Goal: Task Accomplishment & Management: Manage account settings

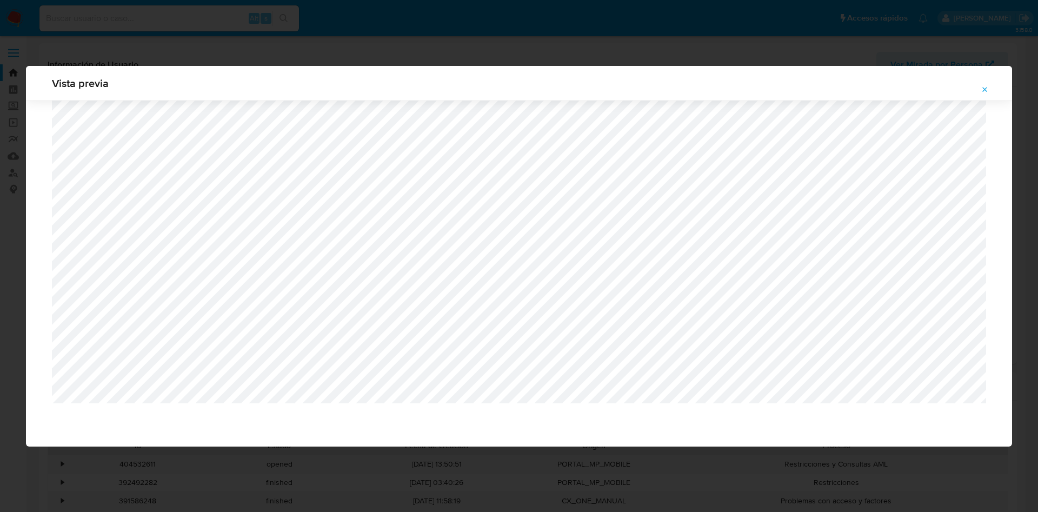
select select "10"
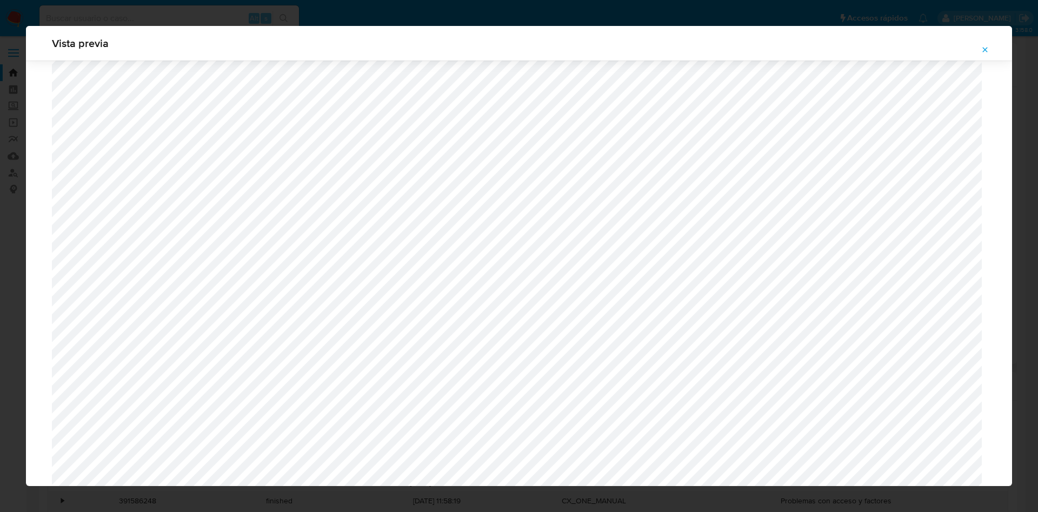
scroll to position [789, 0]
click at [988, 51] on icon "Attachment preview" at bounding box center [985, 49] width 9 height 9
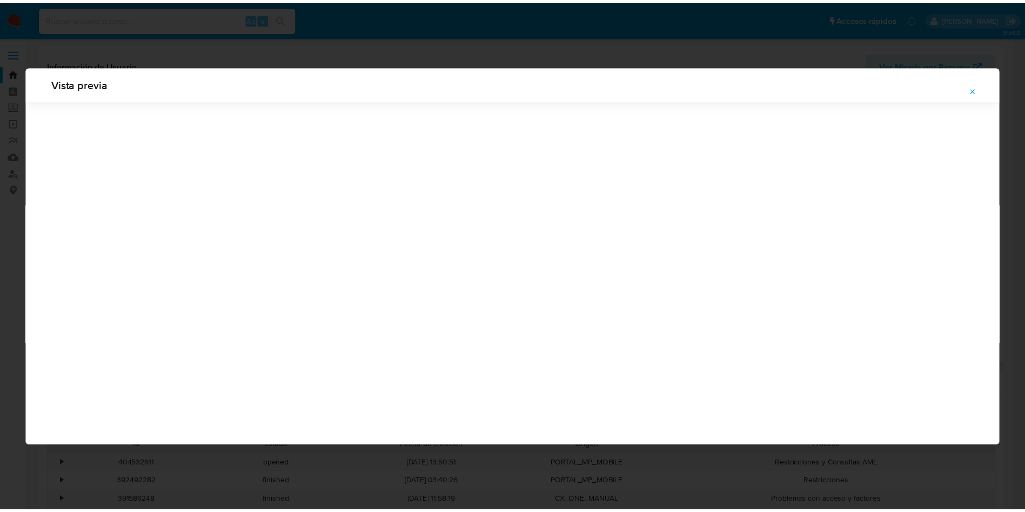
scroll to position [0, 0]
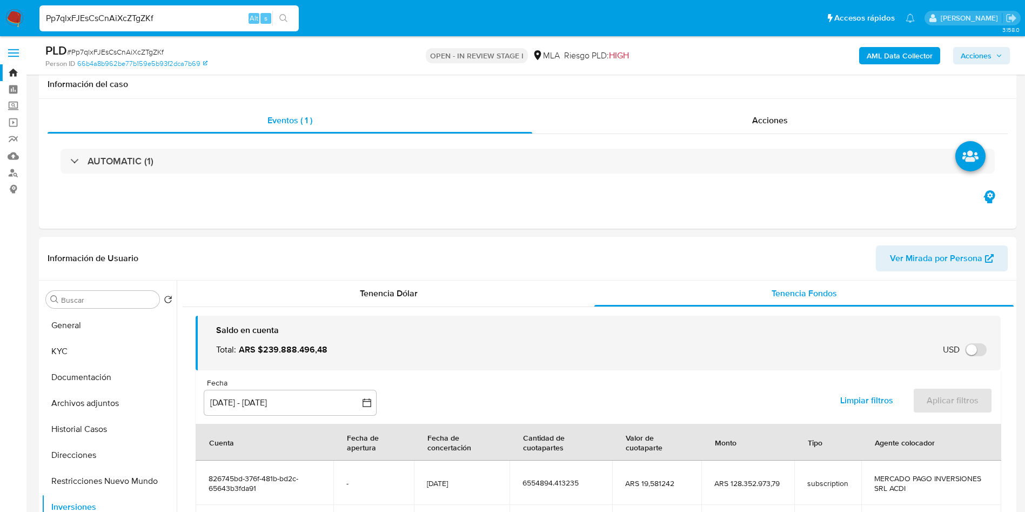
select select "10"
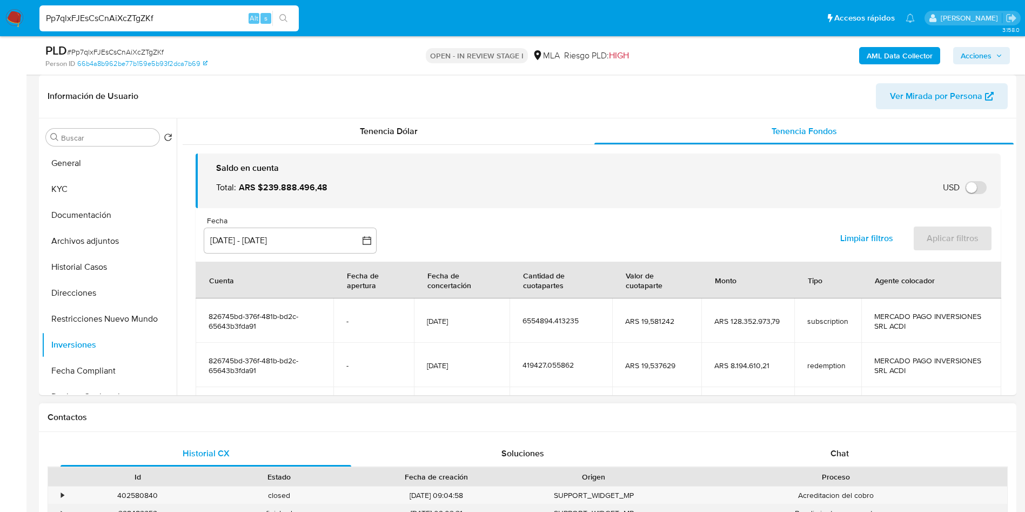
scroll to position [102, 0]
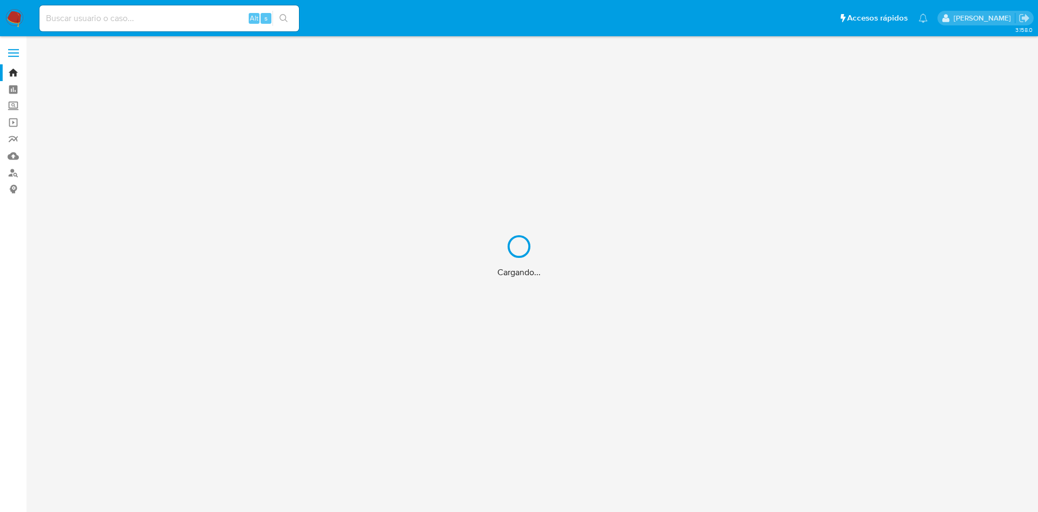
click at [139, 16] on div "Cargando..." at bounding box center [519, 256] width 1038 height 512
click at [141, 18] on div "Cargando..." at bounding box center [519, 256] width 1038 height 512
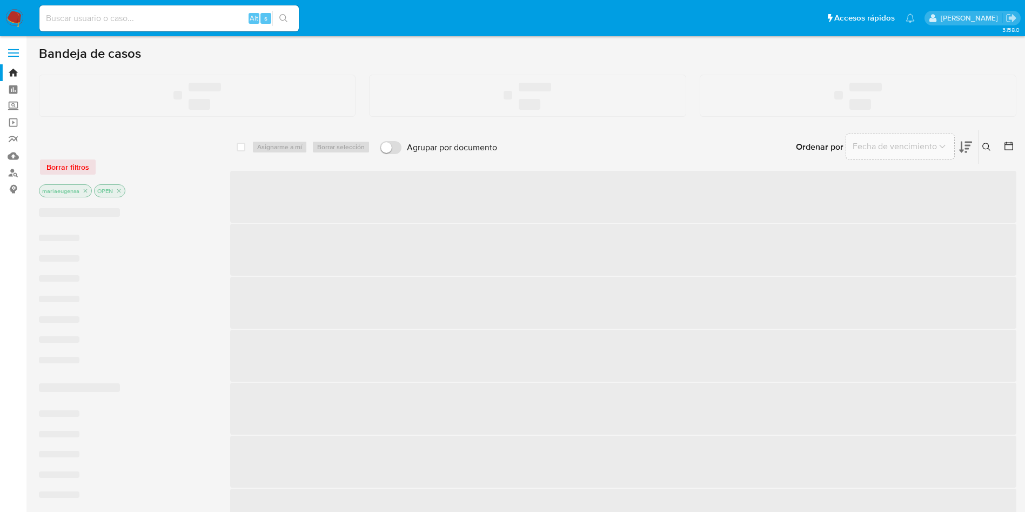
click at [141, 18] on input at bounding box center [168, 18] width 259 height 14
paste input "1774875260"
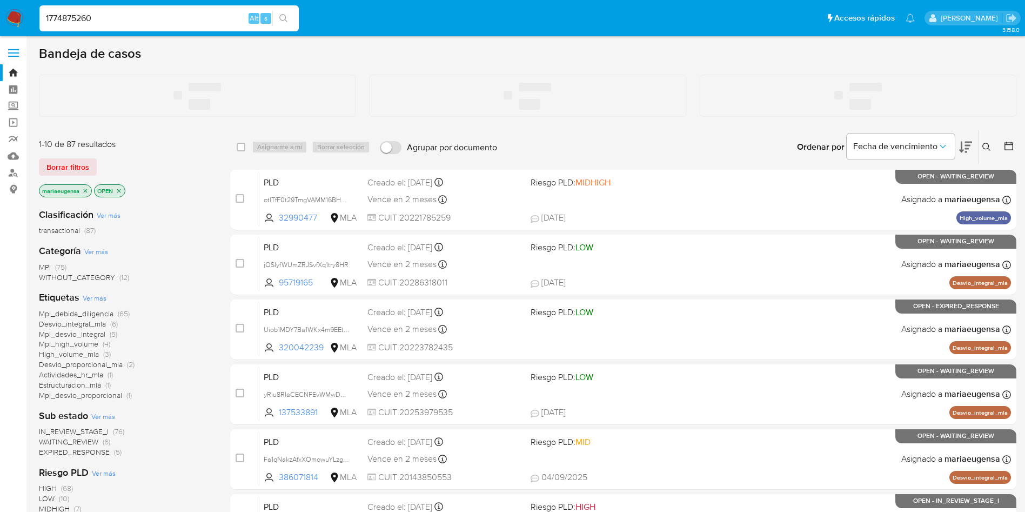
type input "1774875260"
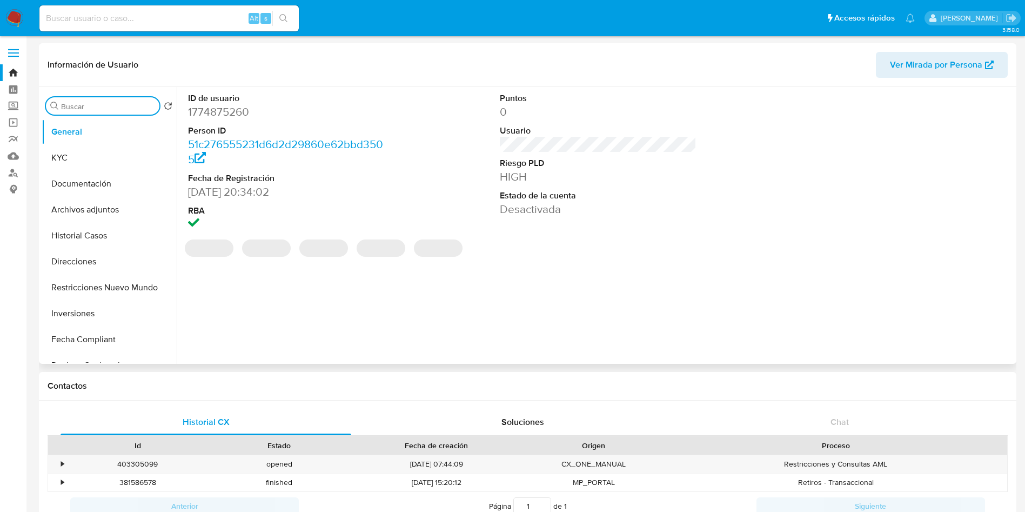
click at [99, 103] on input "Buscar" at bounding box center [108, 107] width 94 height 10
select select "10"
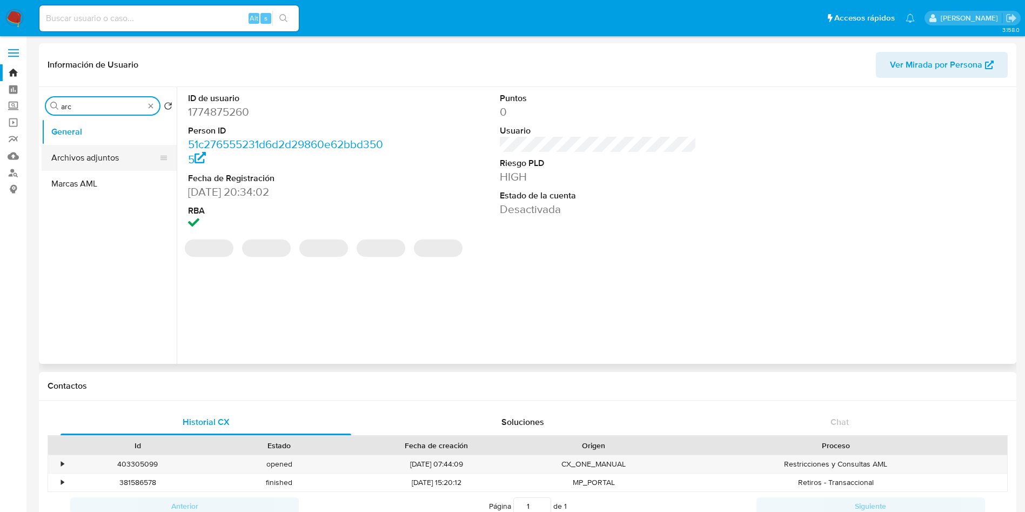
click at [103, 158] on button "Archivos adjuntos" at bounding box center [105, 158] width 126 height 26
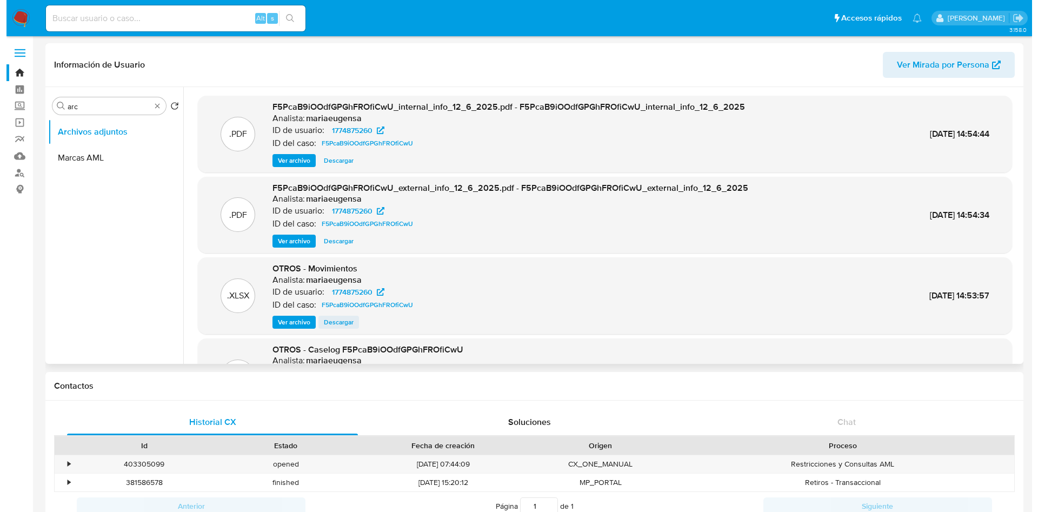
scroll to position [61, 0]
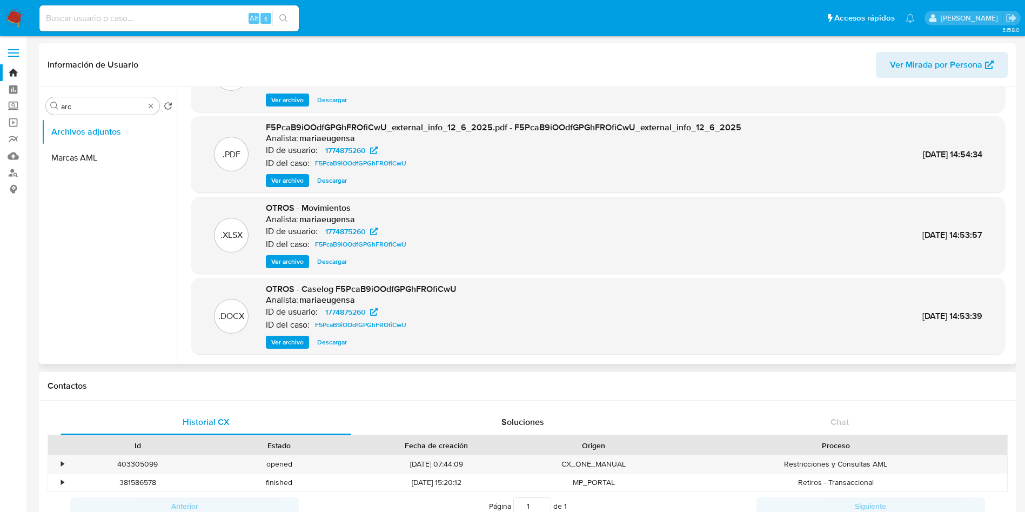
click at [284, 341] on span "Ver archivo" at bounding box center [287, 342] width 32 height 11
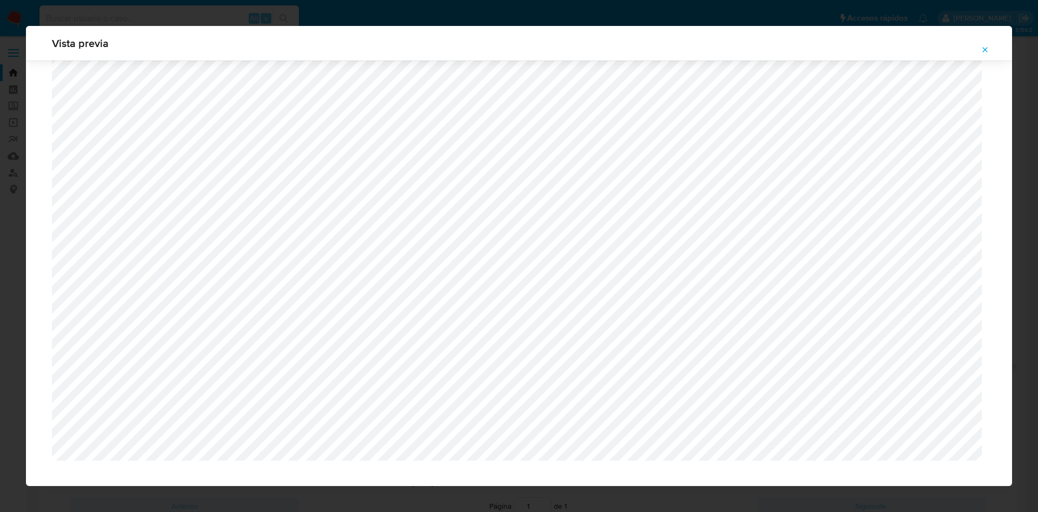
scroll to position [631, 0]
click at [984, 50] on icon "Attachment preview" at bounding box center [985, 49] width 9 height 9
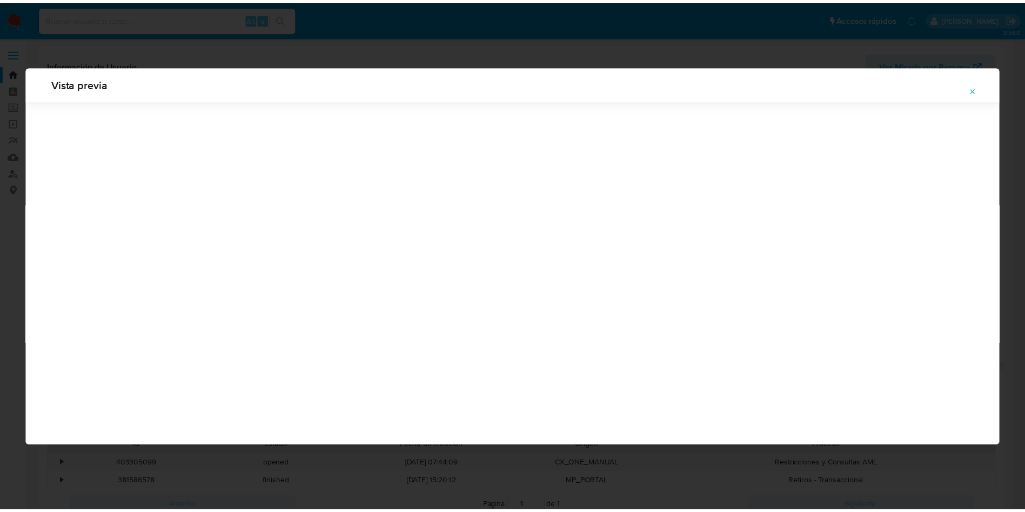
scroll to position [0, 0]
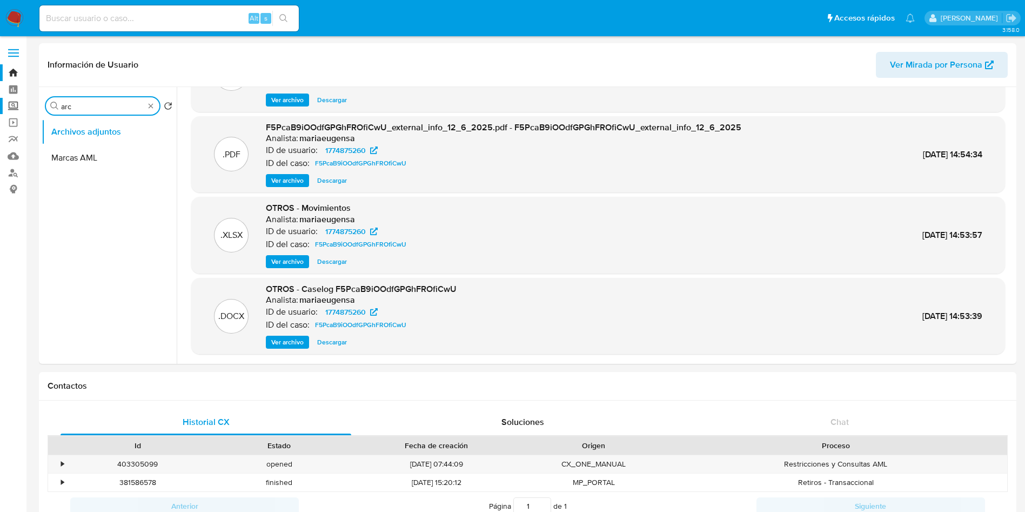
drag, startPoint x: 114, startPoint y: 109, endPoint x: 24, endPoint y: 102, distance: 90.0
type input "aproba"
click at [70, 164] on button "Aprobadores" at bounding box center [105, 158] width 126 height 26
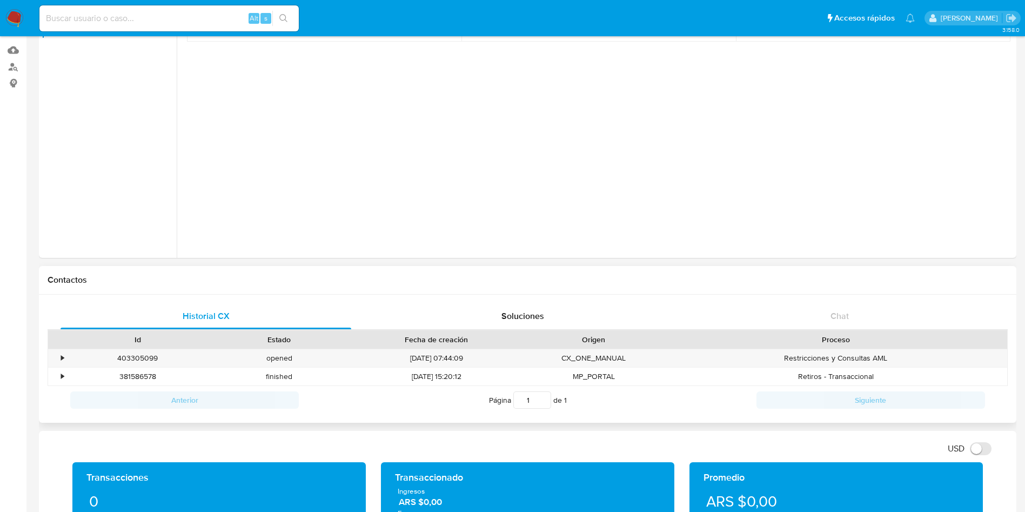
scroll to position [81, 0]
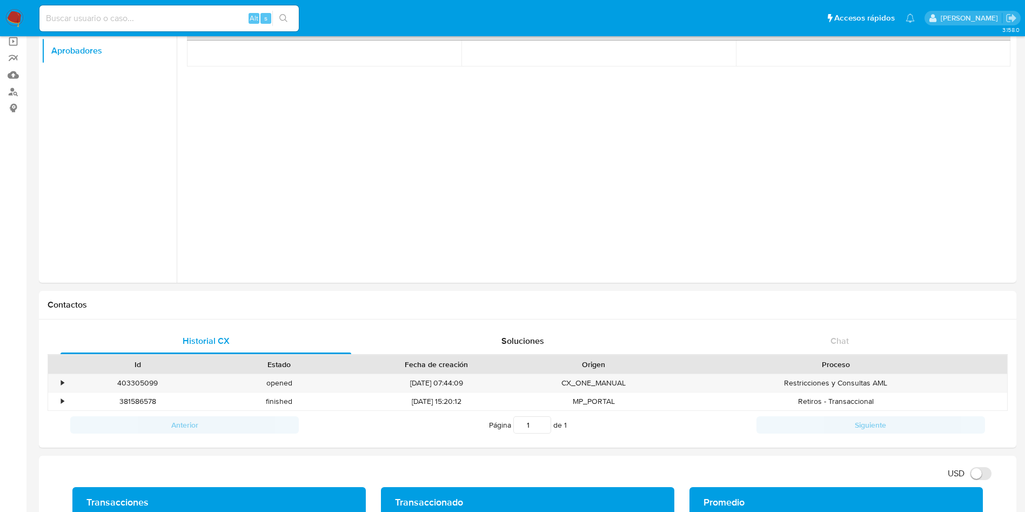
click at [186, 22] on input at bounding box center [168, 18] width 259 height 14
paste input "381877018"
type input "381877018"
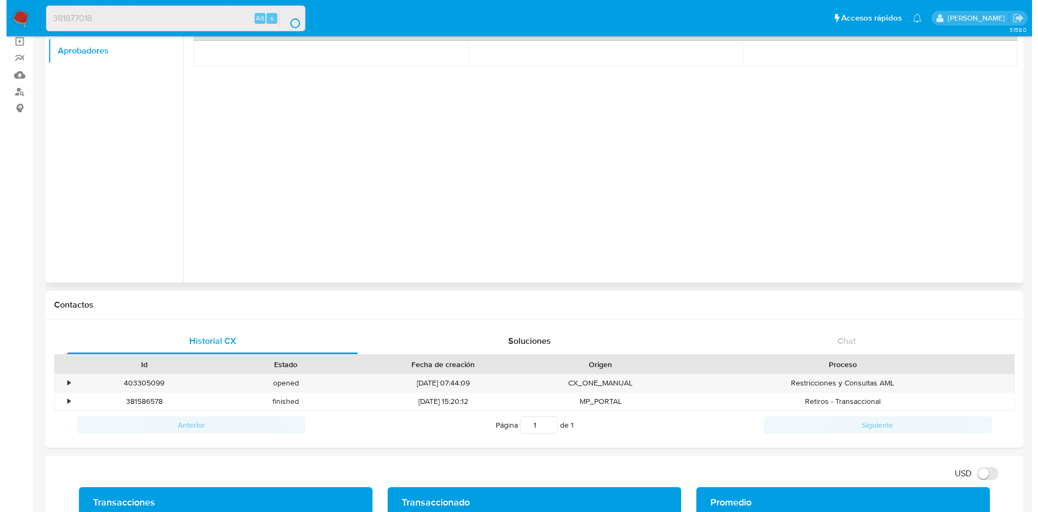
scroll to position [0, 0]
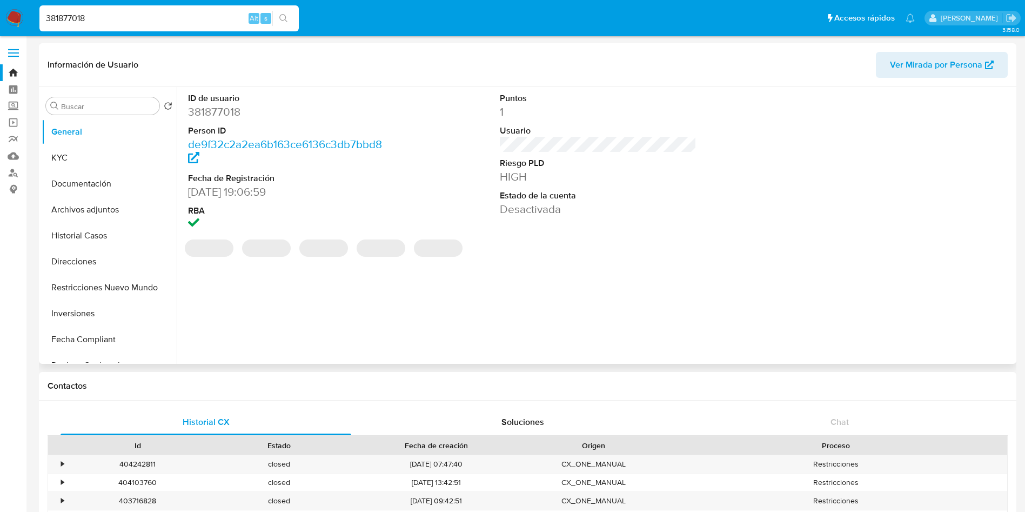
select select "10"
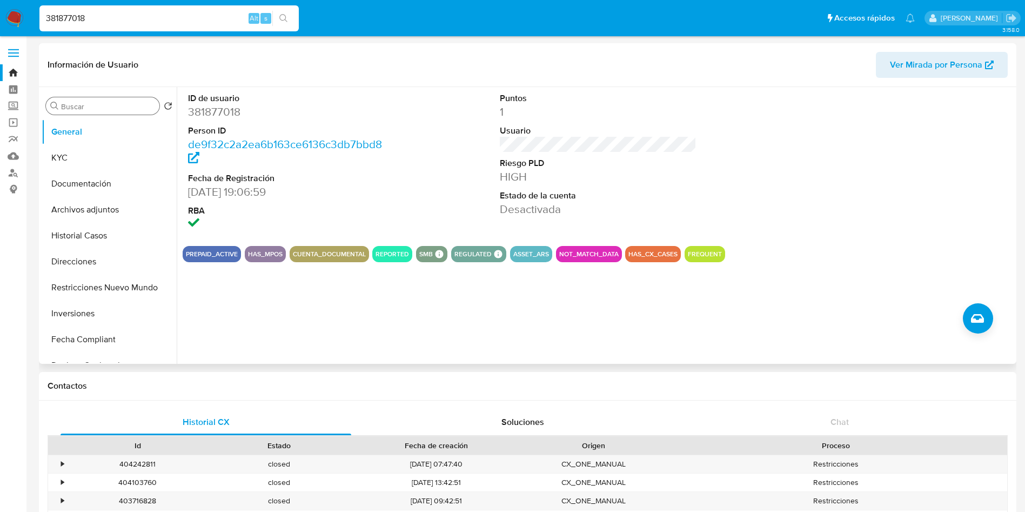
click at [86, 106] on input "Buscar" at bounding box center [108, 107] width 94 height 10
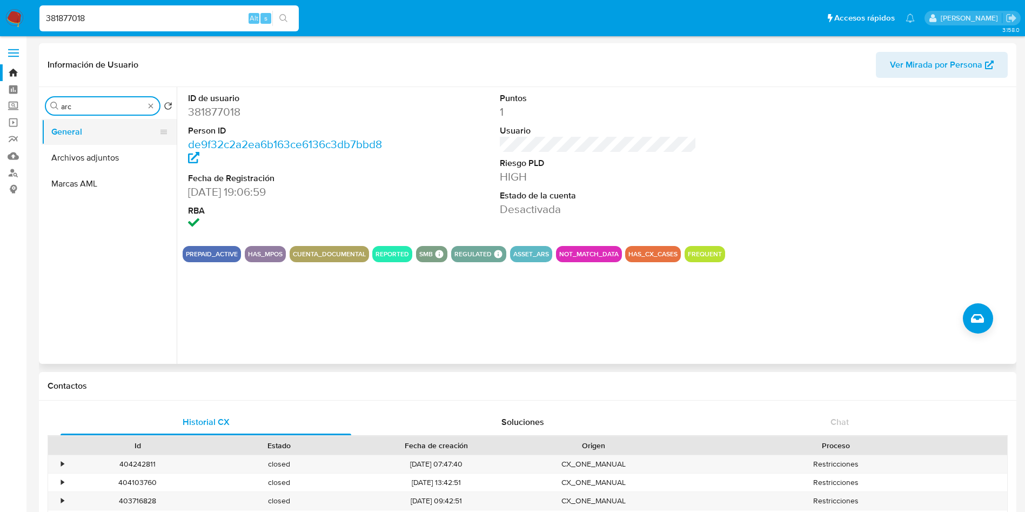
type input "arc"
click at [88, 144] on button "General" at bounding box center [105, 132] width 126 height 26
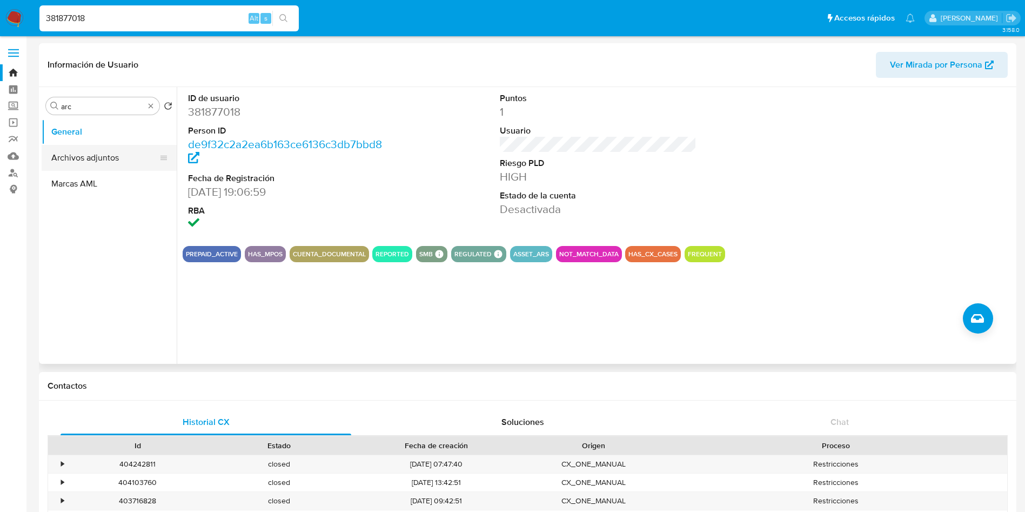
click at [88, 148] on button "Archivos adjuntos" at bounding box center [105, 158] width 126 height 26
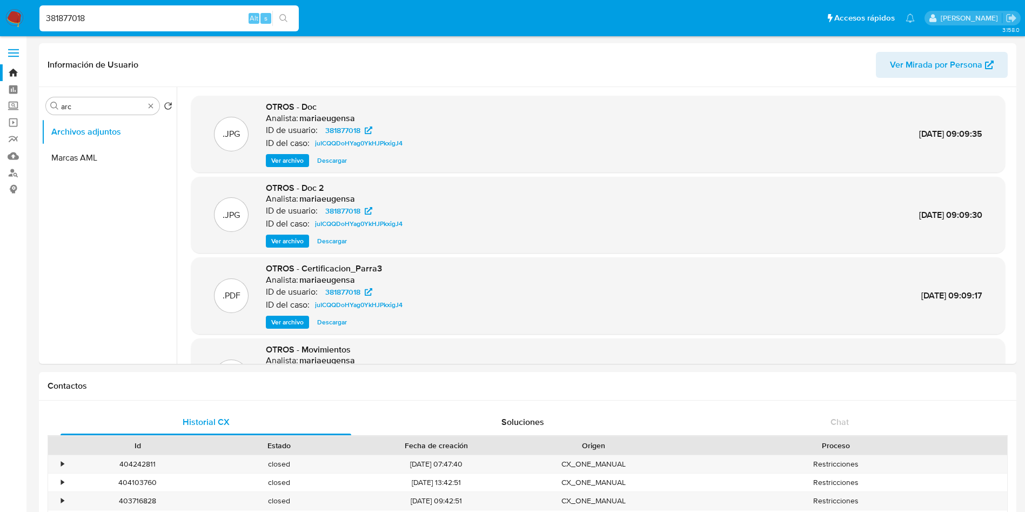
click at [169, 11] on input "381877018" at bounding box center [168, 18] width 259 height 14
click at [161, 24] on input "381877018" at bounding box center [168, 18] width 259 height 14
paste input "229913397"
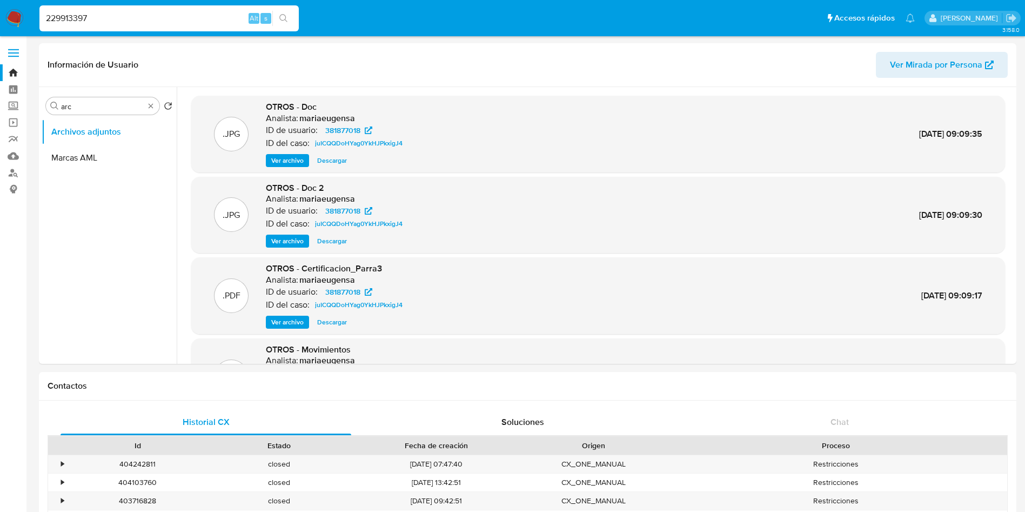
type input "229913397"
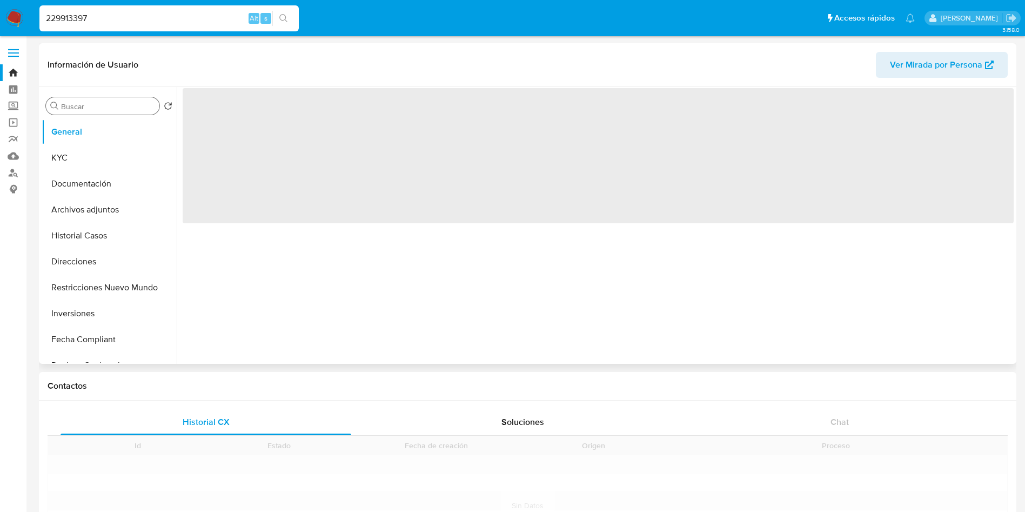
click at [103, 104] on input "Buscar" at bounding box center [108, 107] width 94 height 10
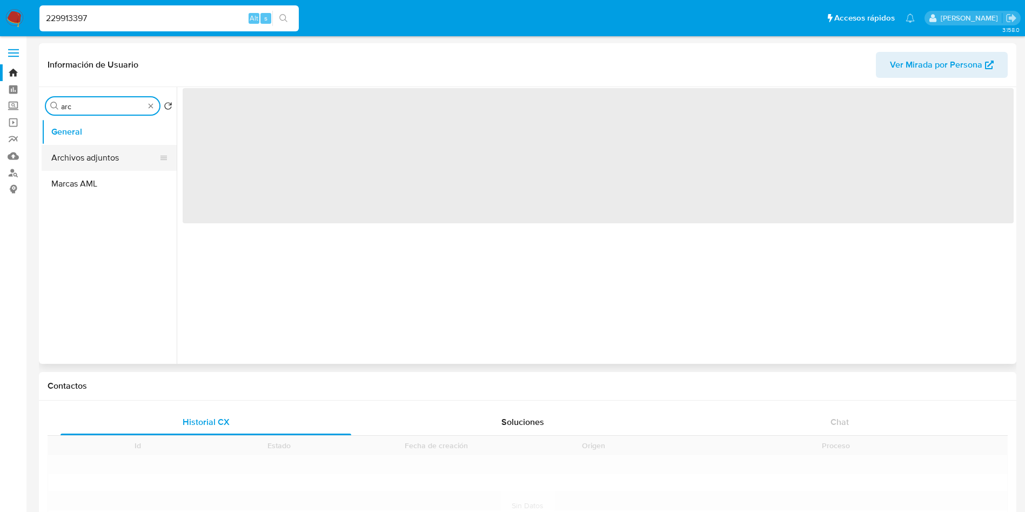
type input "arc"
click at [107, 151] on button "Archivos adjuntos" at bounding box center [105, 158] width 126 height 26
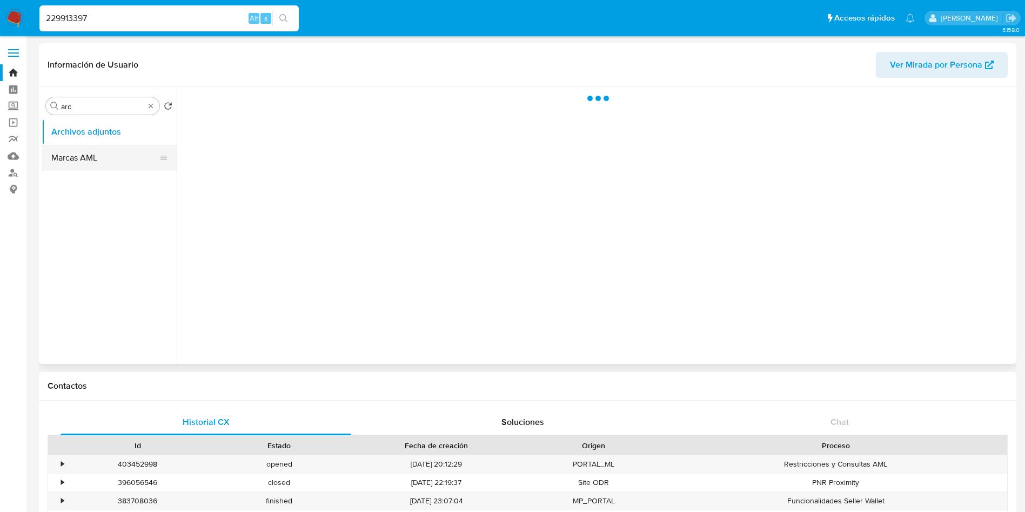
select select "10"
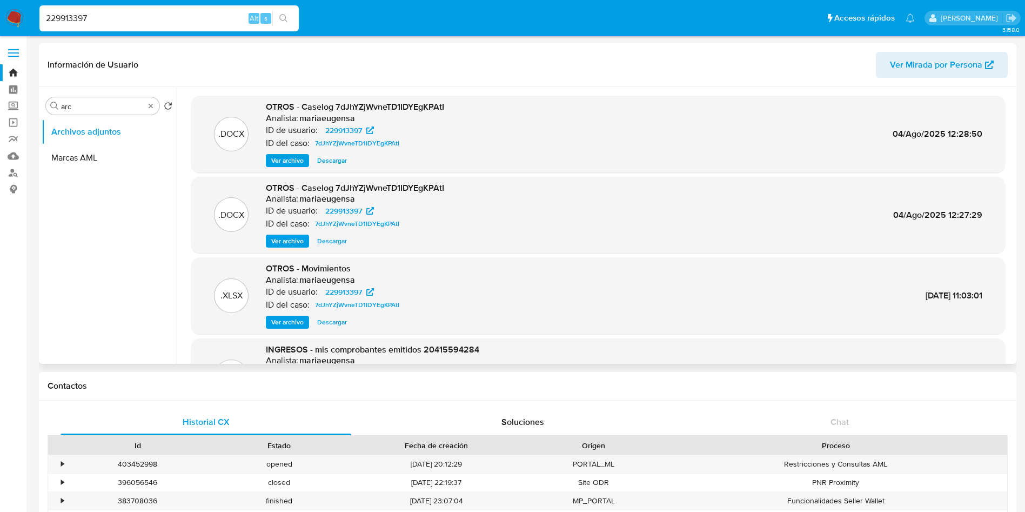
drag, startPoint x: 294, startPoint y: 160, endPoint x: 311, endPoint y: 162, distance: 17.9
click at [311, 162] on div "Ver archivo Descargar" at bounding box center [355, 160] width 178 height 13
click at [199, 12] on input "229913397" at bounding box center [168, 18] width 259 height 14
click at [336, 163] on span "Descargar" at bounding box center [332, 160] width 30 height 11
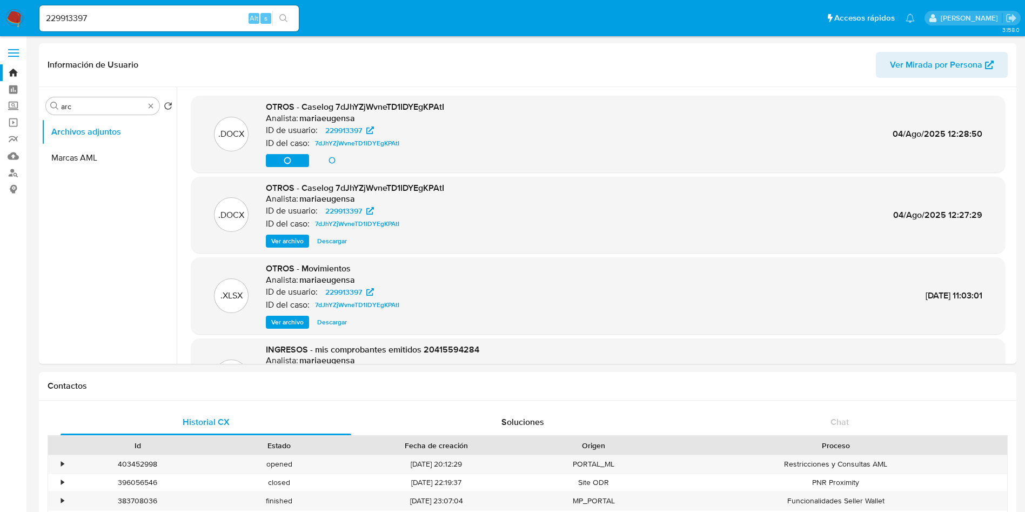
click at [197, 15] on input "229913397" at bounding box center [168, 18] width 259 height 14
paste input "agustintomaspandullo@hotmail.com"
type input "agustintomaspandullo@hotmail.com"
click at [161, 21] on input "agustintomaspandullo@hotmail.com" at bounding box center [168, 18] width 259 height 14
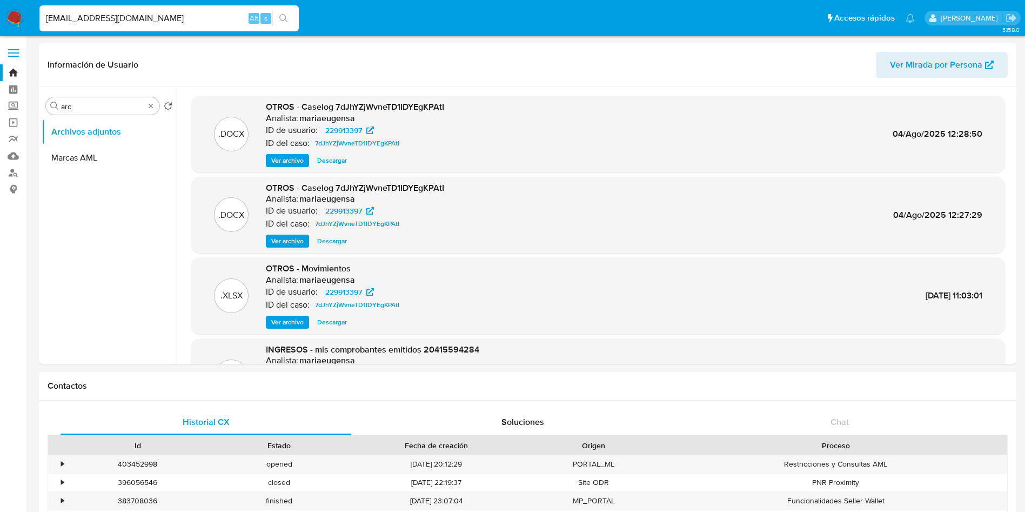
click at [161, 21] on input "agustintomaspandullo@hotmail.com" at bounding box center [168, 18] width 259 height 14
click at [292, 157] on span "Ver archivo" at bounding box center [287, 160] width 32 height 11
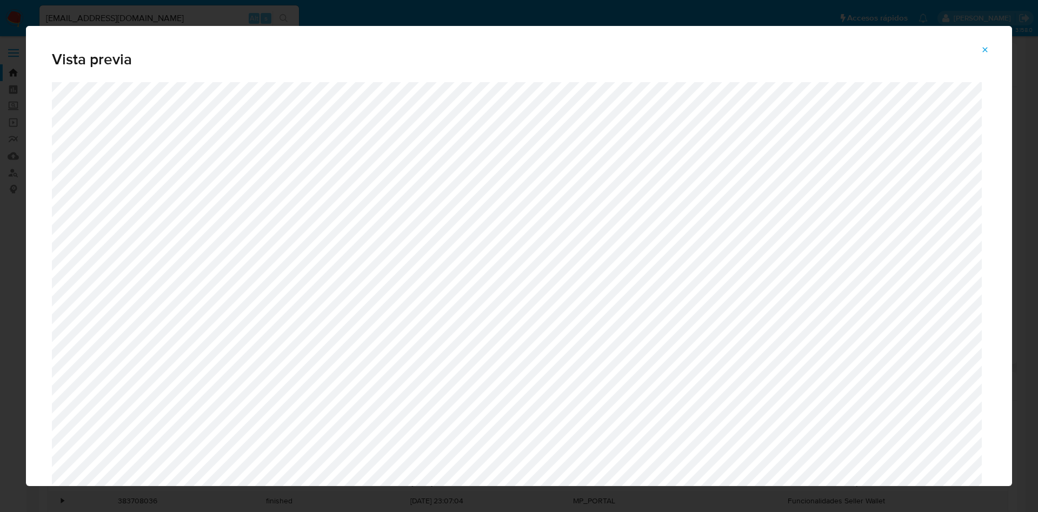
scroll to position [141, 0]
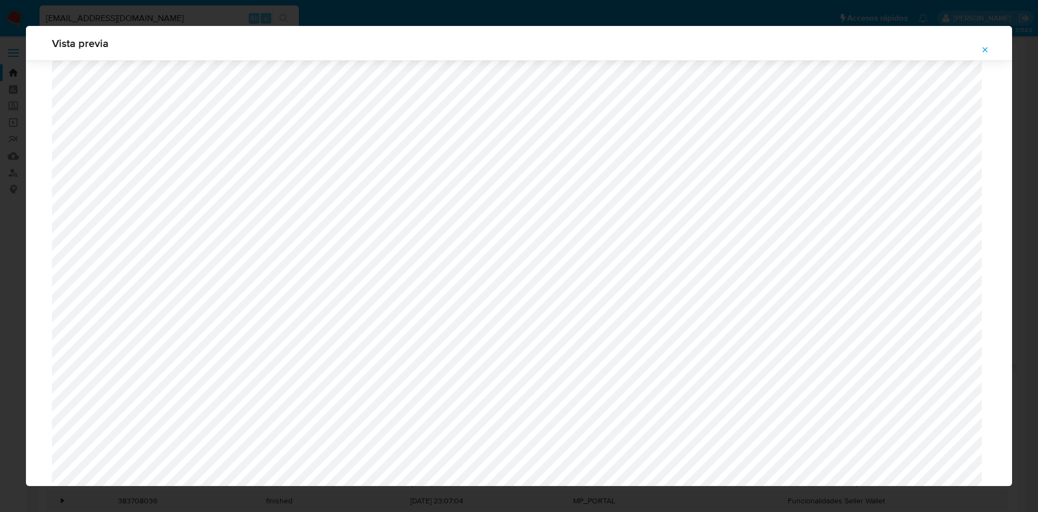
click at [988, 51] on icon "Attachment preview" at bounding box center [985, 49] width 9 height 9
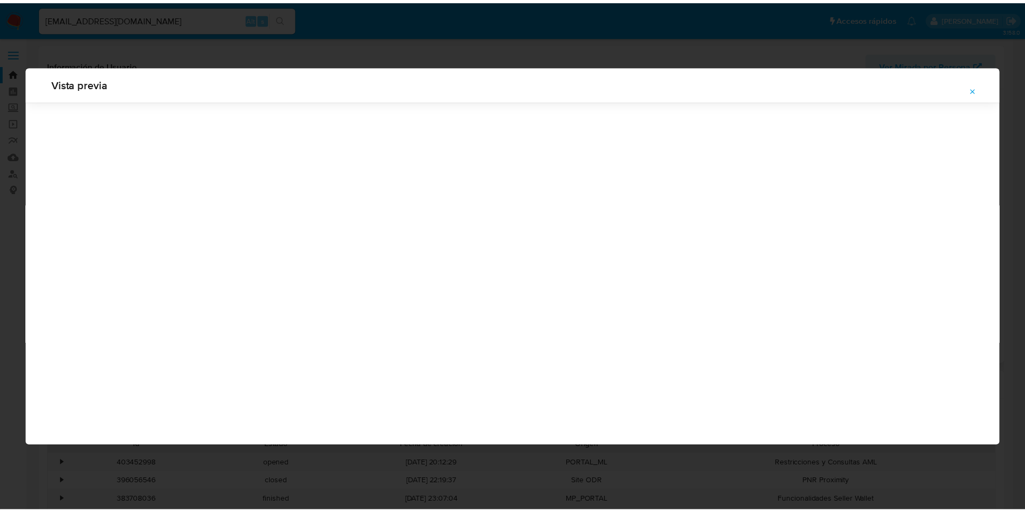
scroll to position [0, 0]
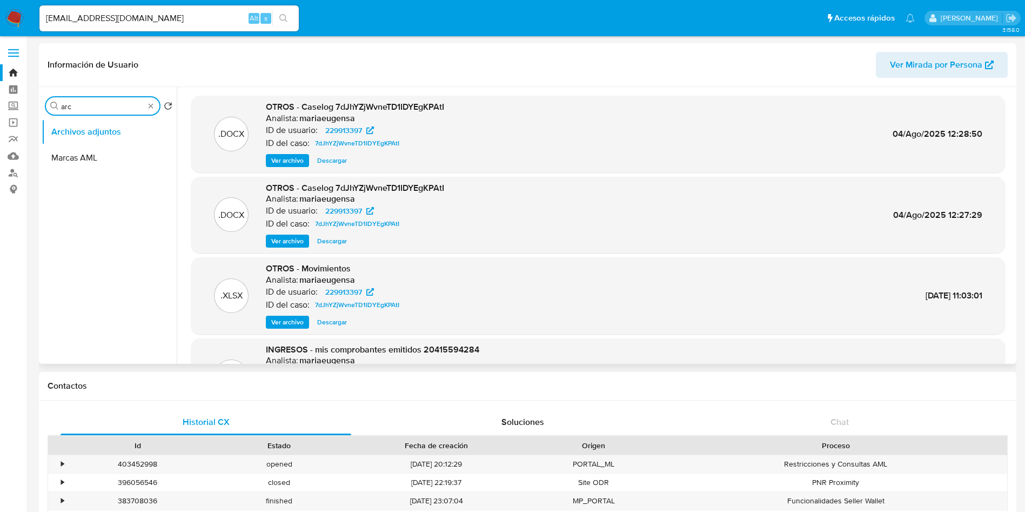
click at [95, 102] on input "arc" at bounding box center [102, 107] width 83 height 10
type input "kyc"
click at [98, 132] on button "KYC" at bounding box center [105, 132] width 126 height 26
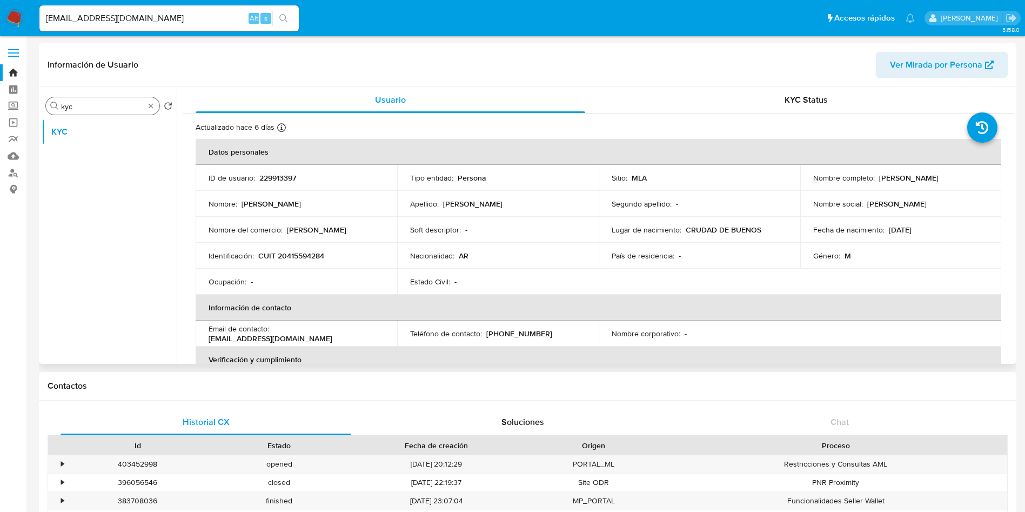
click at [142, 104] on input "kyc" at bounding box center [102, 107] width 83 height 10
click at [128, 155] on button "Archivos adjuntos" at bounding box center [105, 158] width 126 height 26
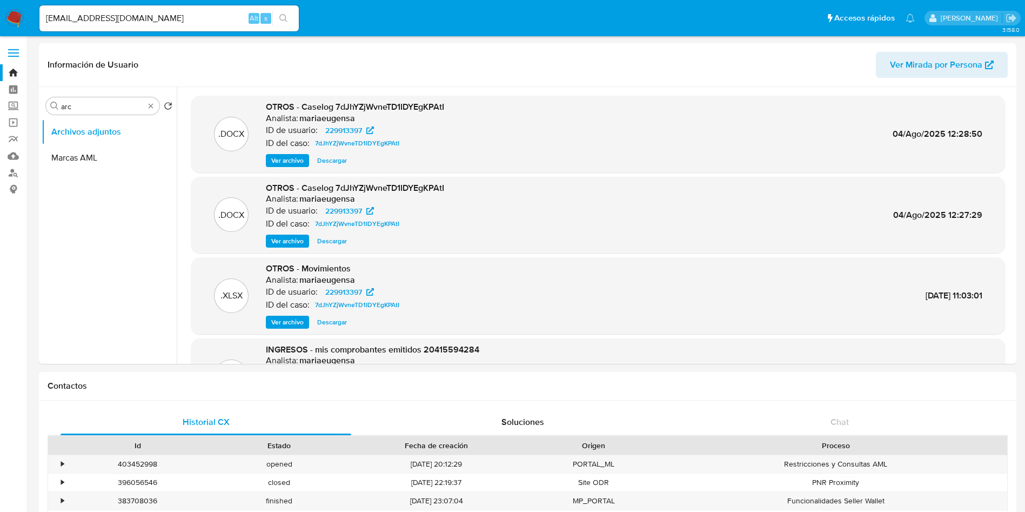
click at [329, 321] on span "Descargar" at bounding box center [332, 322] width 30 height 11
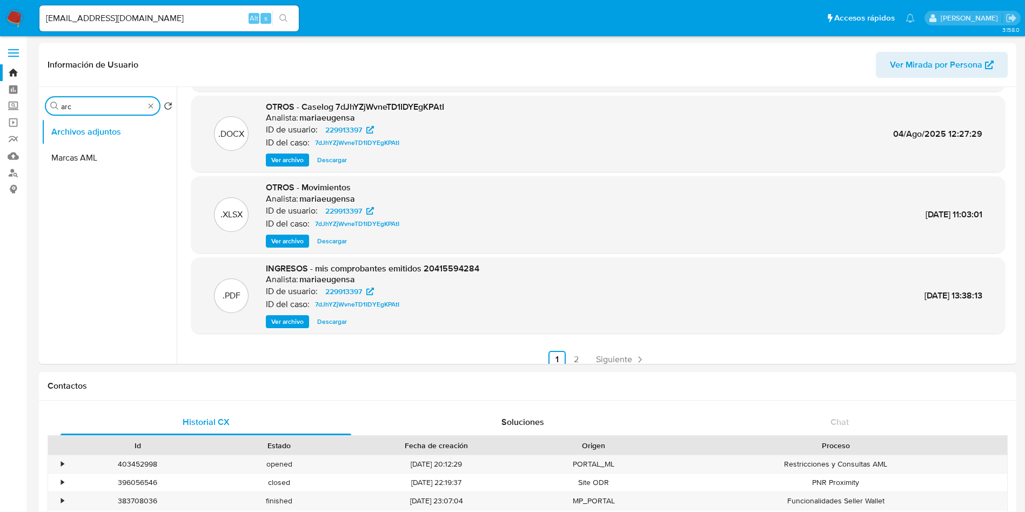
click at [101, 106] on input "arc" at bounding box center [102, 107] width 83 height 10
type input "his"
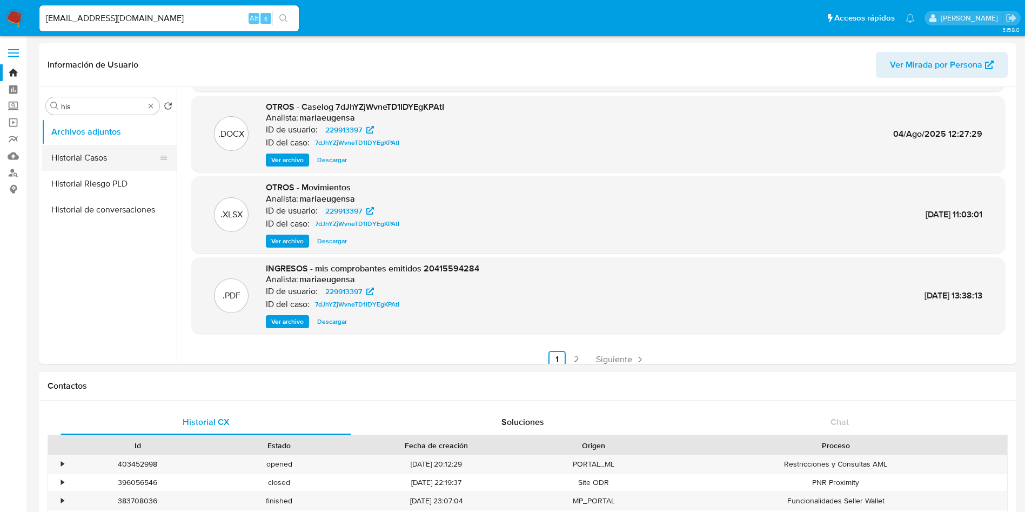
click at [117, 157] on button "Historial Casos" at bounding box center [105, 158] width 126 height 26
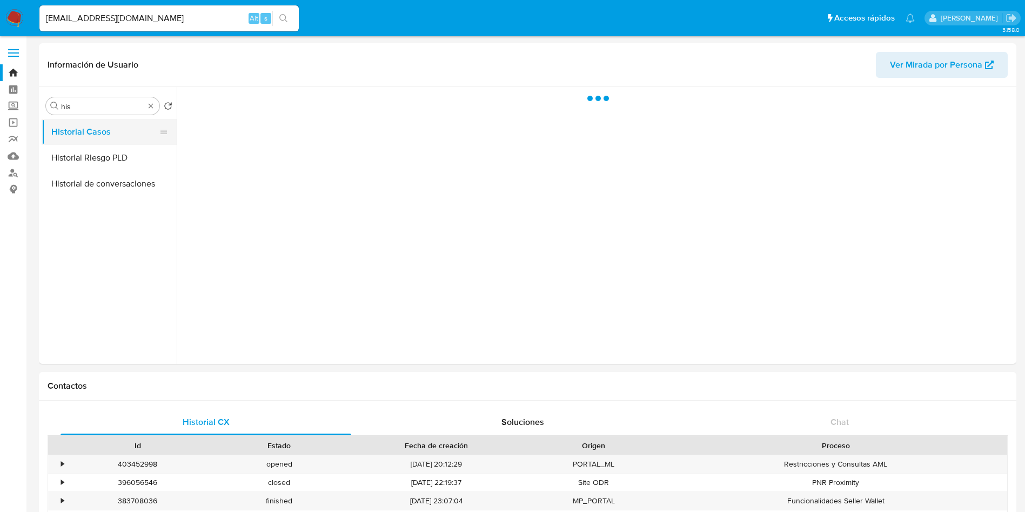
scroll to position [0, 0]
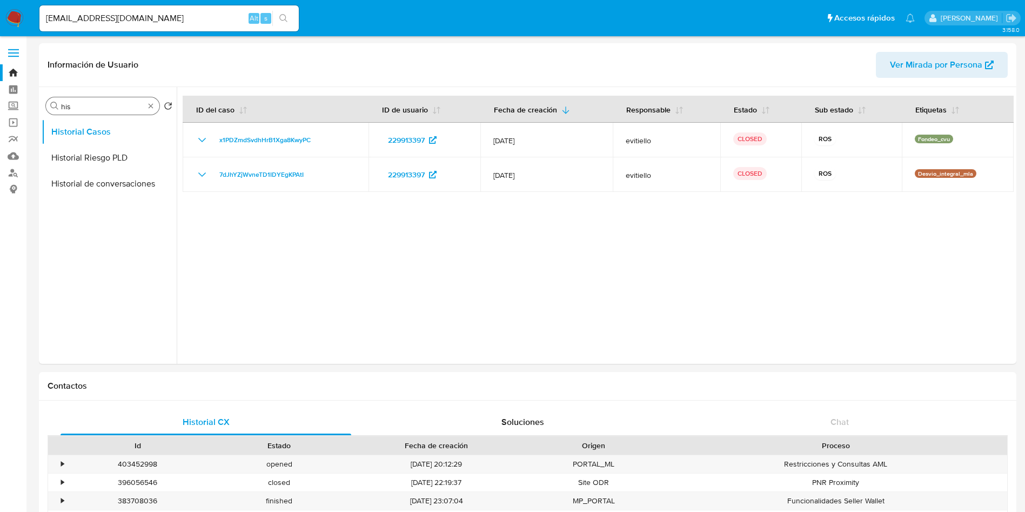
click at [106, 104] on input "his" at bounding box center [102, 107] width 83 height 10
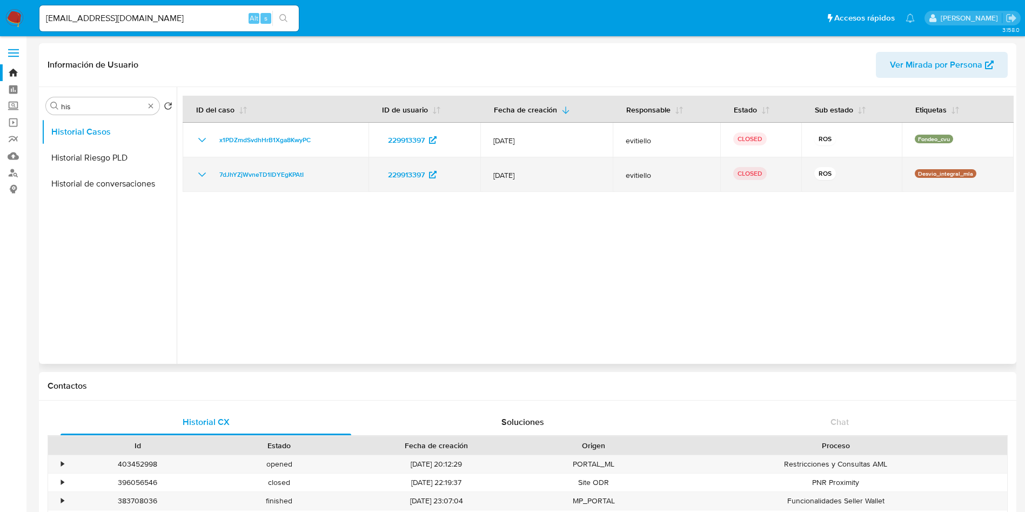
drag, startPoint x: 310, startPoint y: 171, endPoint x: 213, endPoint y: 173, distance: 96.8
click at [213, 173] on div "7dJhYZjWvneTD1IDYEgKPAtI" at bounding box center [276, 174] width 160 height 13
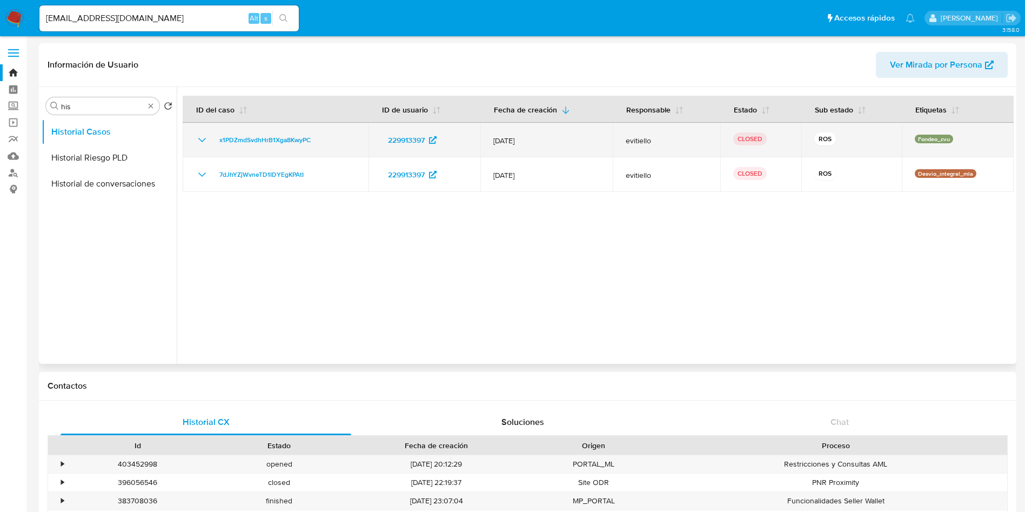
drag, startPoint x: 328, startPoint y: 136, endPoint x: 214, endPoint y: 144, distance: 113.8
click at [214, 144] on div "x1PDZmdSvdhHrB1Xga8KwyPC" at bounding box center [276, 140] width 160 height 13
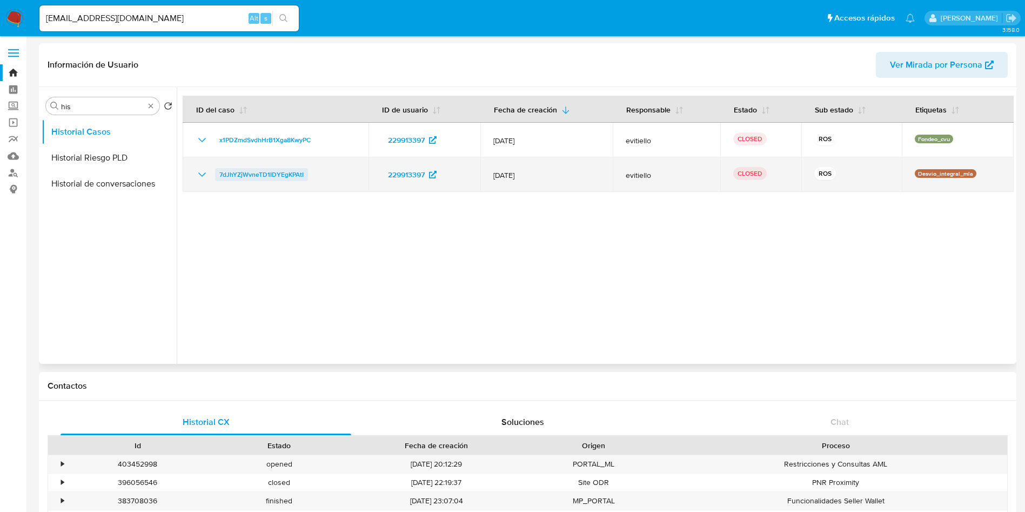
drag, startPoint x: 313, startPoint y: 178, endPoint x: 218, endPoint y: 175, distance: 95.2
click at [218, 175] on div "7dJhYZjWvneTD1IDYEgKPAtI" at bounding box center [276, 174] width 160 height 13
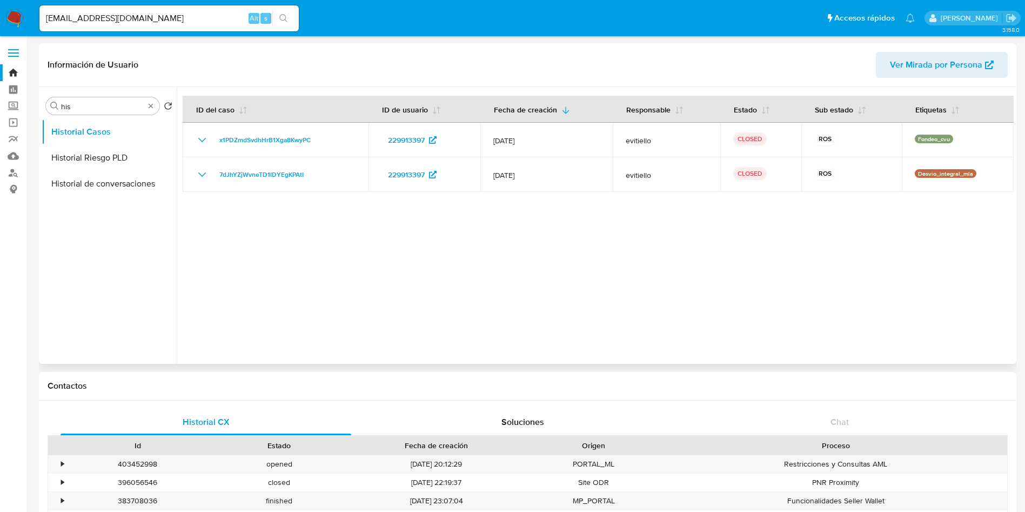
click at [578, 273] on div at bounding box center [595, 225] width 837 height 277
click at [216, 17] on input "agustintomaspandullo@hotmail.com" at bounding box center [168, 18] width 259 height 14
paste input "59397757"
drag, startPoint x: 216, startPoint y: 16, endPoint x: 34, endPoint y: 4, distance: 182.6
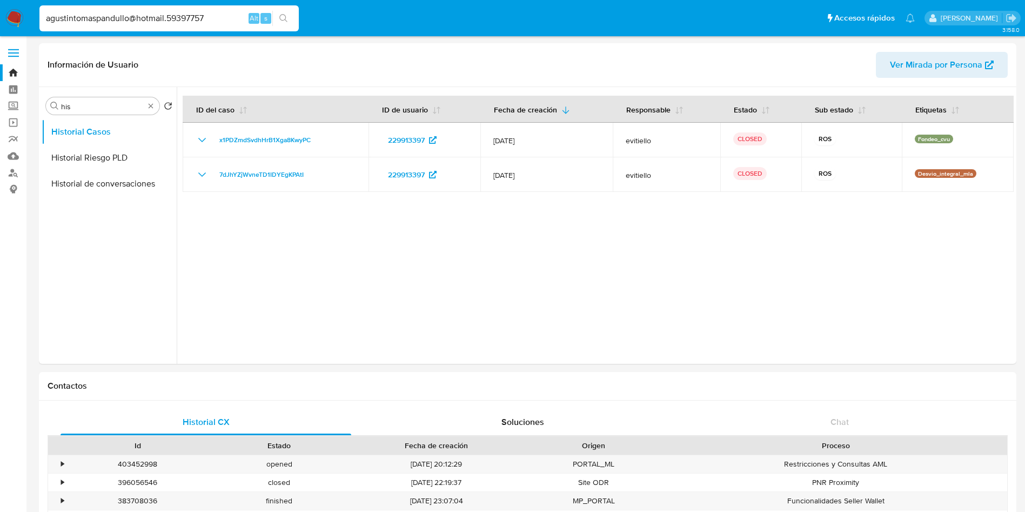
click at [34, 4] on ul "Pausado Ver notificaciones agustintomaspandullo@hotmail.59397757 Alt s Accesos …" at bounding box center [477, 17] width 886 height 27
paste input
type input "59397757"
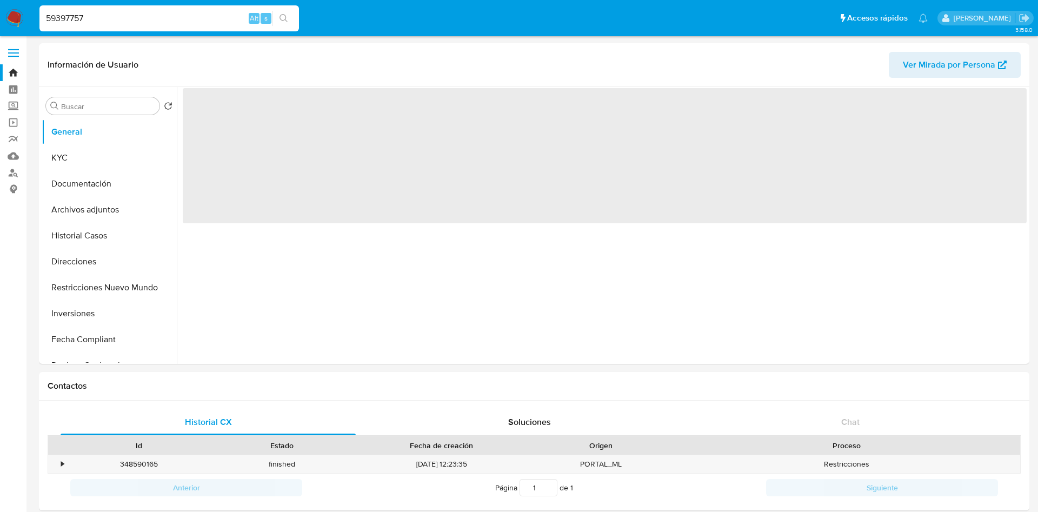
select select "10"
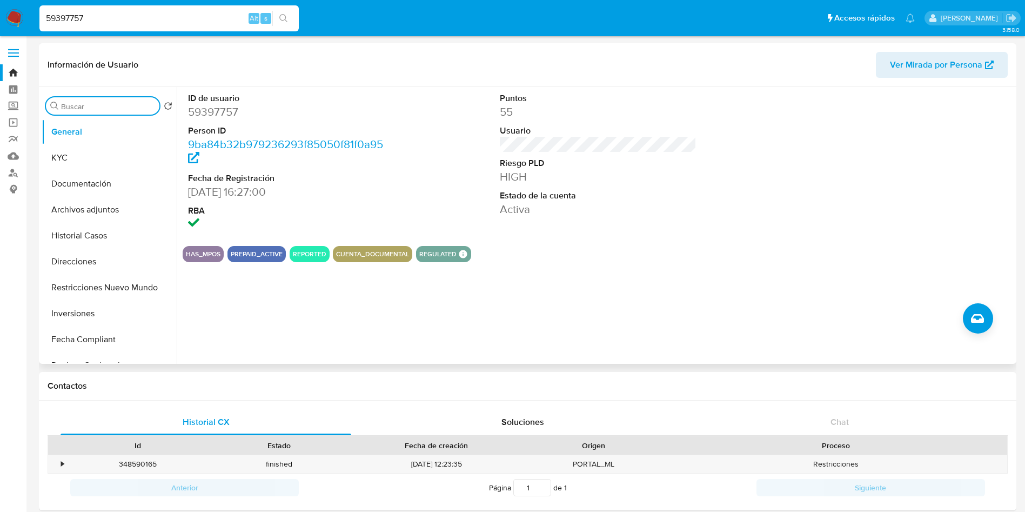
drag, startPoint x: 89, startPoint y: 109, endPoint x: 92, endPoint y: 104, distance: 6.2
click at [92, 104] on input "Buscar" at bounding box center [108, 107] width 94 height 10
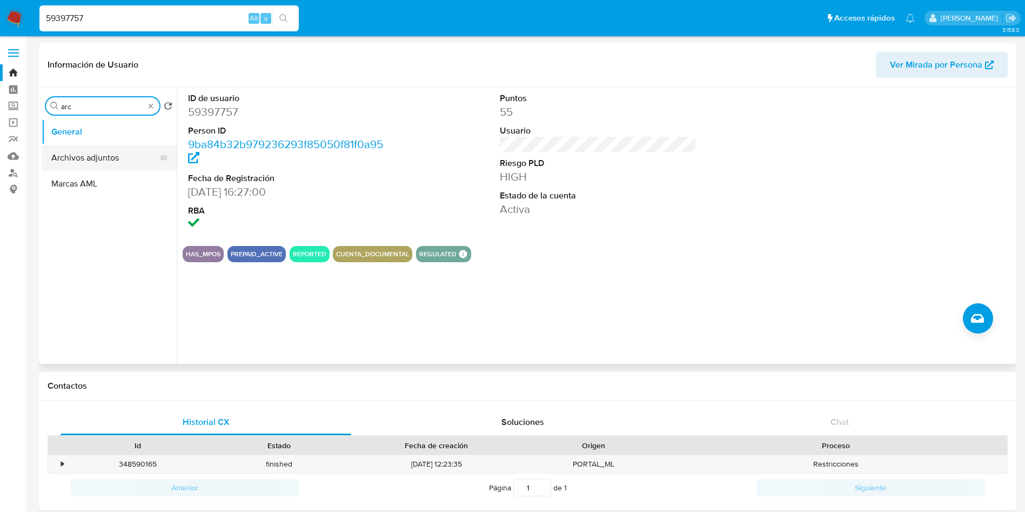
click at [94, 153] on button "Archivos adjuntos" at bounding box center [105, 158] width 126 height 26
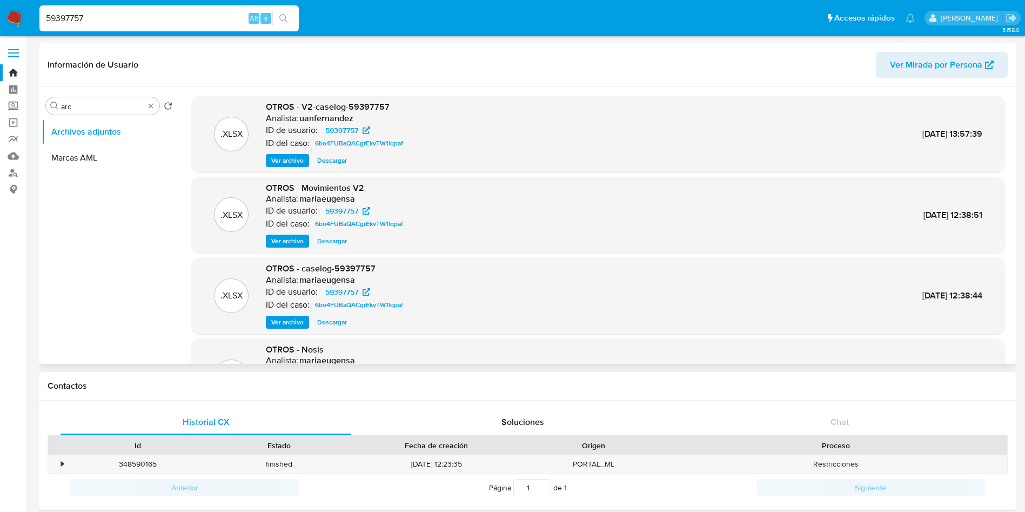
click at [330, 163] on span "Descargar" at bounding box center [332, 160] width 30 height 11
click at [338, 162] on span "Descargar" at bounding box center [332, 160] width 30 height 11
drag, startPoint x: 108, startPoint y: 106, endPoint x: 23, endPoint y: 103, distance: 85.5
type input "kyc"
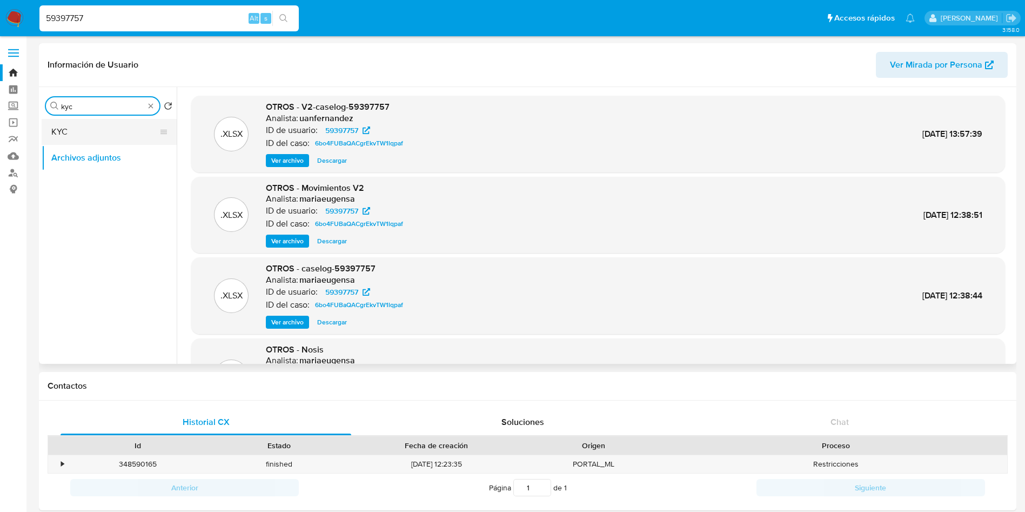
click at [72, 143] on button "KYC" at bounding box center [105, 132] width 126 height 26
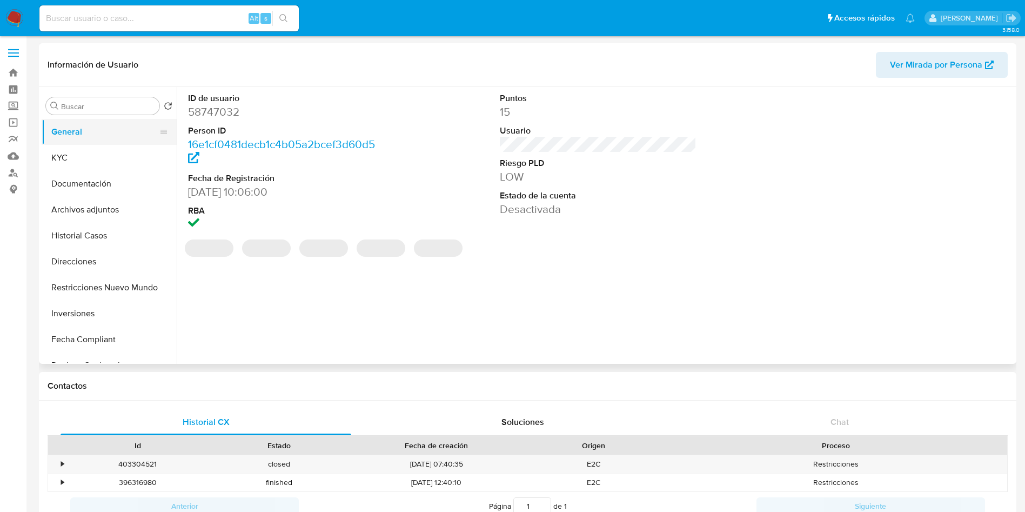
select select "10"
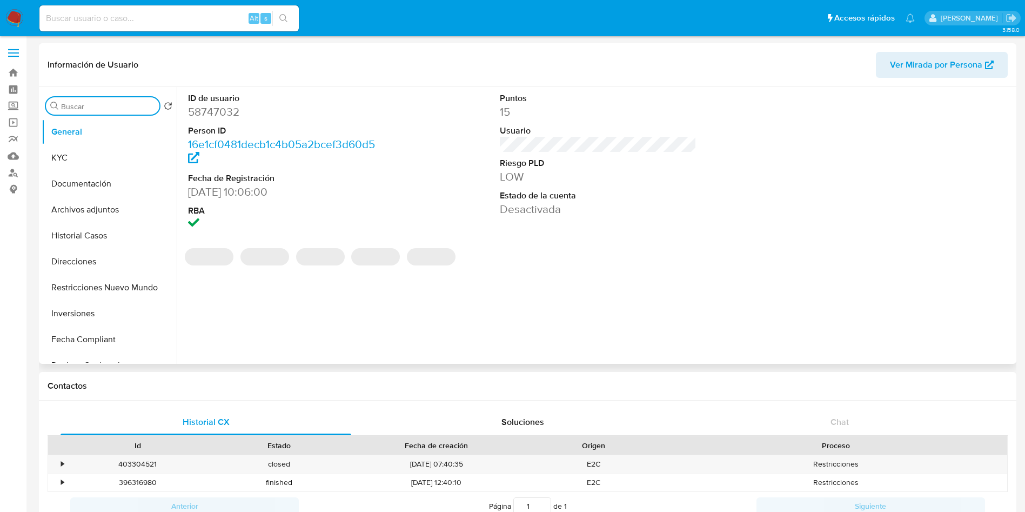
click at [115, 107] on input "Buscar" at bounding box center [108, 107] width 94 height 10
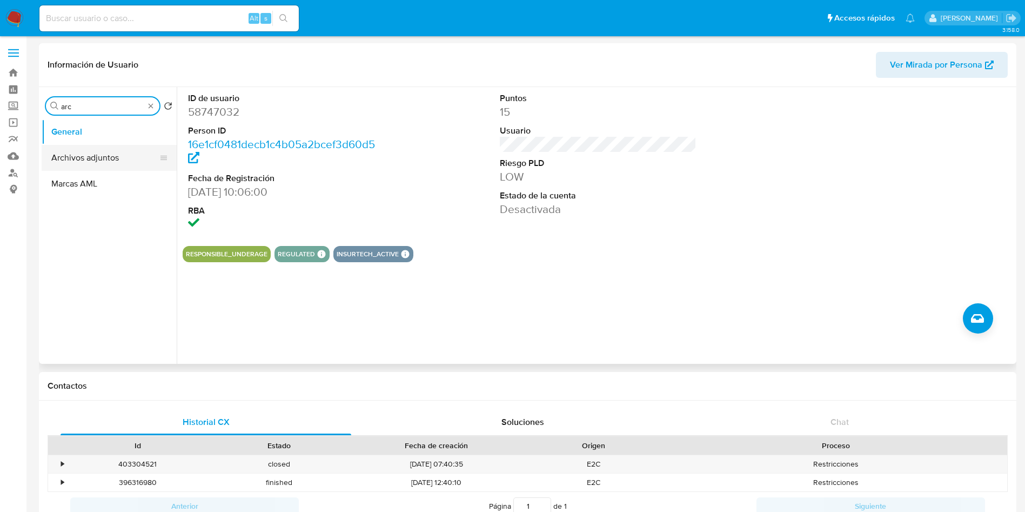
click at [128, 160] on button "Archivos adjuntos" at bounding box center [105, 158] width 126 height 26
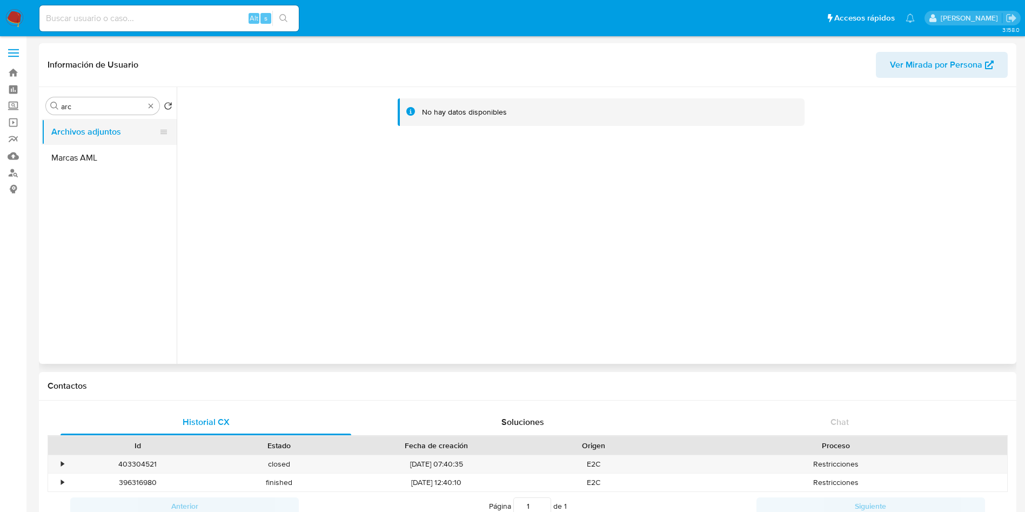
click at [131, 136] on button "Archivos adjuntos" at bounding box center [105, 132] width 126 height 26
click at [96, 104] on input "arc" at bounding box center [102, 107] width 83 height 10
click at [103, 128] on button "Archivos adjuntos" at bounding box center [105, 132] width 126 height 26
click at [101, 98] on div "Buscar arc" at bounding box center [103, 105] width 114 height 17
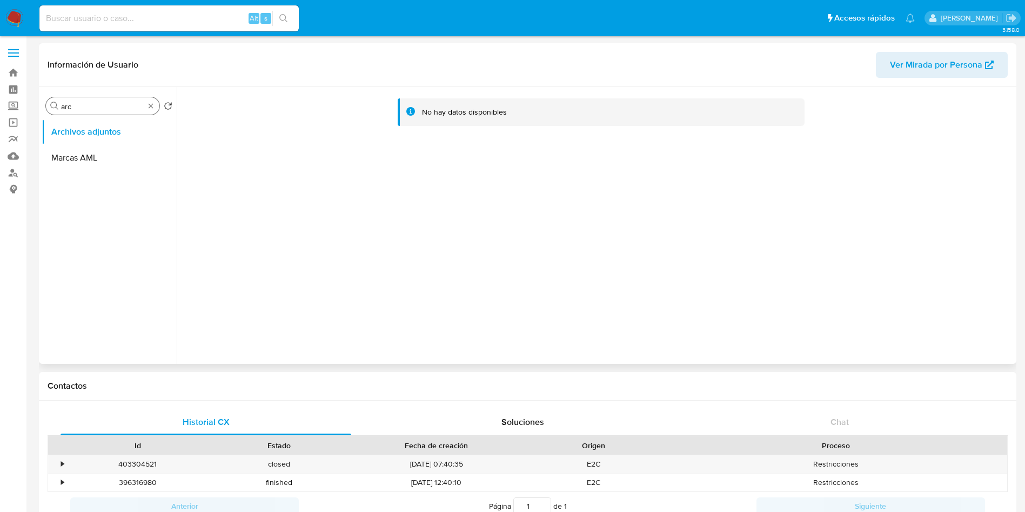
click at [101, 102] on input "arc" at bounding box center [102, 107] width 83 height 10
type input "his"
click at [109, 159] on button "Historial Casos" at bounding box center [105, 158] width 126 height 26
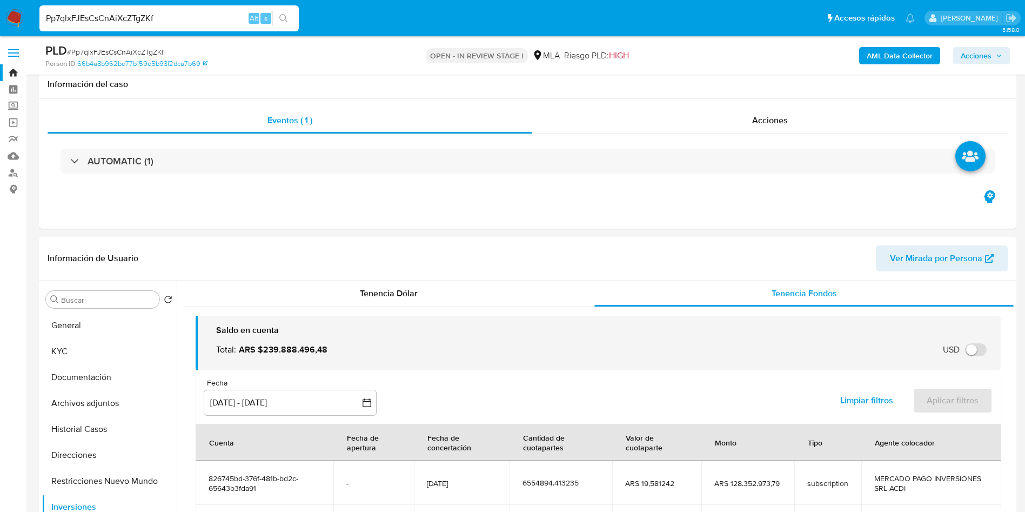
select select "10"
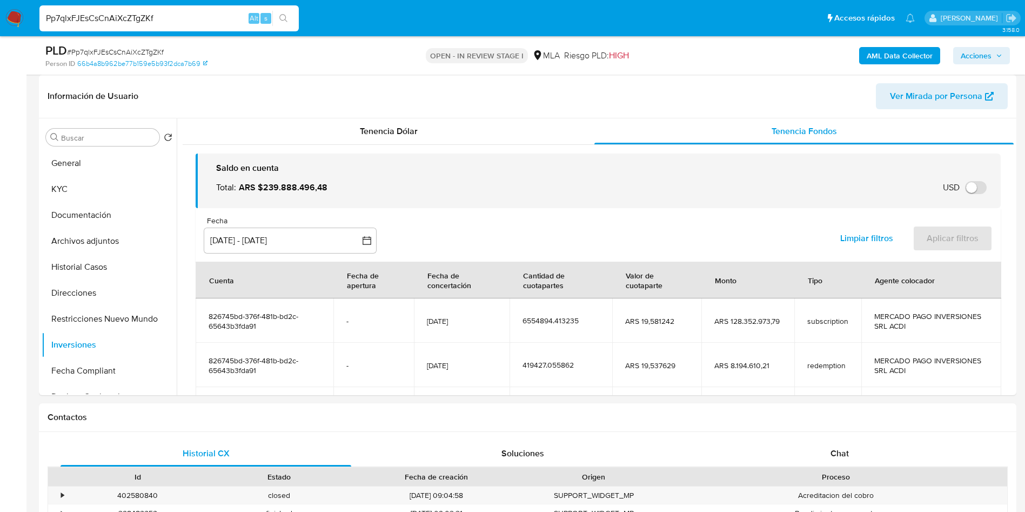
scroll to position [102, 0]
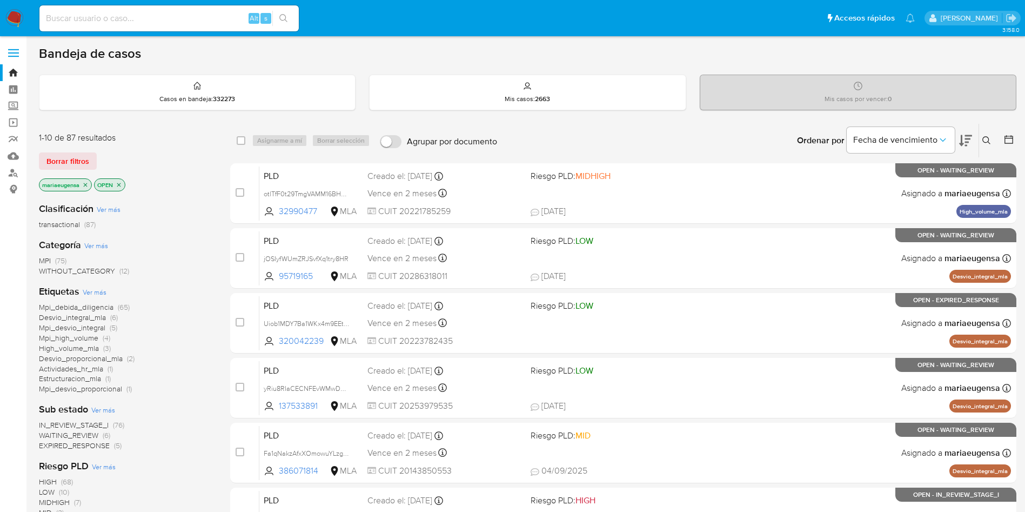
click at [188, 24] on input at bounding box center [168, 18] width 259 height 14
paste input "rP3VlbxLv1IS9fwGmwFkaRa3"
type input "rP3VlbxLv1IS9fwGmwFkaRa3"
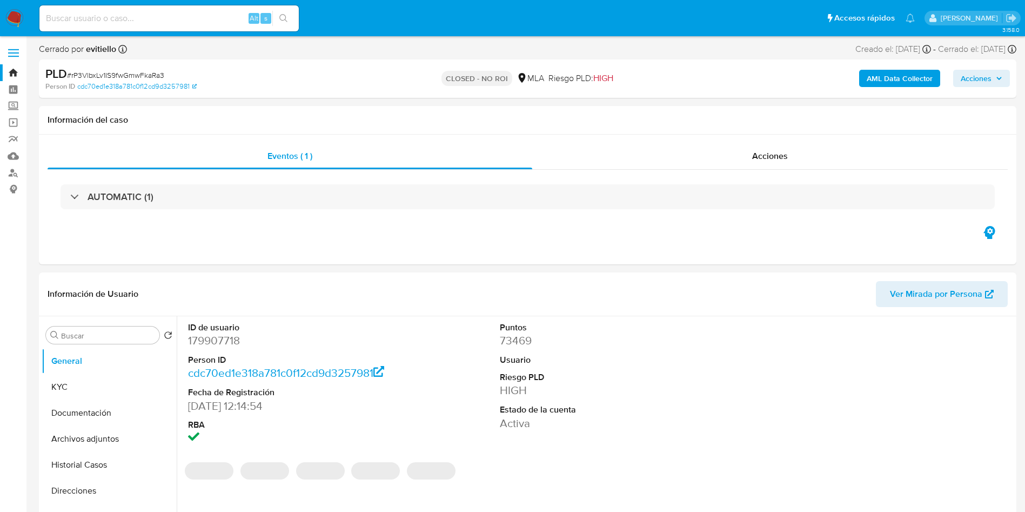
select select "10"
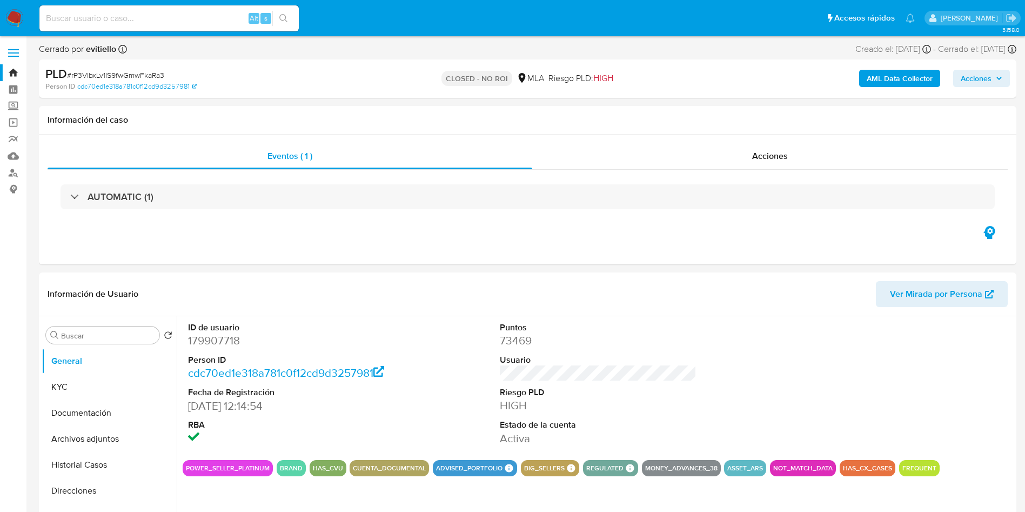
click at [172, 21] on input at bounding box center [168, 18] width 259 height 14
paste input "gumfuOttB5ilAXA7RmjosTlm"
type input "gumfuOttB5ilAXA7RmjosTlm"
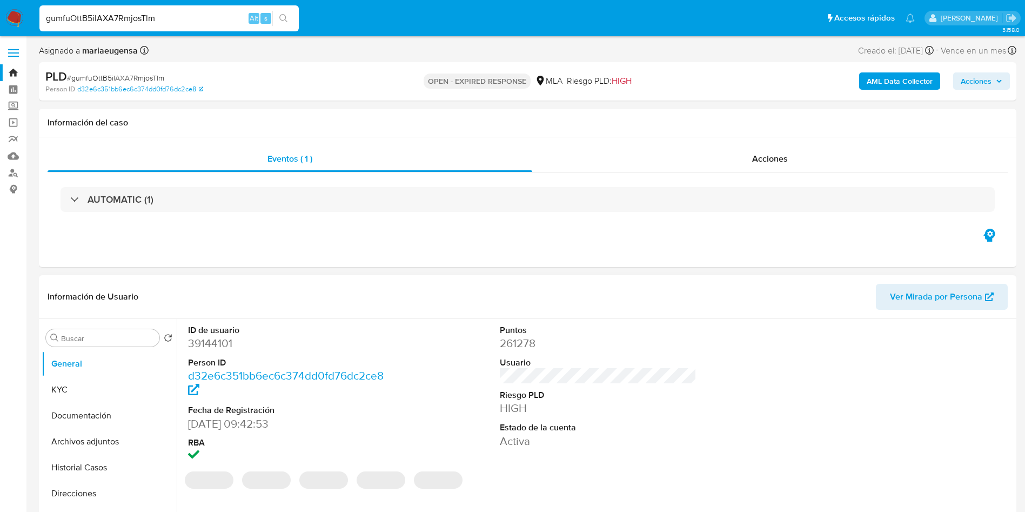
select select "10"
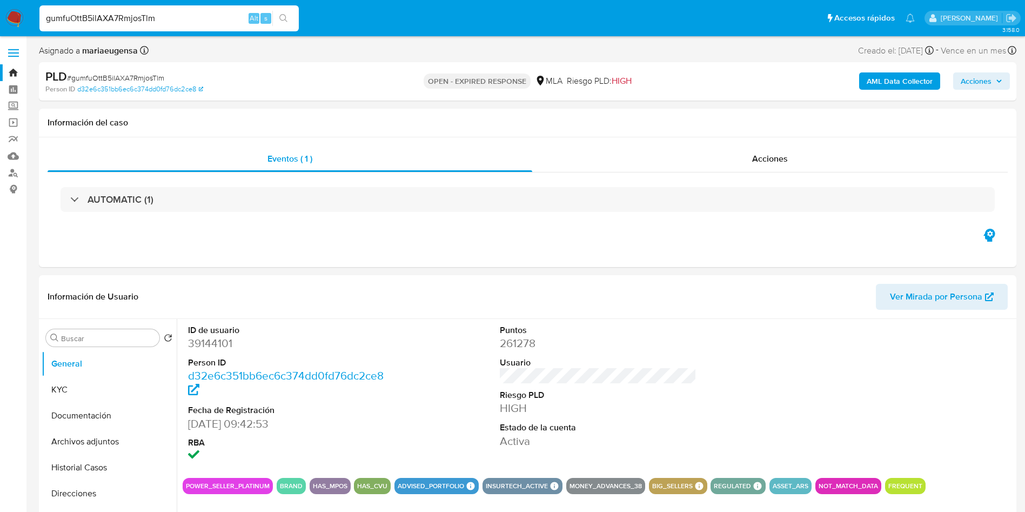
click at [168, 17] on input "gumfuOttB5ilAXA7RmjosTlm" at bounding box center [168, 18] width 259 height 14
paste input "juIeLteDvS3BpfqaDCJILtpj"
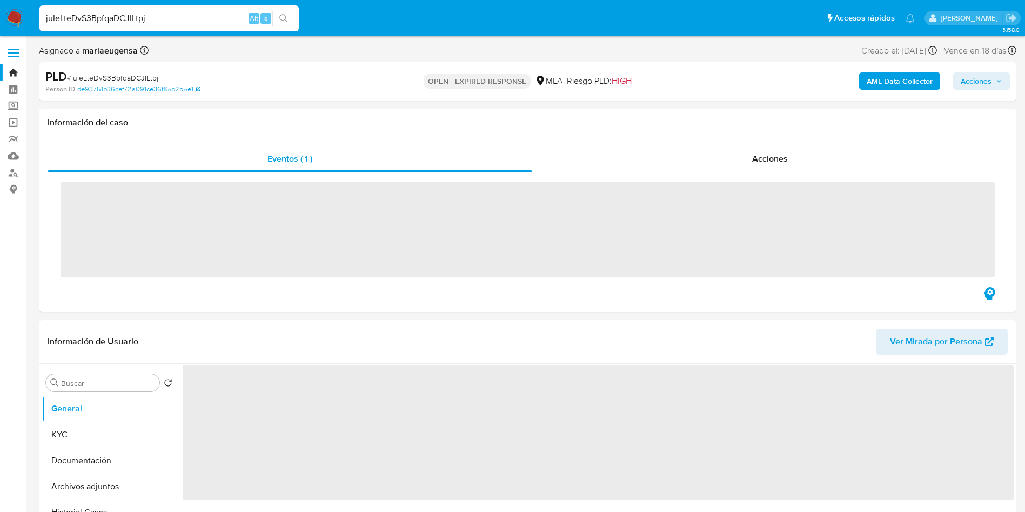
click at [163, 14] on input "juIeLteDvS3BpfqaDCJILtpj" at bounding box center [168, 18] width 259 height 14
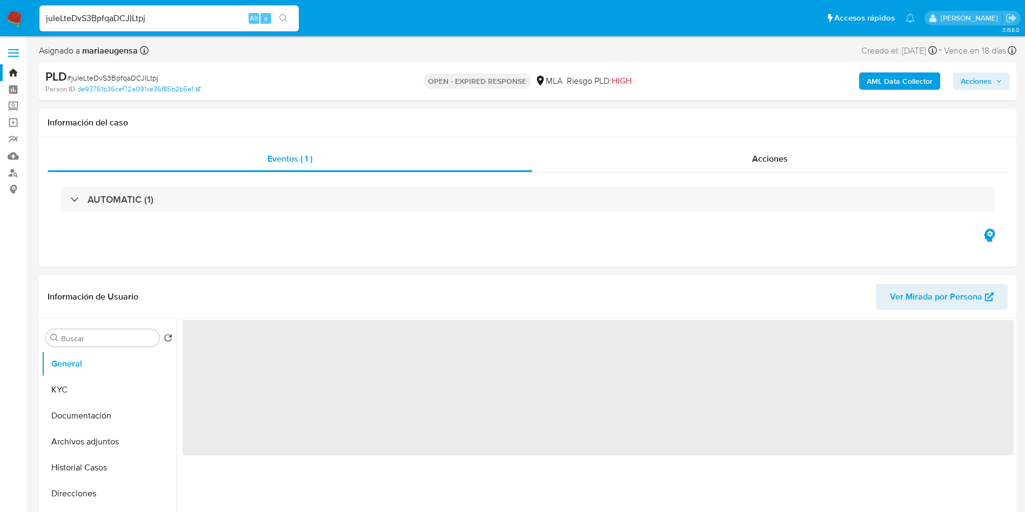
click at [163, 14] on input "juIeLteDvS3BpfqaDCJILtpj" at bounding box center [168, 18] width 259 height 14
paste input "hBtn0dhw8eXYdNLLbnaM7XHs"
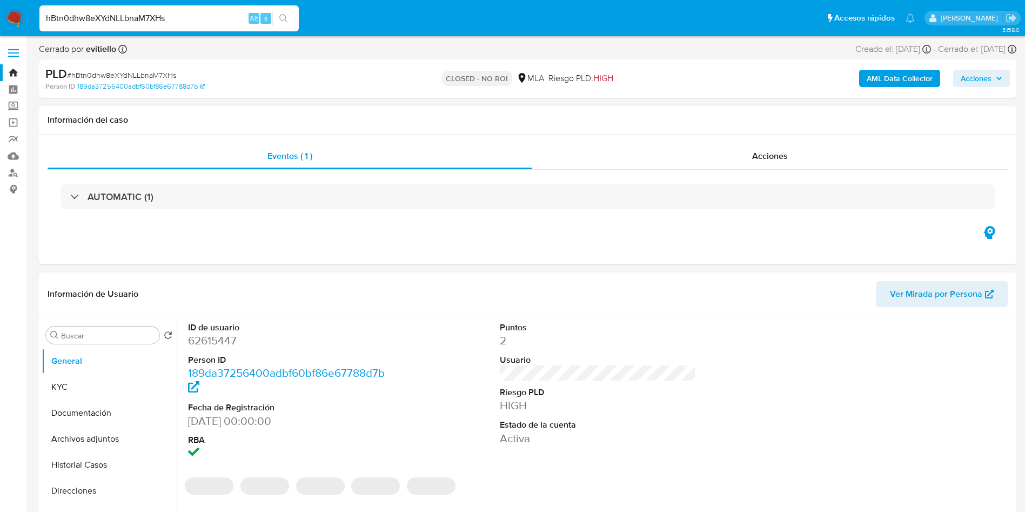
click at [169, 21] on input "hBtn0dhw8eXYdNLLbnaM7XHs" at bounding box center [168, 18] width 259 height 14
click at [169, 22] on input "hBtn0dhw8eXYdNLLbnaM7XHs" at bounding box center [168, 18] width 259 height 14
paste input "unWBpCI9CN5nRARBS2xyTCYC"
type input "unWBpCI9CN5nRARBS2xyTCYC"
click at [183, 17] on input "unWBpCI9CN5nRARBS2xyTCYC" at bounding box center [168, 18] width 259 height 14
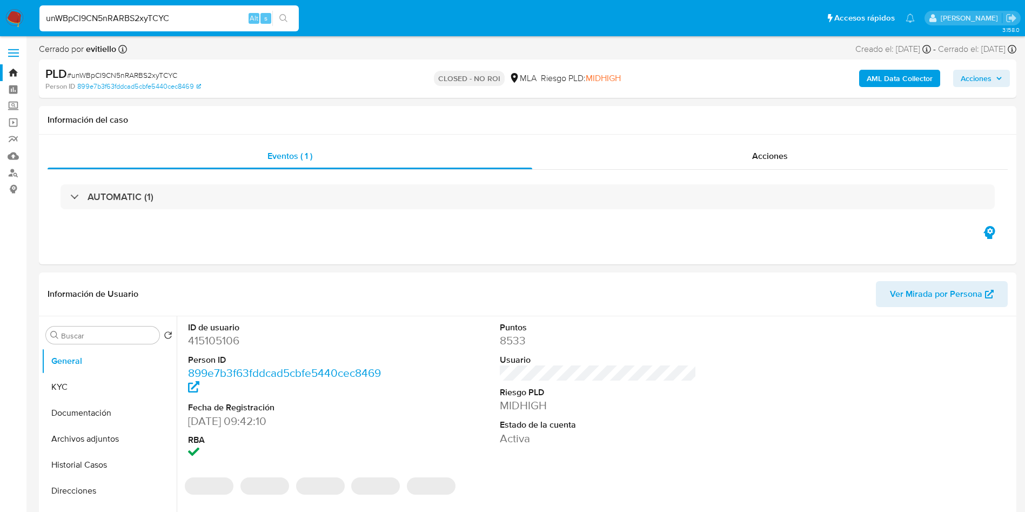
select select "10"
click at [183, 16] on input "unWBpCI9CN5nRARBS2xyTCYC" at bounding box center [168, 18] width 259 height 14
paste input "bmgwTtRMKAa89anb6w5rdHpi"
type input "bmgwTtRMKAa89anb6w5rdHpi"
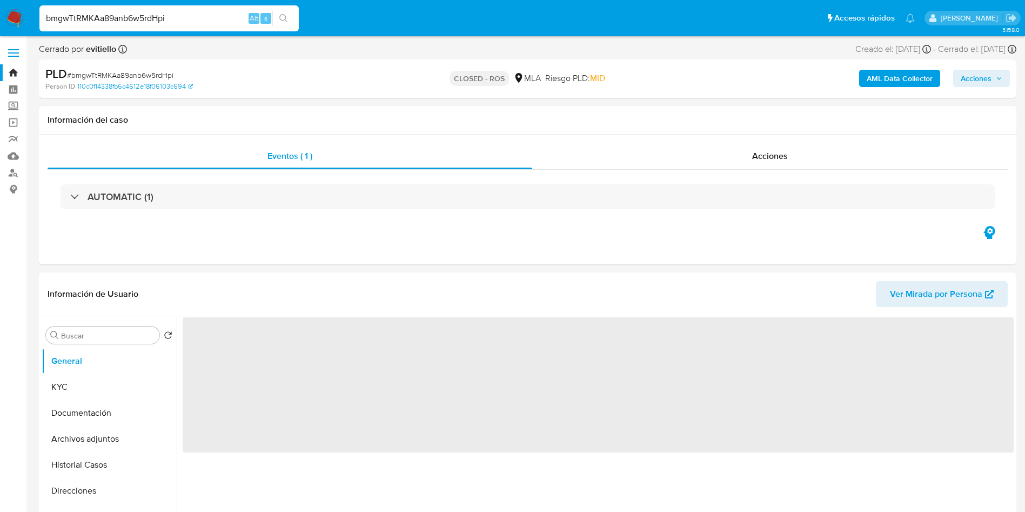
click at [201, 17] on input "bmgwTtRMKAa89anb6w5rdHpi" at bounding box center [168, 18] width 259 height 14
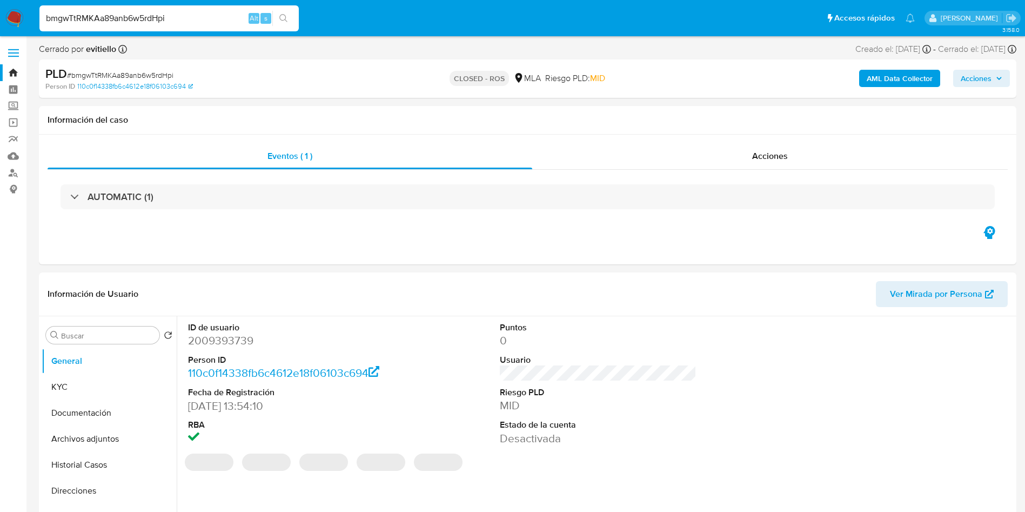
click at [201, 17] on input "bmgwTtRMKAa89anb6w5rdHpi" at bounding box center [168, 18] width 259 height 14
select select "10"
paste input "0yUW9dIGctXvNR8qz3eOgawD"
type input "0yUW9dIGctXvNR8qz3eOgawD"
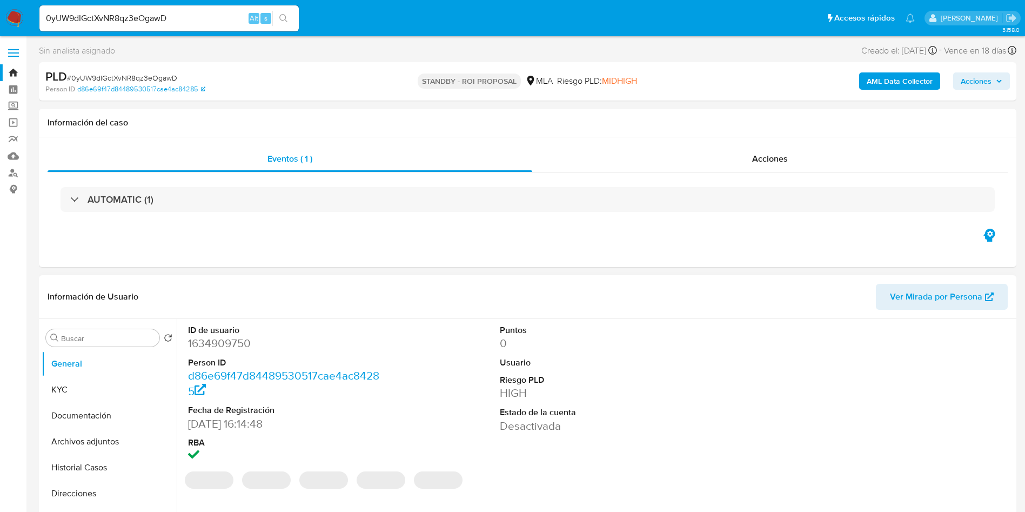
select select "10"
click at [183, 17] on input "0yUW9dIGctXvNR8qz3eOgawD" at bounding box center [168, 18] width 259 height 14
click at [182, 16] on input "0yUW9dIGctXvNR8qz3eOgawD" at bounding box center [168, 18] width 259 height 14
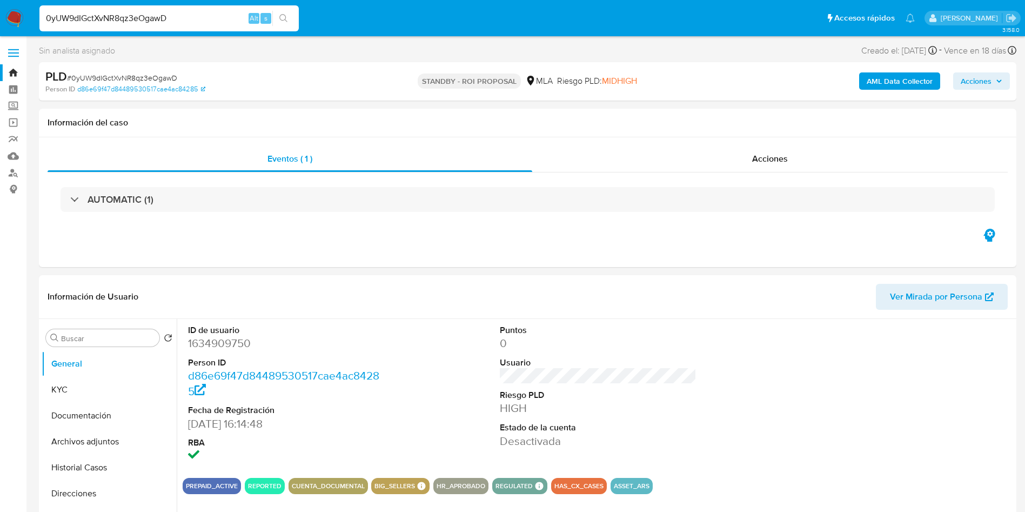
paste input "MtgCzjgYV1Ylie2qgAb5Rvdv"
type input "MtgCzjgYV1Ylie2qgAb5Rvdv"
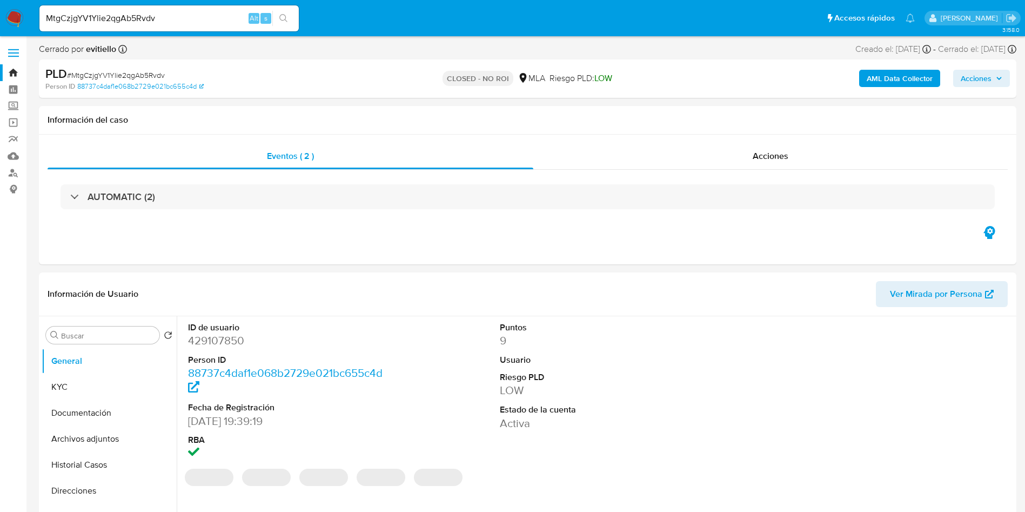
select select "10"
click at [189, 11] on input "MtgCzjgYV1Ylie2qgAb5Rvdv" at bounding box center [168, 18] width 259 height 14
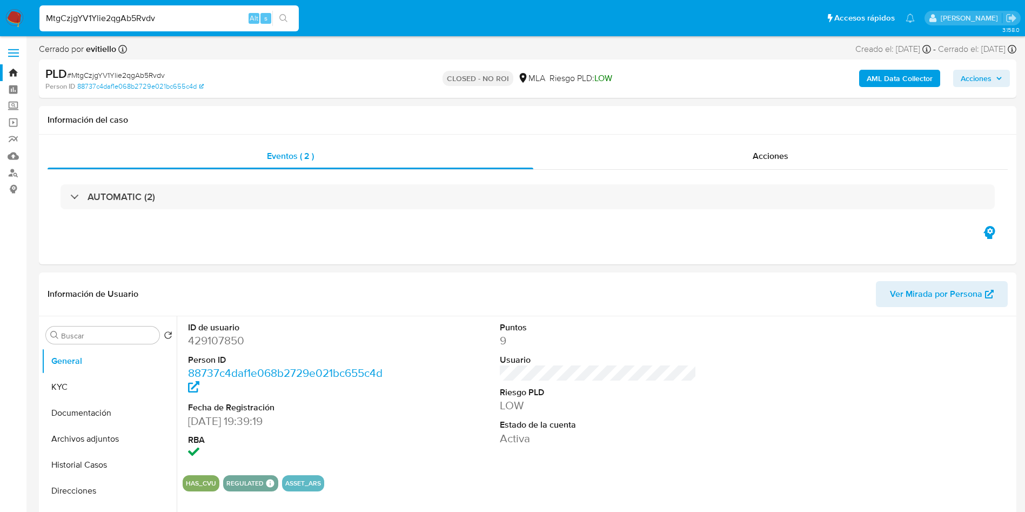
click at [189, 11] on input "MtgCzjgYV1Ylie2qgAb5Rvdv" at bounding box center [168, 18] width 259 height 14
paste input "mjO1Fk7WIFtznteplHxDShYV"
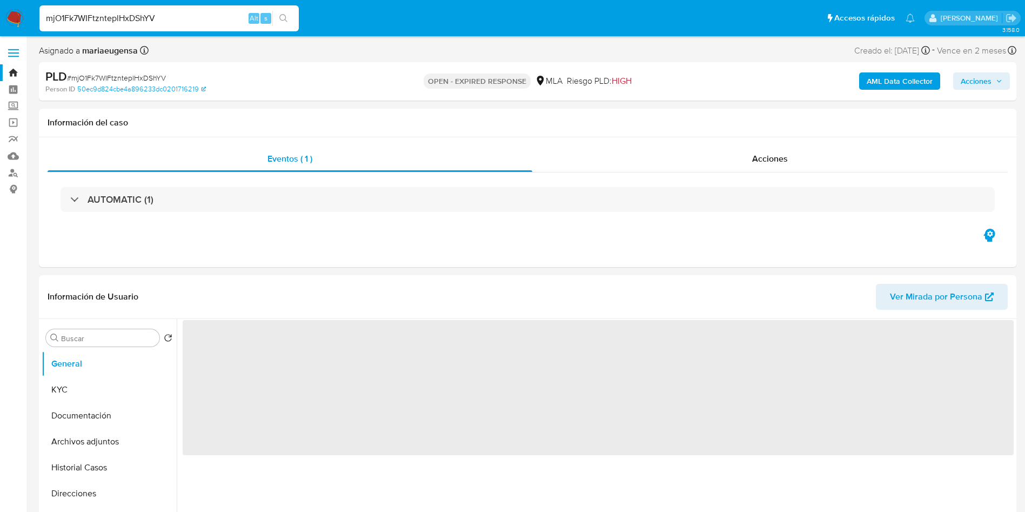
click at [179, 24] on input "mjO1Fk7WIFtznteplHxDShYV" at bounding box center [168, 18] width 259 height 14
click at [179, 22] on input "mjO1Fk7WIFtznteplHxDShYV" at bounding box center [168, 18] width 259 height 14
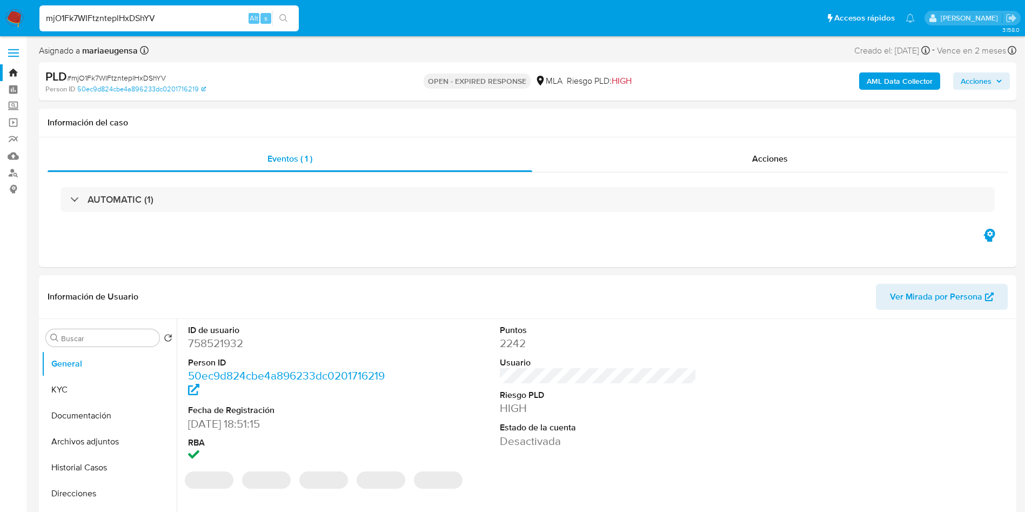
paste input "wI3YQ9aE3CMn0R7QL1WUVxAw"
type input "mjO1Fk7WIFtznteplHxDShYVwI3YQ9aE3CMn0R7QL1WUVxAw"
select select "10"
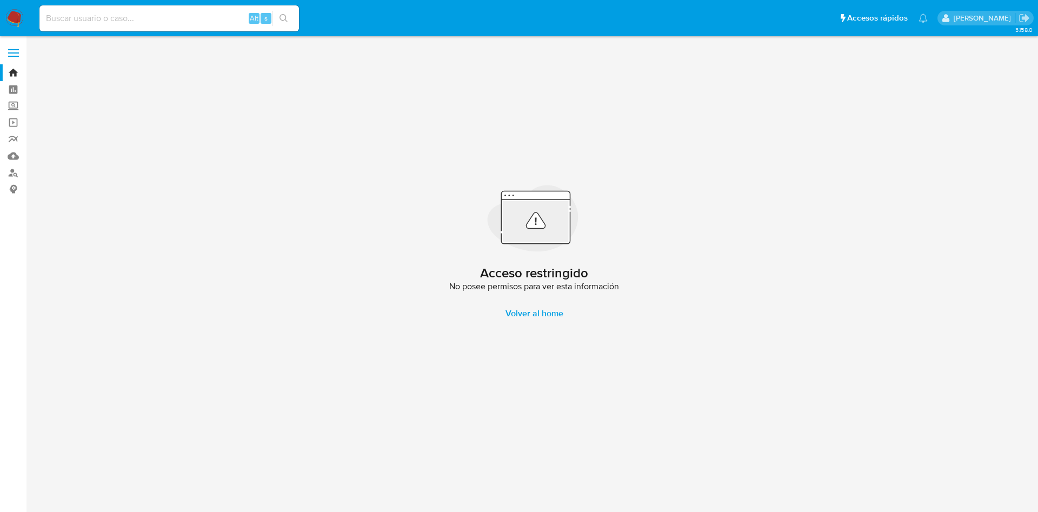
click at [179, 22] on input at bounding box center [168, 18] width 259 height 14
paste input "wI3YQ9aE3CMn0R7QL1WUVxAw"
type input "wI3YQ9aE3CMn0R7QL1WUVxAw"
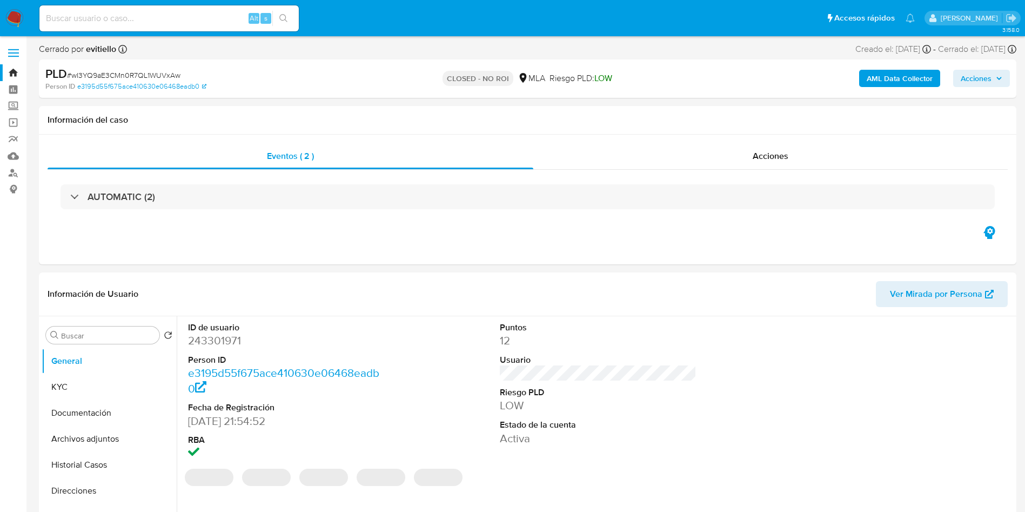
select select "10"
click at [187, 20] on input at bounding box center [168, 18] width 259 height 14
paste input "ZgqOCCO0CkNqdQ4dGZJHqShY"
type input "ZgqOCCO0CkNqdQ4dGZJHqShY"
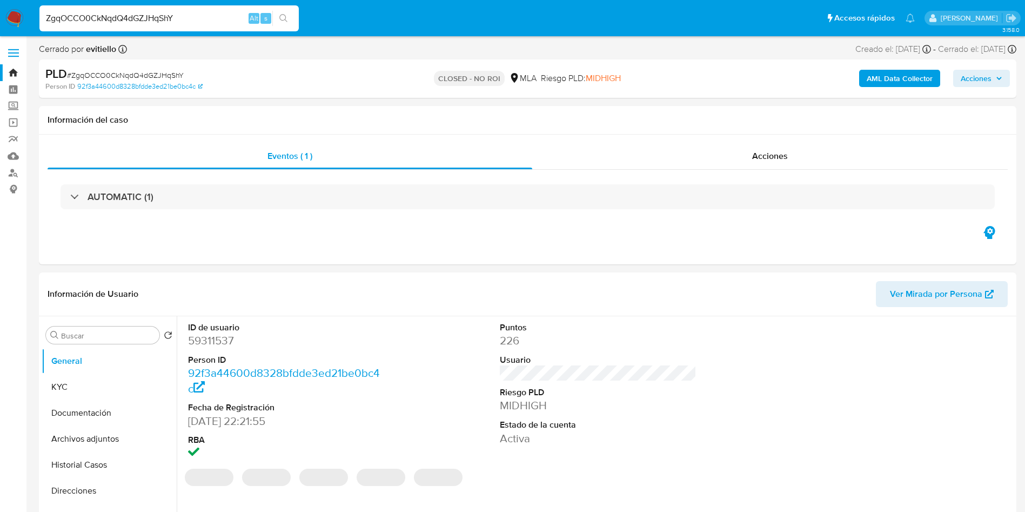
select select "10"
click at [187, 21] on input "ZgqOCCO0CkNqdQ4dGZJHqShY" at bounding box center [168, 18] width 259 height 14
paste input "aRFjZ5d8YeKtwC7Ff018Qd5r"
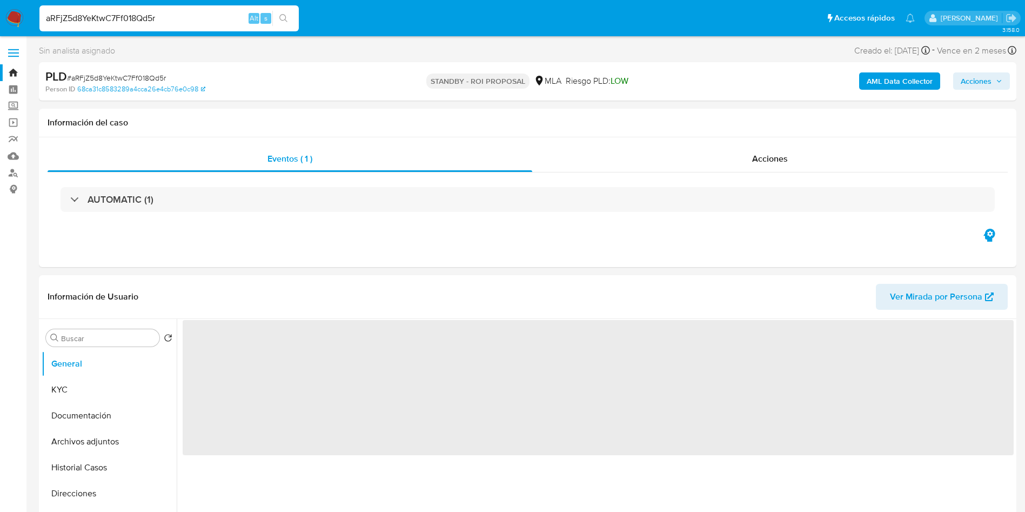
click at [184, 19] on input "aRFjZ5d8YeKtwC7Ff018Qd5r" at bounding box center [168, 18] width 259 height 14
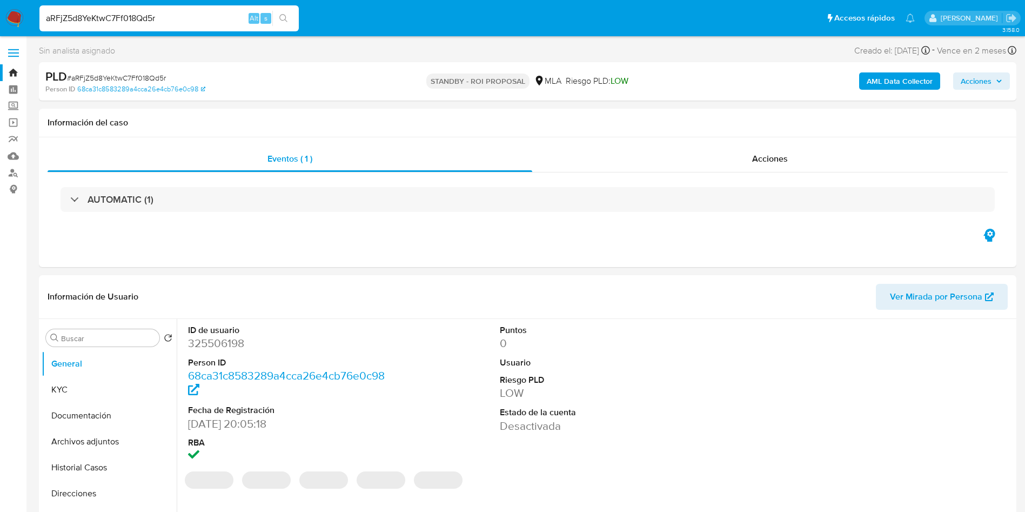
click at [184, 19] on input "aRFjZ5d8YeKtwC7Ff018Qd5r" at bounding box center [168, 18] width 259 height 14
paste input "2CWMOc0wfkENrvP6o2jxzUSa"
type input "2CWMOc0wfkENrvP6o2jxzUSa"
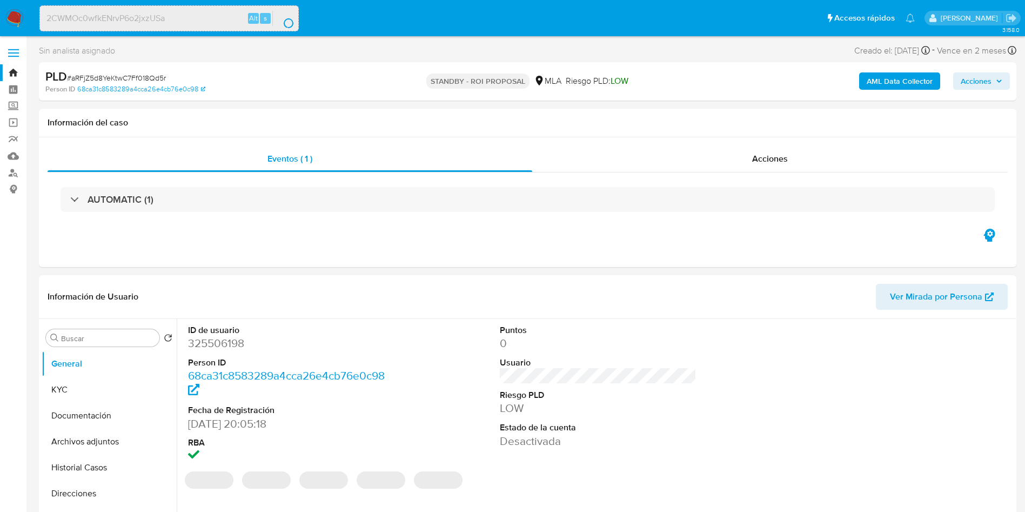
select select "10"
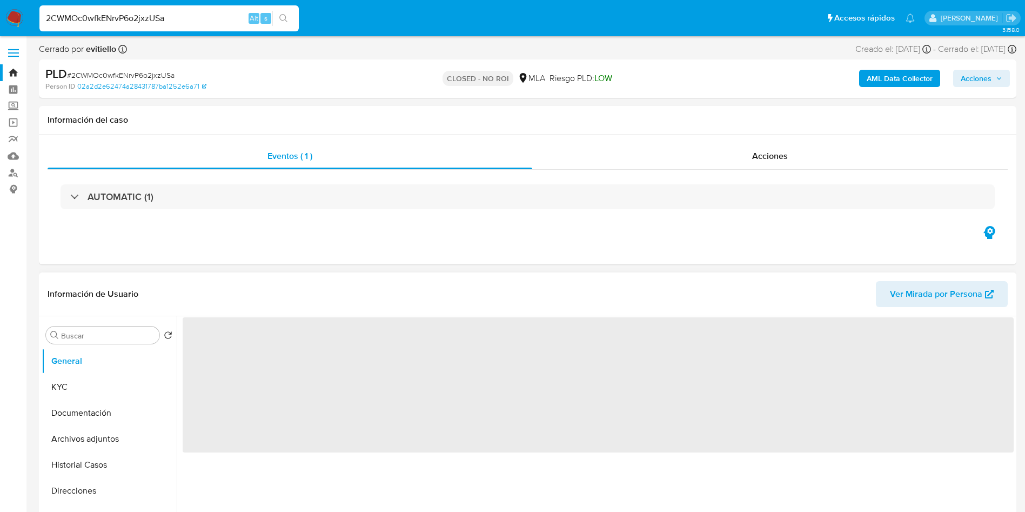
select select "10"
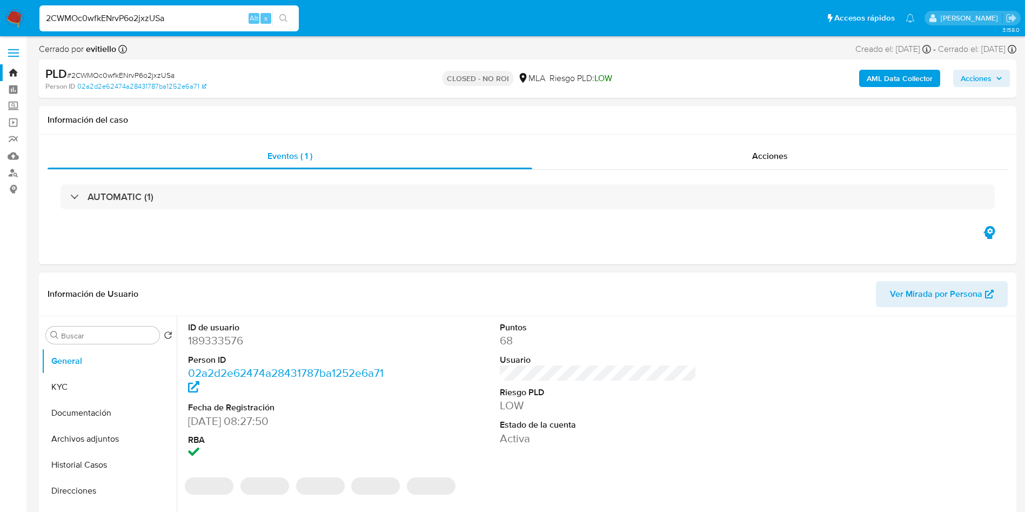
click at [199, 21] on input "2CWMOc0wfkENrvP6o2jxzUSa" at bounding box center [168, 18] width 259 height 14
paste input "uOw46u3lRmv1KF3FYKOHL34Y"
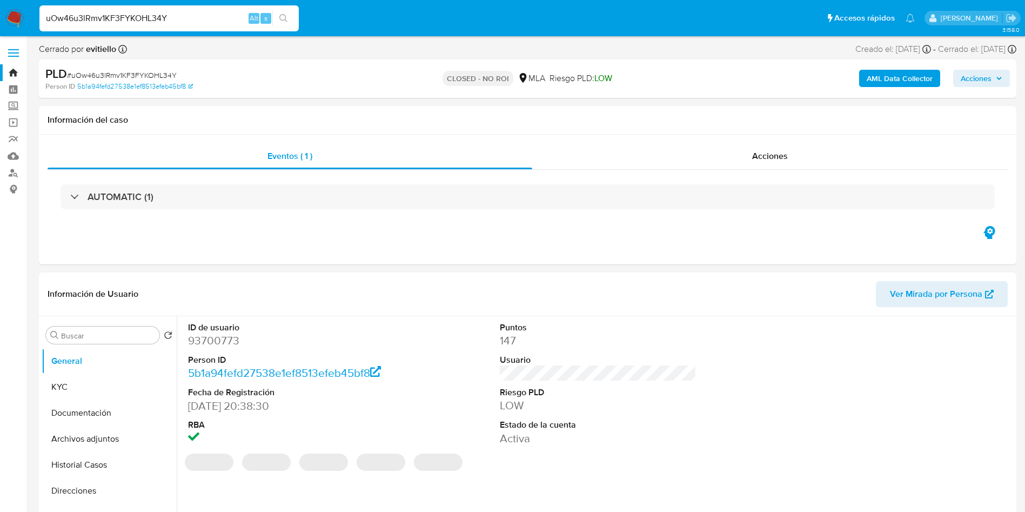
click at [199, 20] on input "uOw46u3lRmv1KF3FYKOHL34Y" at bounding box center [168, 18] width 259 height 14
paste input "NcU5p4ahlnSiLCrkGAWSNJ3s"
type input "NcU5p4ahlnSiLCrkGAWSNJ3s"
select select "10"
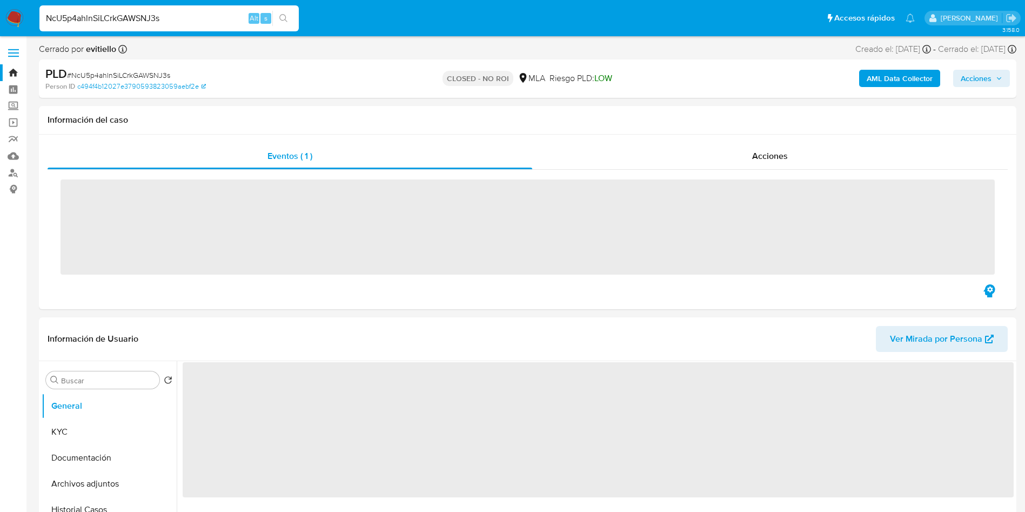
click at [199, 20] on input "NcU5p4ahlnSiLCrkGAWSNJ3s" at bounding box center [168, 18] width 259 height 14
click at [185, 12] on input "NcU5p4ahlnSiLCrkGAWSNJ3s" at bounding box center [168, 18] width 259 height 14
click at [184, 18] on input "NcU5p4ahlnSiLCrkGAWSNJ3s" at bounding box center [168, 18] width 259 height 14
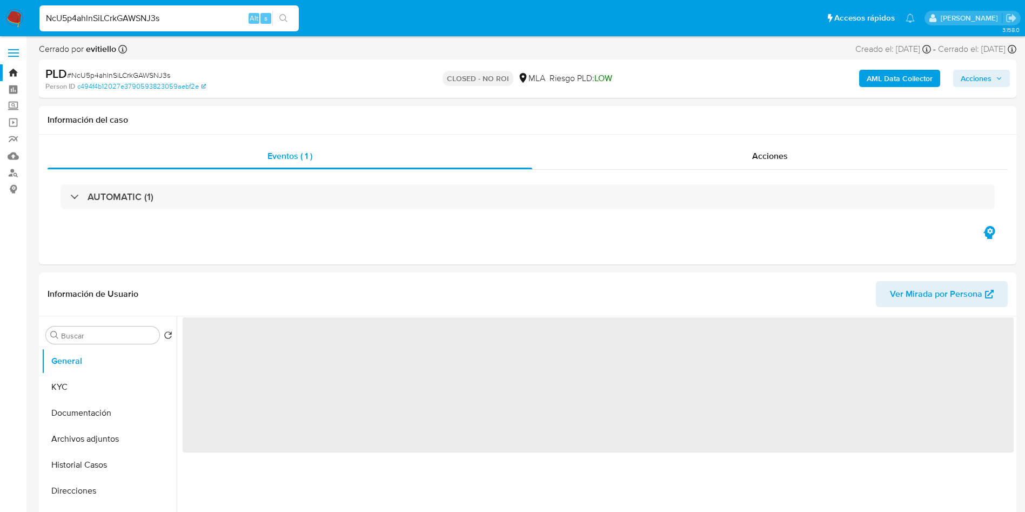
click at [184, 18] on input "NcU5p4ahlnSiLCrkGAWSNJ3s" at bounding box center [168, 18] width 259 height 14
paste input "zVqesobDizVVHM2YiPOZQRYg"
click at [182, 12] on input "zVqesobDizVVHM2YiPOZQRYg" at bounding box center [168, 18] width 259 height 14
paste input "yRiu8RIaCECNFEvWMwDQwI1S"
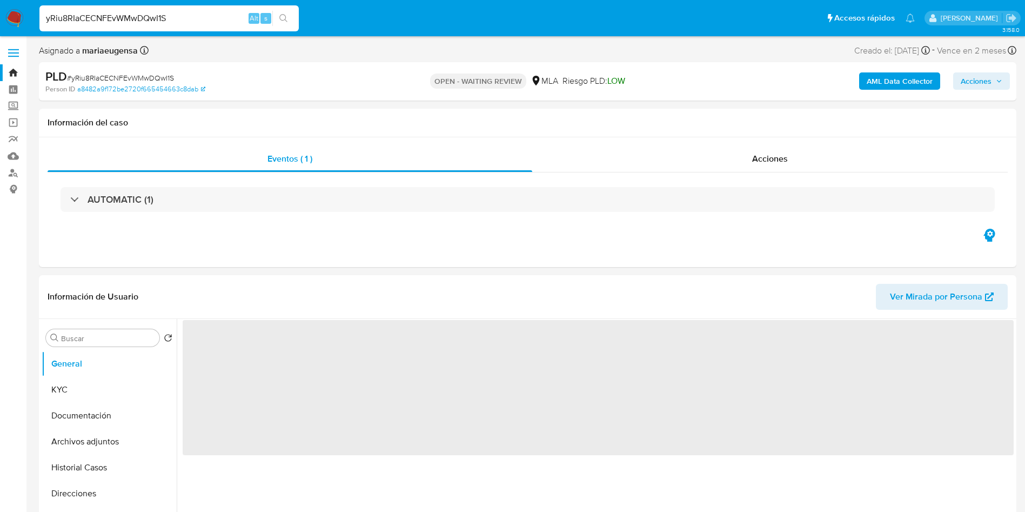
click at [203, 24] on input "yRiu8RIaCECNFEvWMwDQwI1S" at bounding box center [168, 18] width 259 height 14
paste input "i5k8rBc4VyYAqJ0L0MAUrZ4Z"
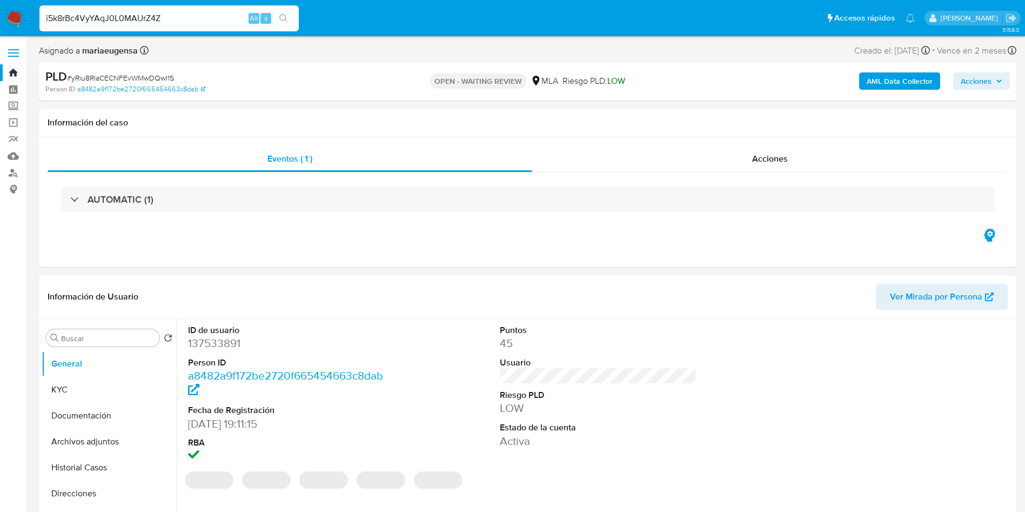
type input "i5k8rBc4VyYAqJ0L0MAUrZ4Z"
select select "10"
click at [199, 22] on input "Uiob1MDY7Ba1WKx4m9EEt63P" at bounding box center [168, 18] width 259 height 14
paste input "otlTfF0t29TmgVAMM16BHPps"
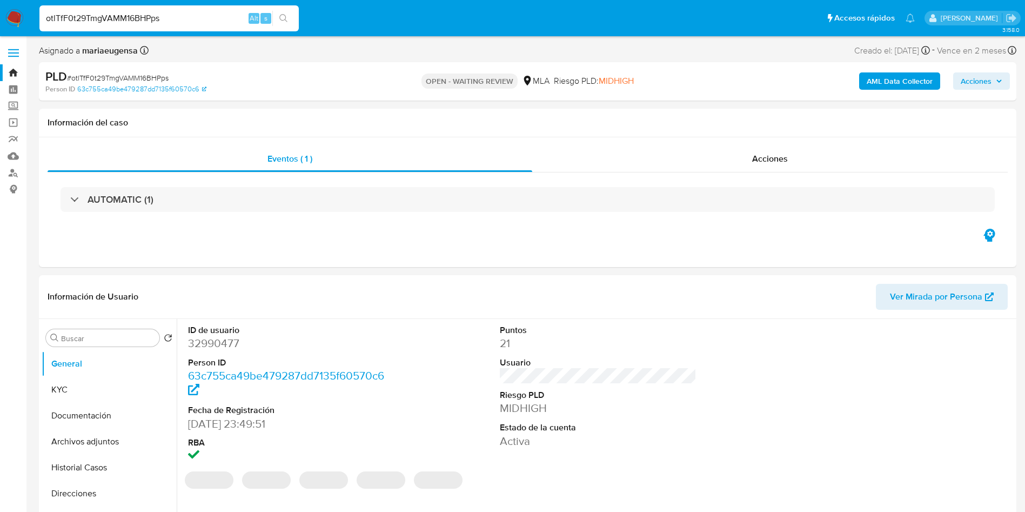
click at [195, 24] on input "otlTfF0t29TmgVAMM16BHPps" at bounding box center [168, 18] width 259 height 14
paste input "tlctzIpBT3LsyqADWJ89ev4G"
type input "tlctzIpBT3LsyqADWJ89ev4G"
select select "10"
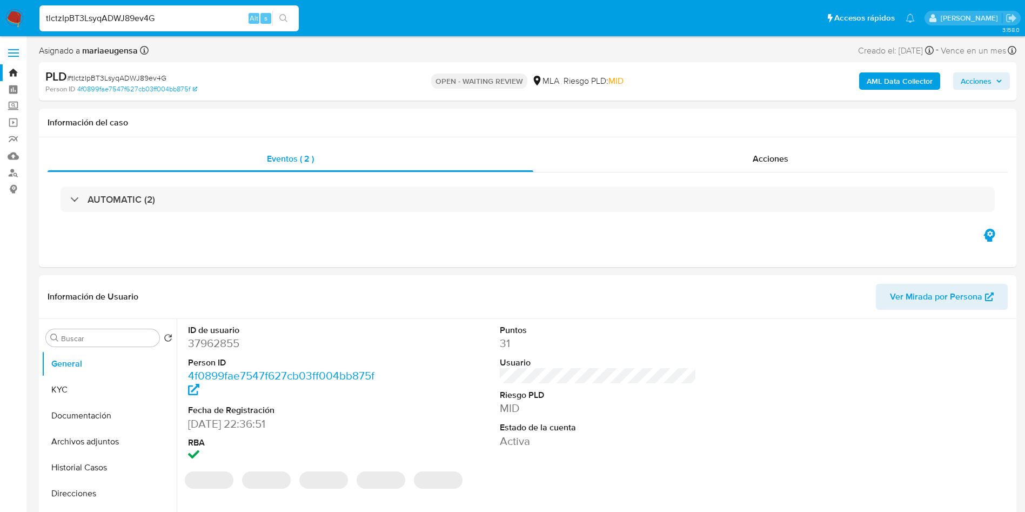
click at [218, 15] on input "tlctzIpBT3LsyqADWJ89ev4G" at bounding box center [168, 18] width 259 height 14
select select "10"
click at [218, 15] on input "tlctzIpBT3LsyqADWJ89ev4G" at bounding box center [168, 18] width 259 height 14
paste input "Fa1qNakzAfxXOmowuYLzgfGq"
type input "Fa1qNakzAfxXOmowuYLzgfGq"
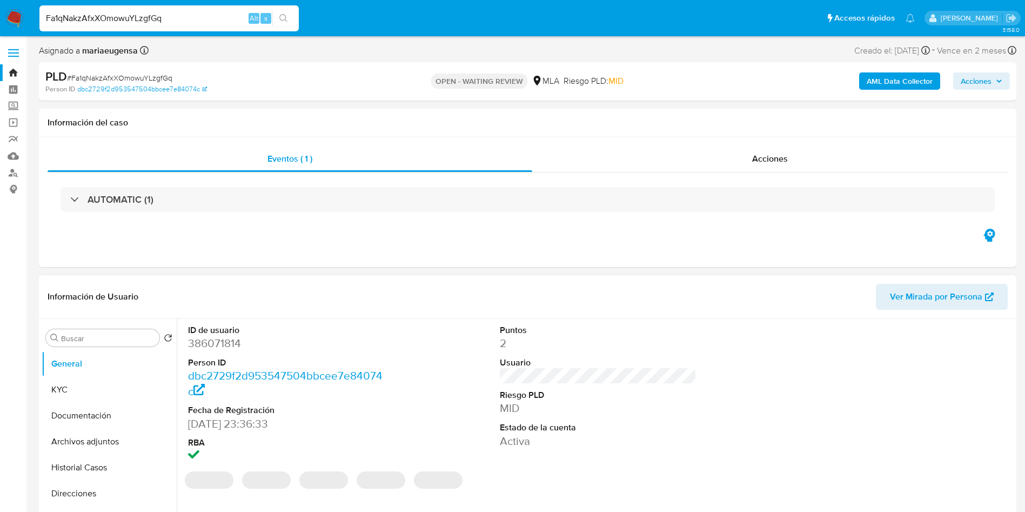
select select "10"
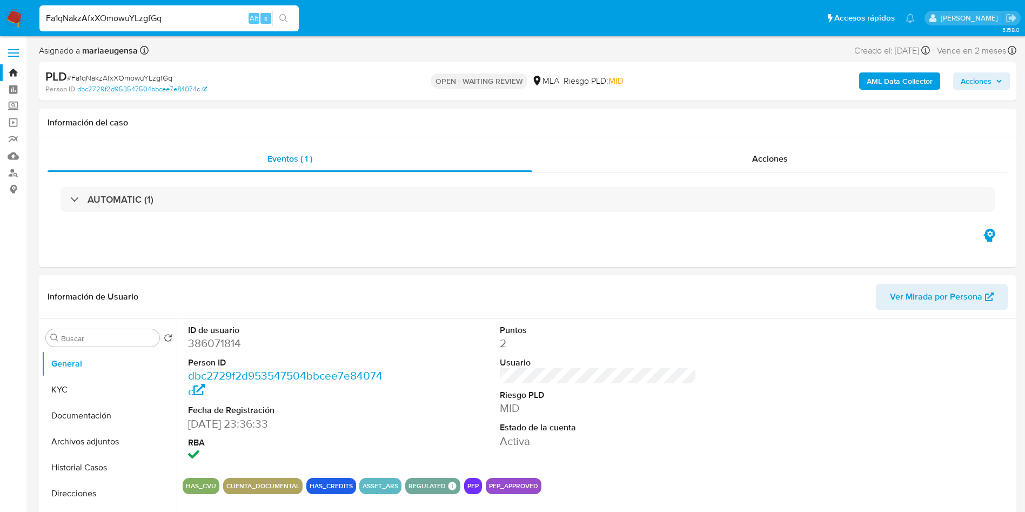
click at [177, 16] on input "Fa1qNakzAfxXOmowuYLzgfGq" at bounding box center [168, 18] width 259 height 14
paste input "tgIDgb3kwFdv8MPe6RRiL6LM"
type input "tgIDgb3kwFdv8MPe6RRiL6LM"
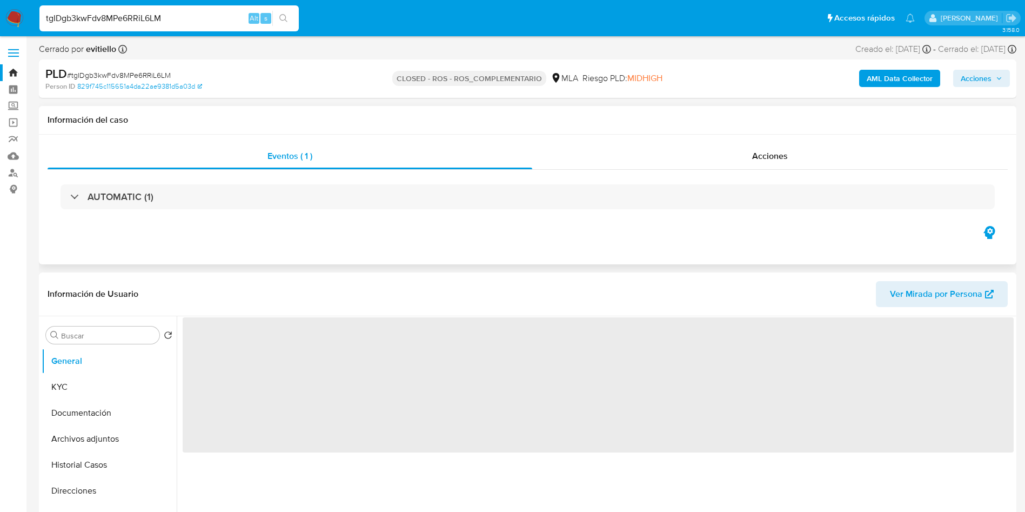
select select "10"
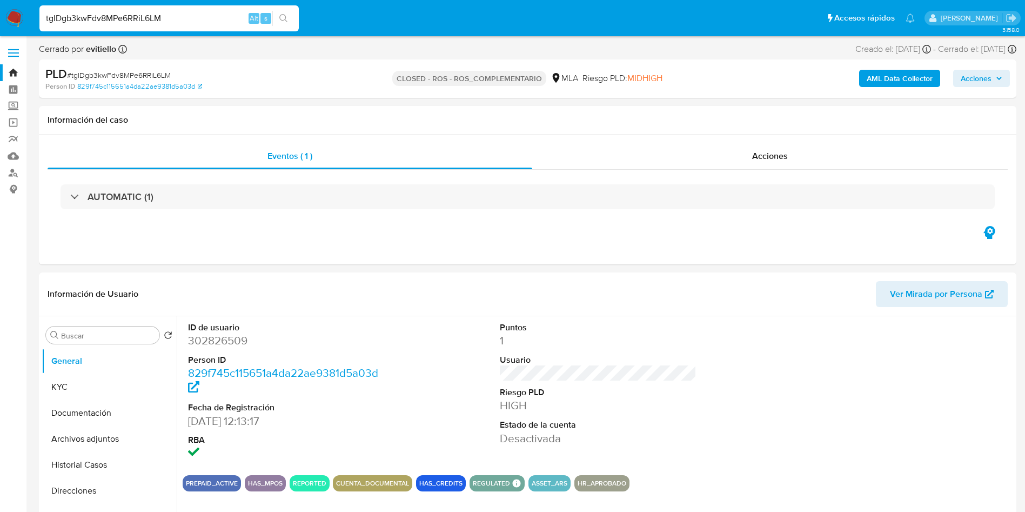
click at [208, 16] on input "tgIDgb3kwFdv8MPe6RRiL6LM" at bounding box center [168, 18] width 259 height 14
paste input "jOSIyfWUmZRJSvfXq1try8HR"
type input "jOSIyfWUmZRJSvfXq1try8HR"
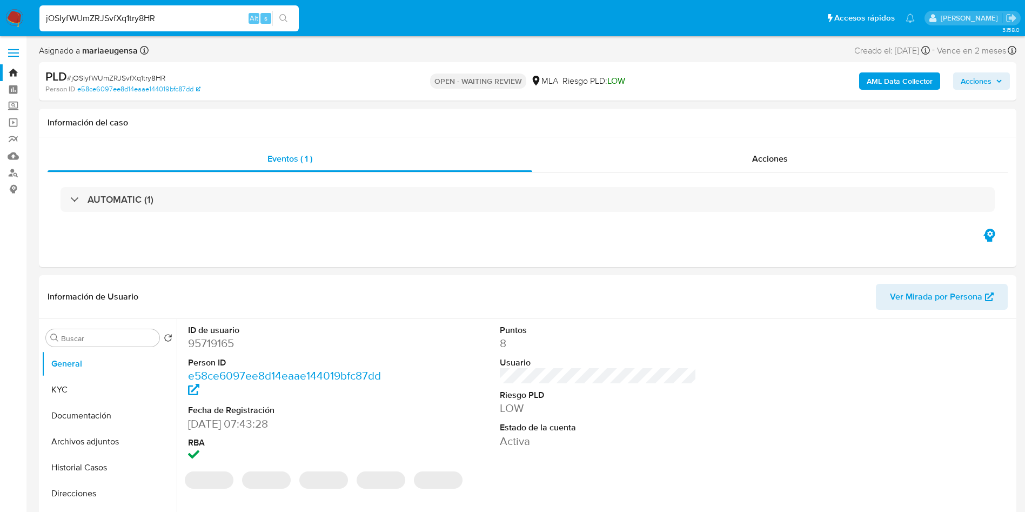
select select "10"
click at [185, 22] on input "jOSIyfWUmZRJSvfXq1try8HR" at bounding box center [168, 18] width 259 height 14
click at [184, 21] on input "jOSIyfWUmZRJSvfXq1try8HR" at bounding box center [168, 18] width 259 height 14
paste input "QxyrTWYXoBIusDCN38ngka6J"
type input "QxyrTWYXoBIusDCN38ngka6J"
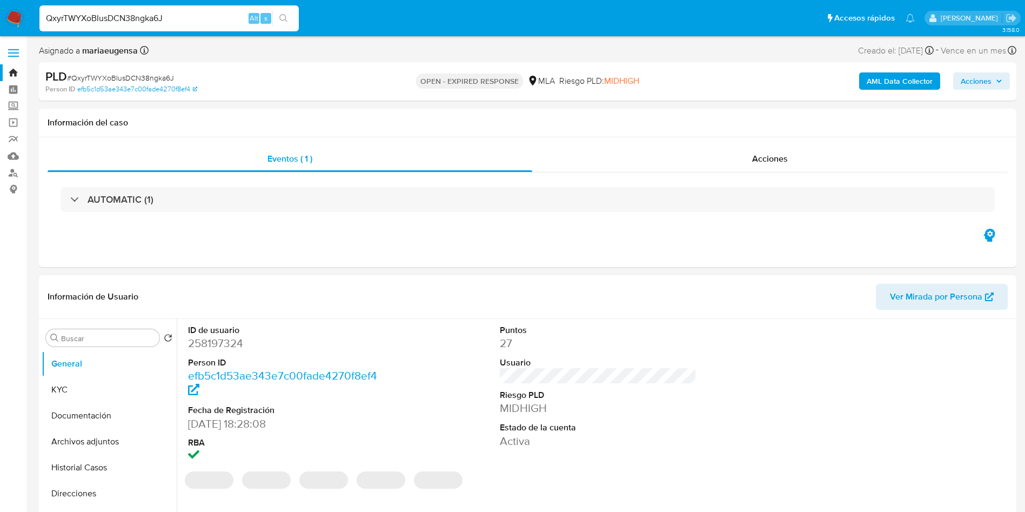
select select "10"
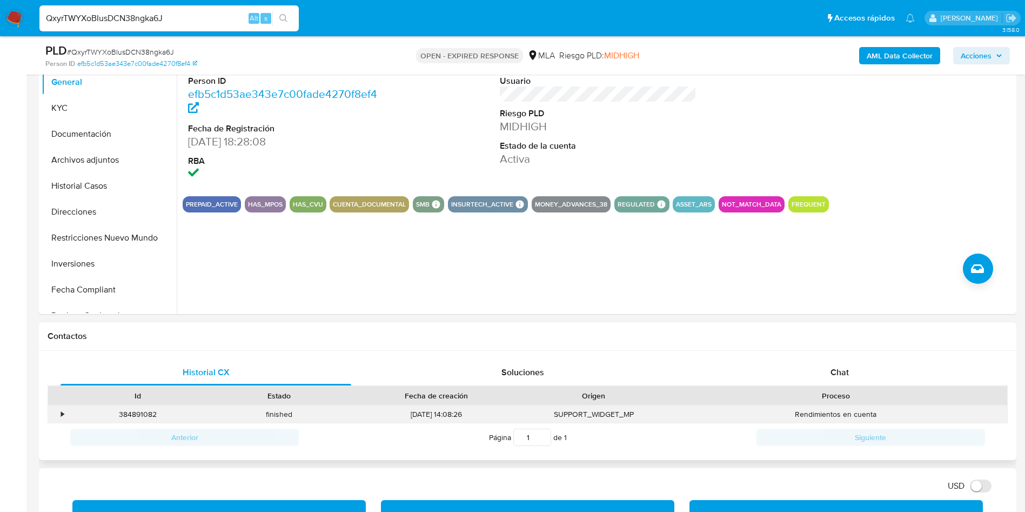
scroll to position [162, 0]
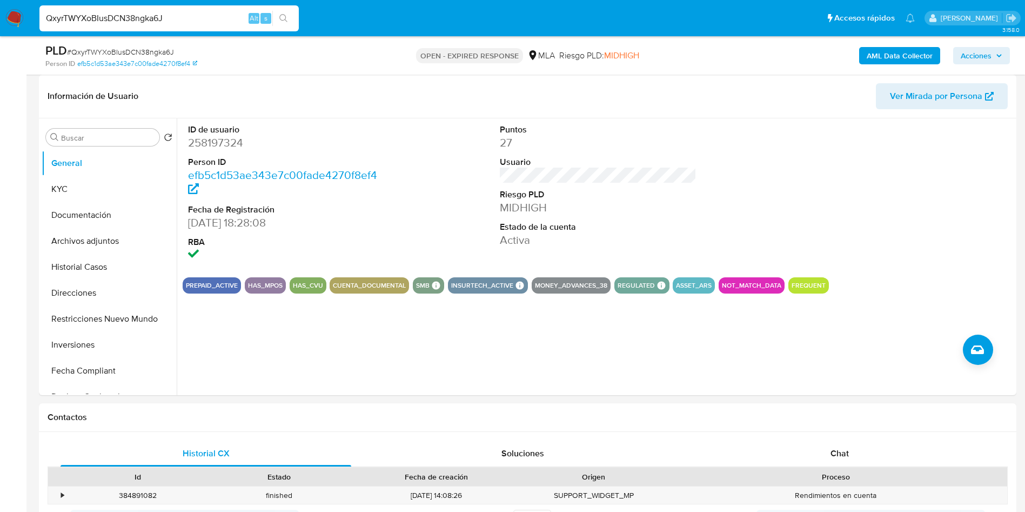
click at [170, 27] on div "QxyrTWYXoBIusDCN38ngka6J Alt s" at bounding box center [168, 18] width 259 height 26
click at [170, 16] on input "QxyrTWYXoBIusDCN38ngka6J" at bounding box center [168, 18] width 259 height 14
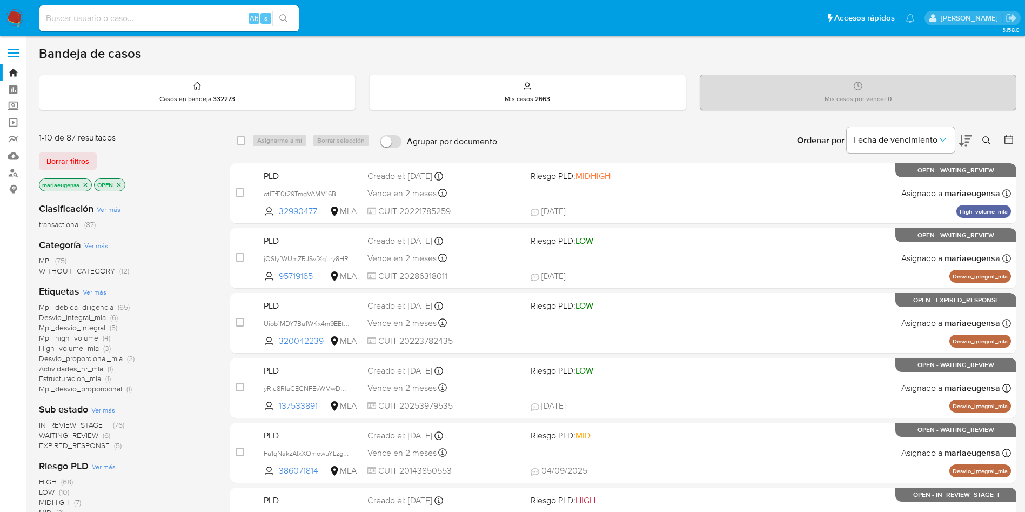
click at [169, 15] on input at bounding box center [168, 18] width 259 height 14
paste input "0yUW9dIGctXvNR8qz3eOgawD"
type input "0yUW9dIGctXvNR8qz3eOgawD"
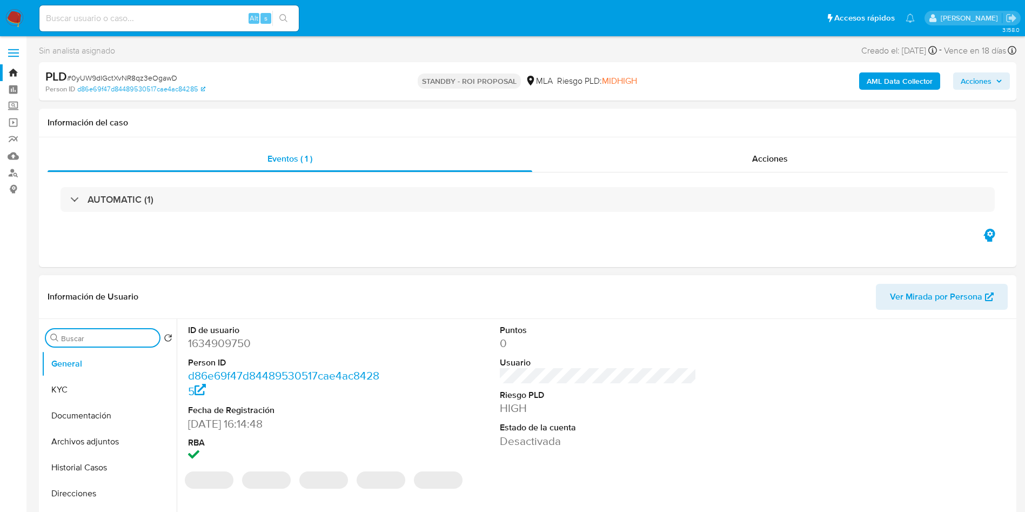
click at [95, 340] on input "Buscar" at bounding box center [108, 339] width 94 height 10
type input "ar"
select select "10"
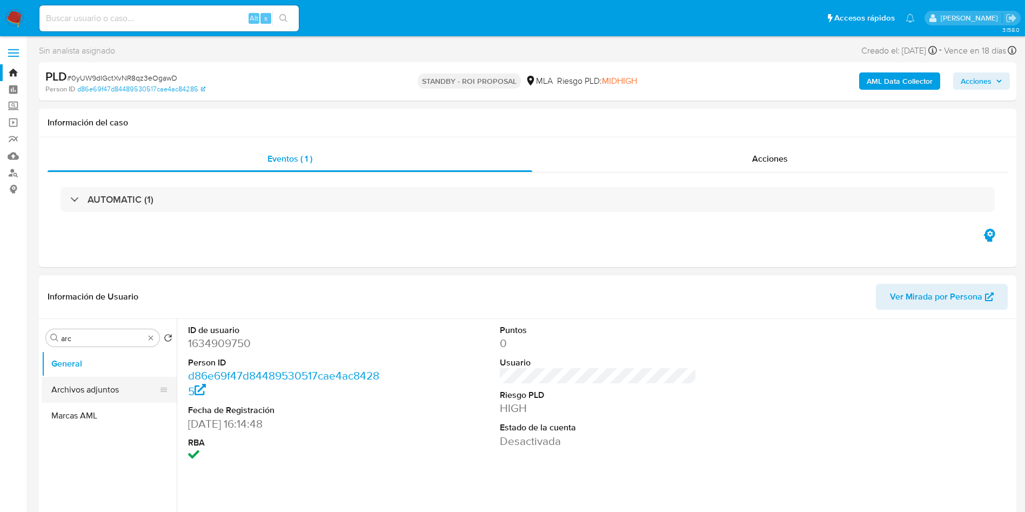
click at [95, 385] on button "Archivos adjuntos" at bounding box center [105, 390] width 126 height 26
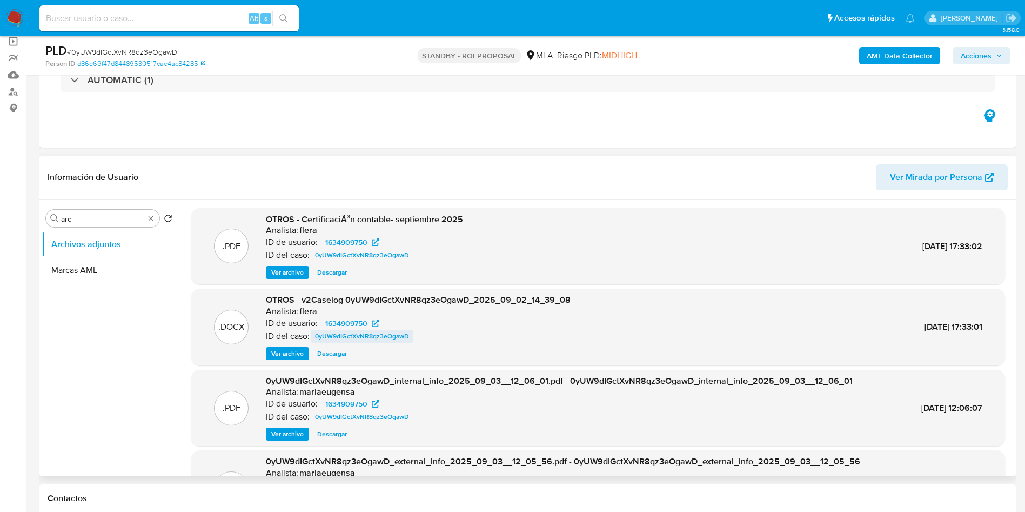
scroll to position [81, 0]
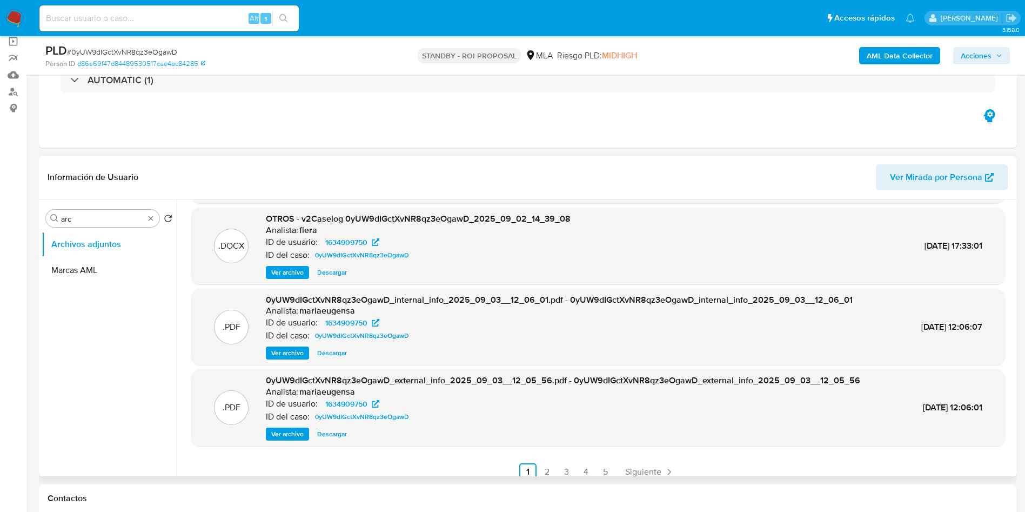
click at [324, 275] on span "Descargar" at bounding box center [332, 272] width 30 height 11
click at [84, 217] on input "arc" at bounding box center [102, 219] width 83 height 10
type input "his"
click at [96, 274] on button "Historial Casos" at bounding box center [109, 270] width 135 height 26
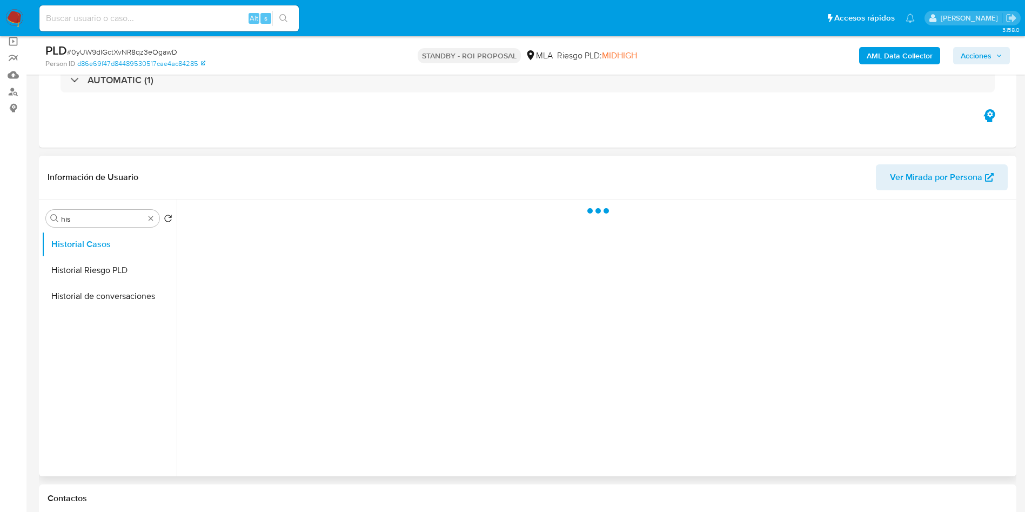
scroll to position [0, 0]
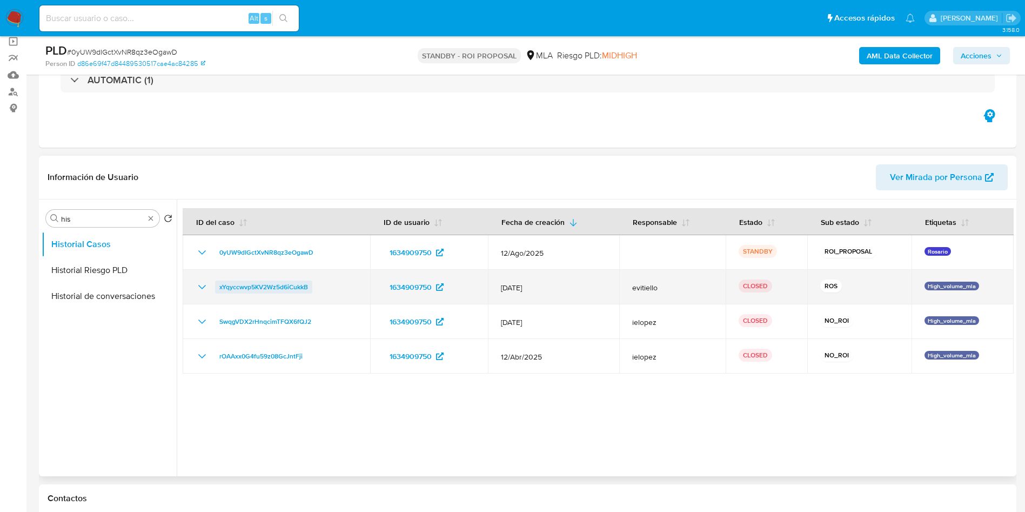
click at [279, 288] on span "xYqyccwvp5KV2Wz5d6iCukkB" at bounding box center [263, 287] width 89 height 13
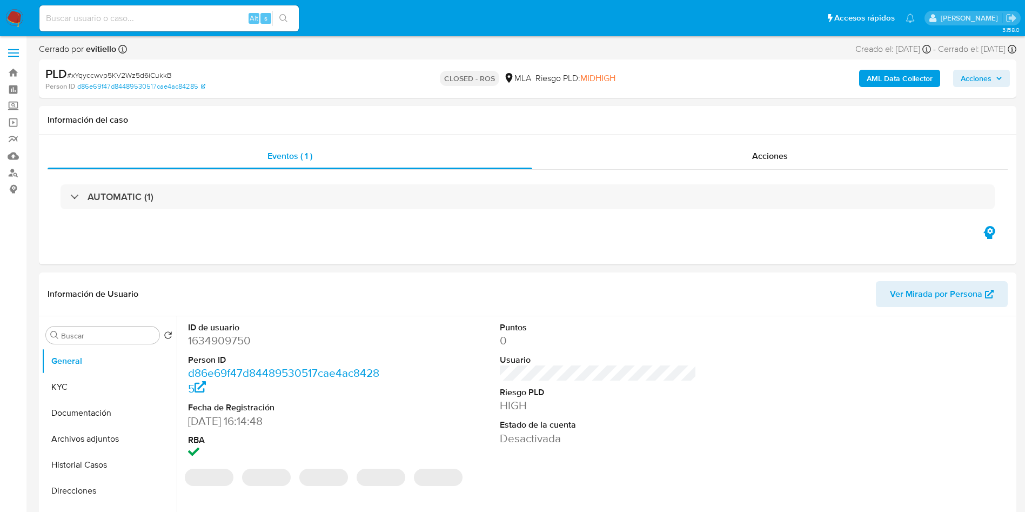
select select "10"
click at [734, 151] on div "Acciones" at bounding box center [770, 156] width 476 height 26
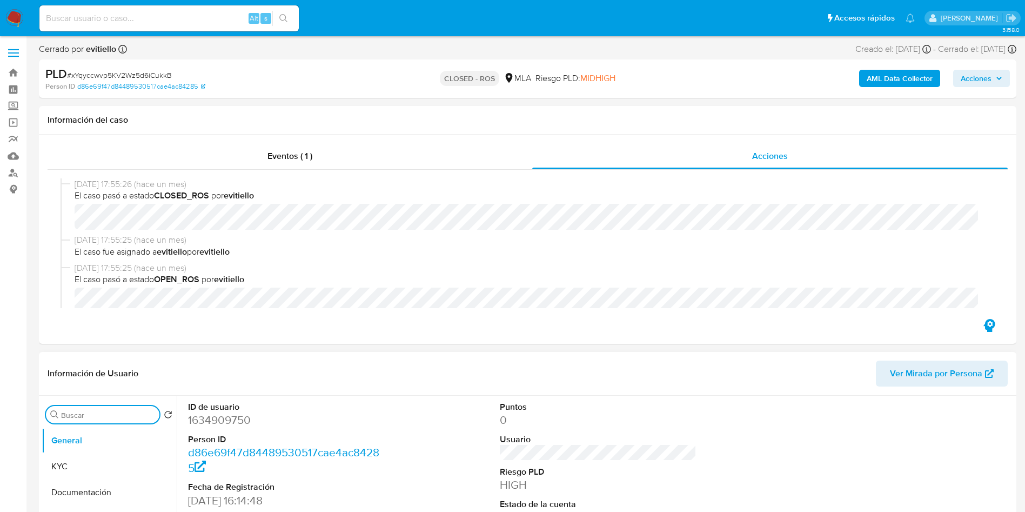
click at [101, 418] on input "Buscar" at bounding box center [108, 415] width 94 height 10
type input "arc"
click at [100, 462] on button "Archivos adjuntos" at bounding box center [105, 467] width 126 height 26
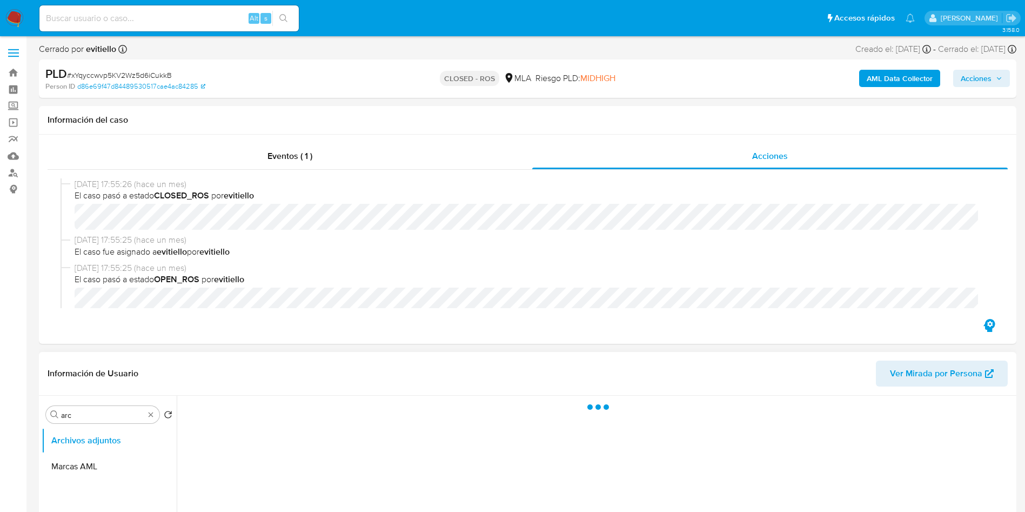
scroll to position [81, 0]
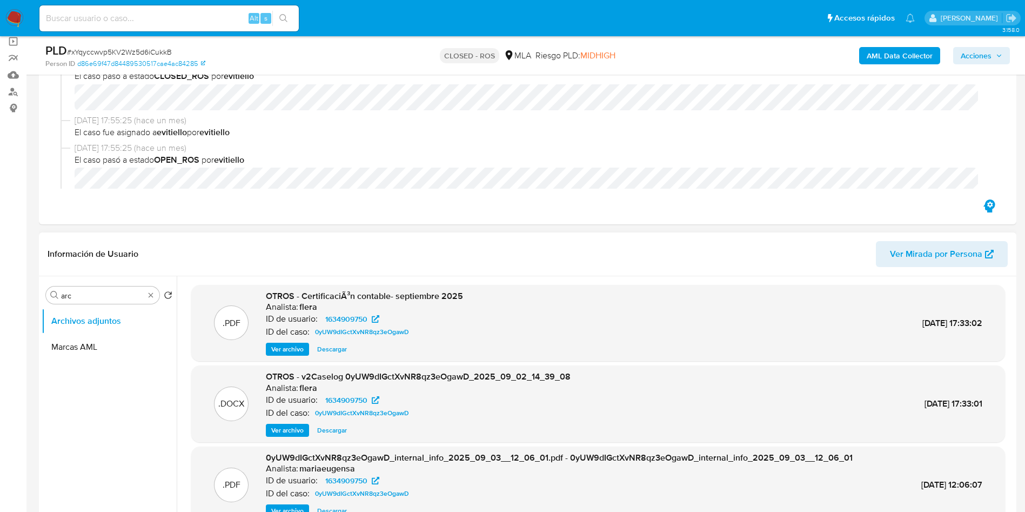
click at [332, 426] on span "Descargar" at bounding box center [332, 430] width 30 height 11
click at [177, 17] on input at bounding box center [168, 18] width 259 height 14
paste input "178554812"
type input "178554812"
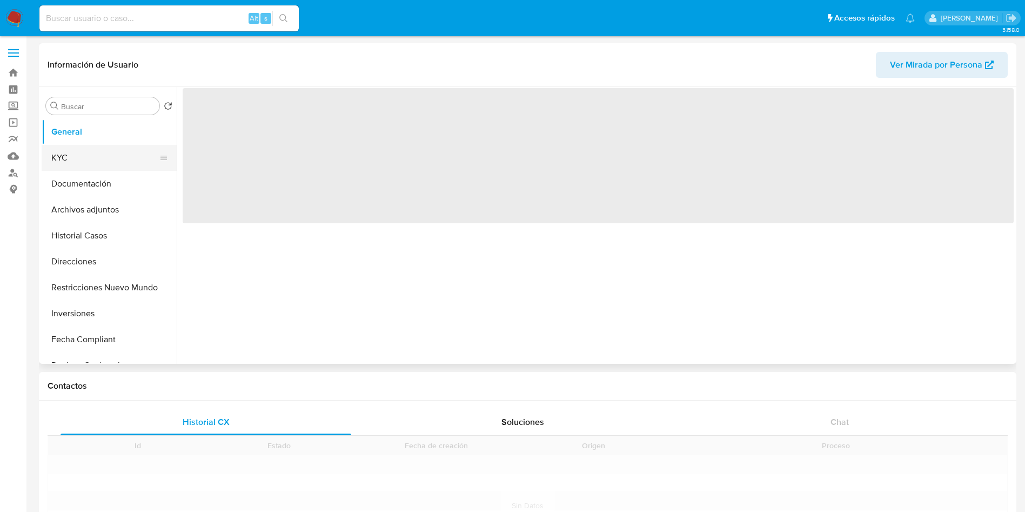
click at [97, 164] on button "KYC" at bounding box center [105, 158] width 126 height 26
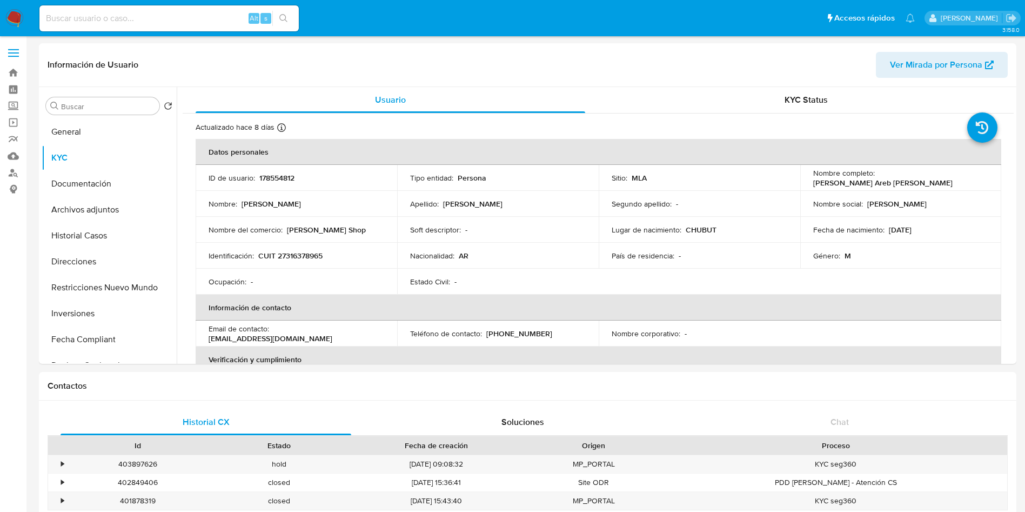
select select "10"
click at [302, 255] on p "CUIT 27316378965" at bounding box center [290, 256] width 64 height 10
click at [302, 254] on p "CUIT 27316378965" at bounding box center [290, 256] width 64 height 10
copy p "27316378965"
click at [178, 12] on input at bounding box center [168, 18] width 259 height 14
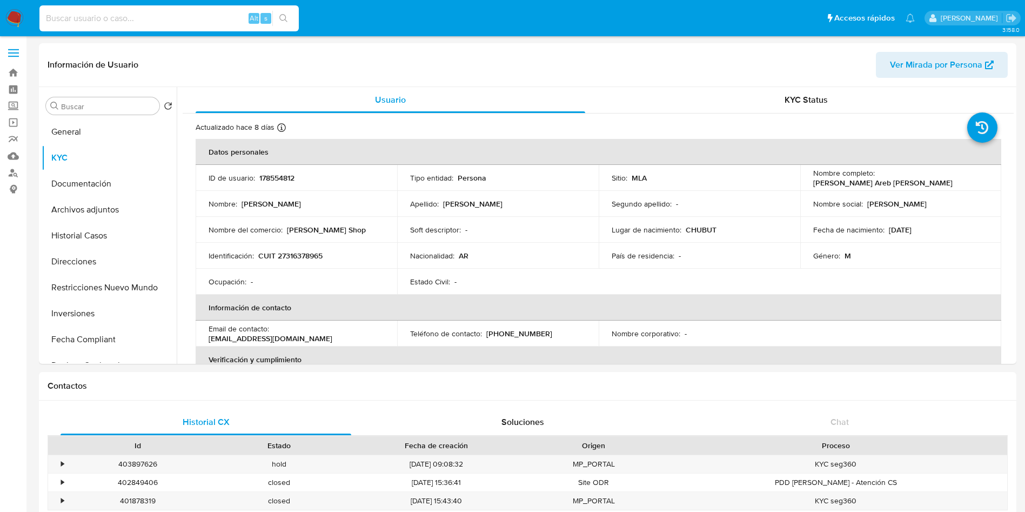
paste input "182701141"
type input "182701141"
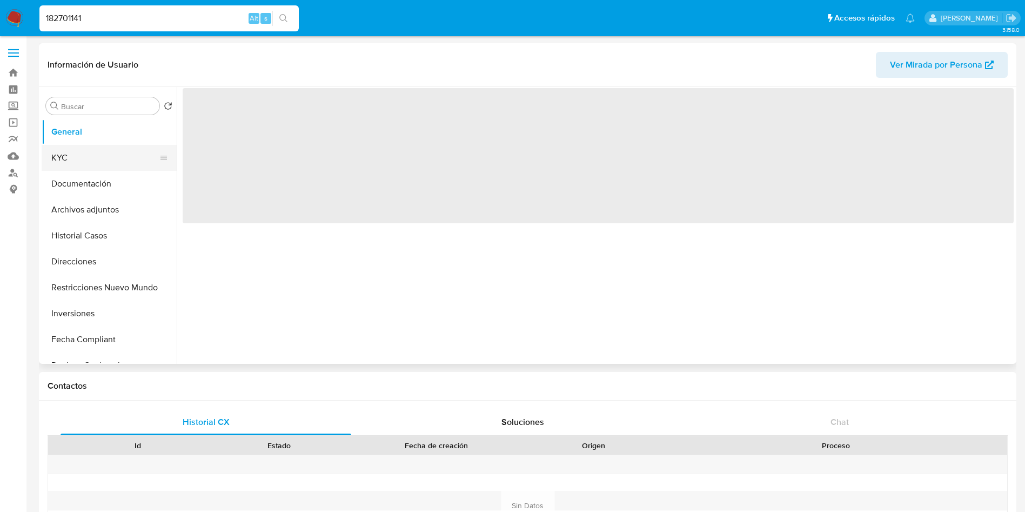
click at [81, 156] on button "KYC" at bounding box center [105, 158] width 126 height 26
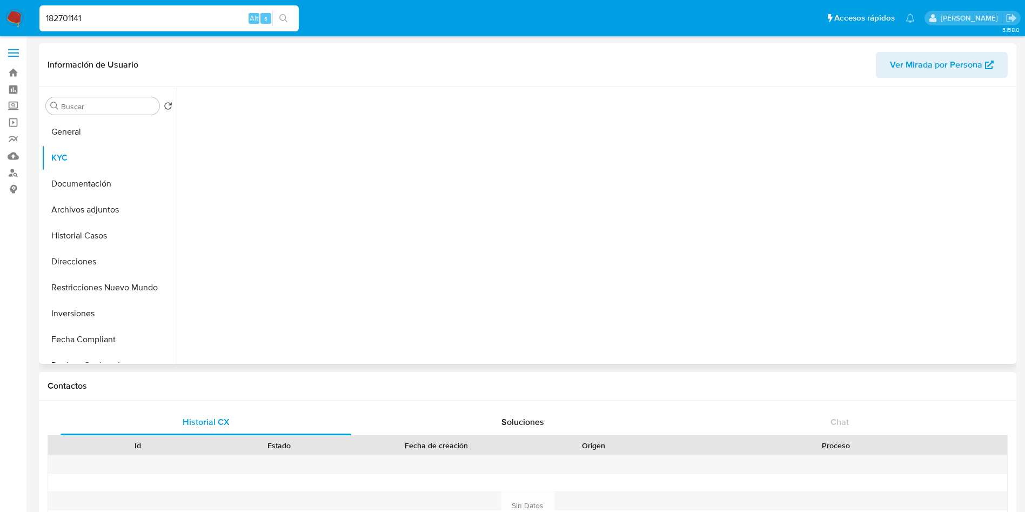
select select "10"
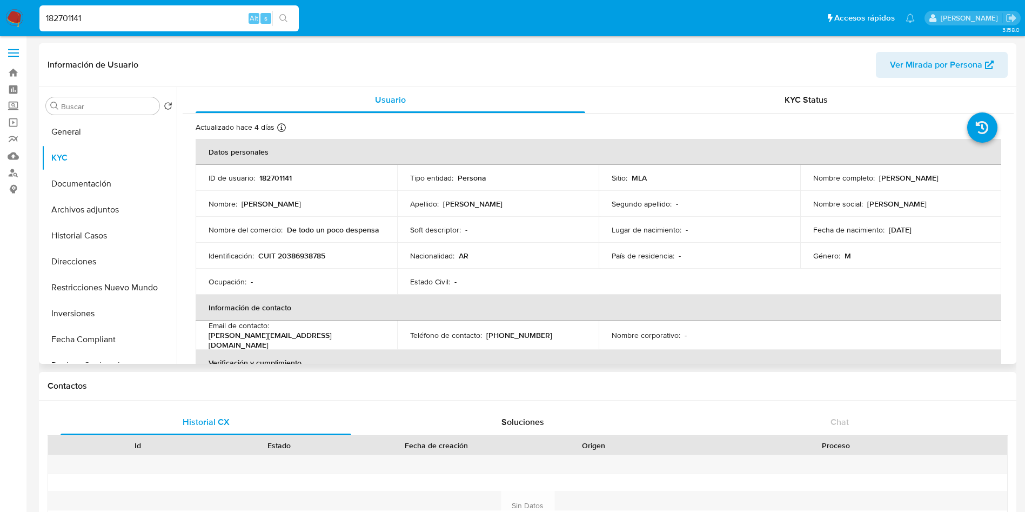
click at [314, 252] on p "CUIT 20386938785" at bounding box center [291, 256] width 67 height 10
copy p "20386938785"
click at [202, 26] on div "182701141 Alt s" at bounding box center [168, 18] width 259 height 26
click at [202, 24] on input "182701141" at bounding box center [168, 18] width 259 height 14
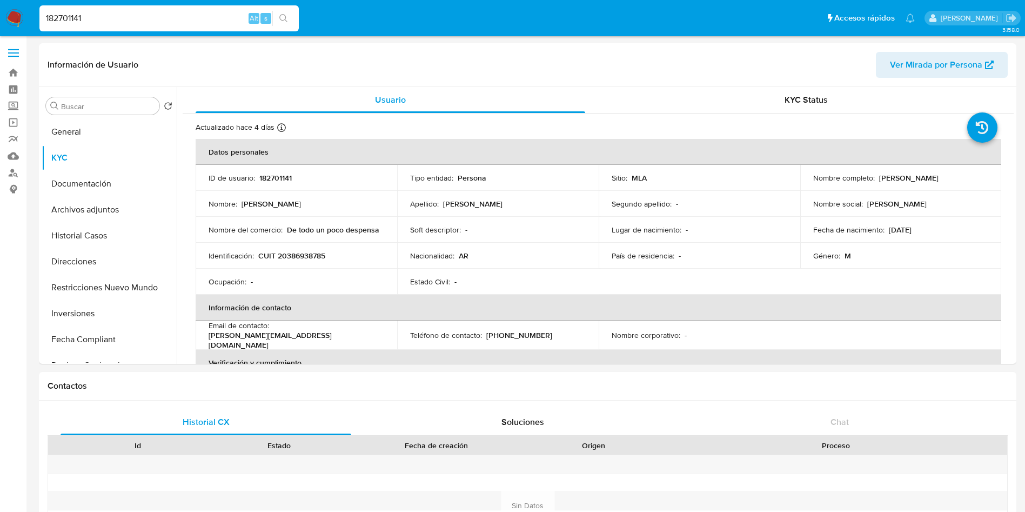
click at [202, 24] on input "182701141" at bounding box center [168, 18] width 259 height 14
paste input "717234507"
type input "1717234507"
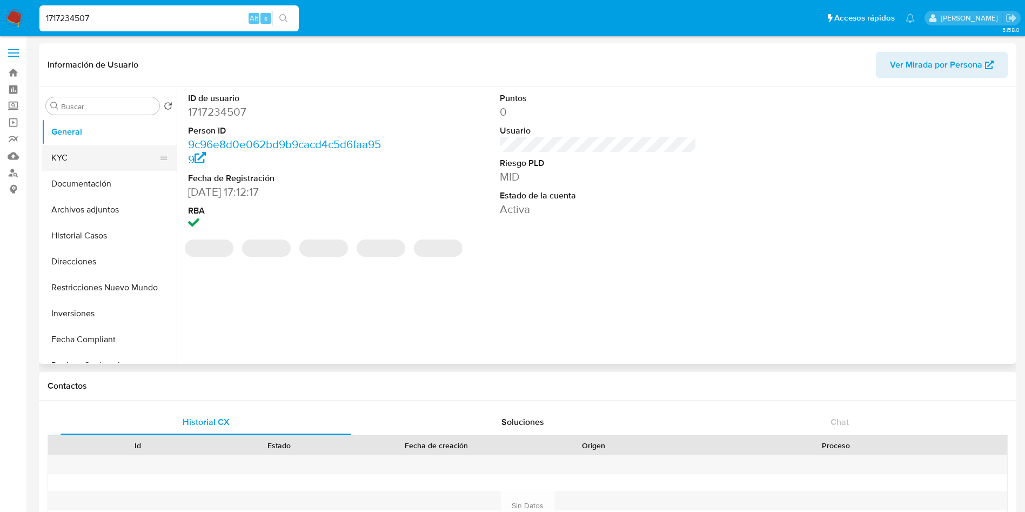
click at [102, 166] on button "KYC" at bounding box center [105, 158] width 126 height 26
select select "10"
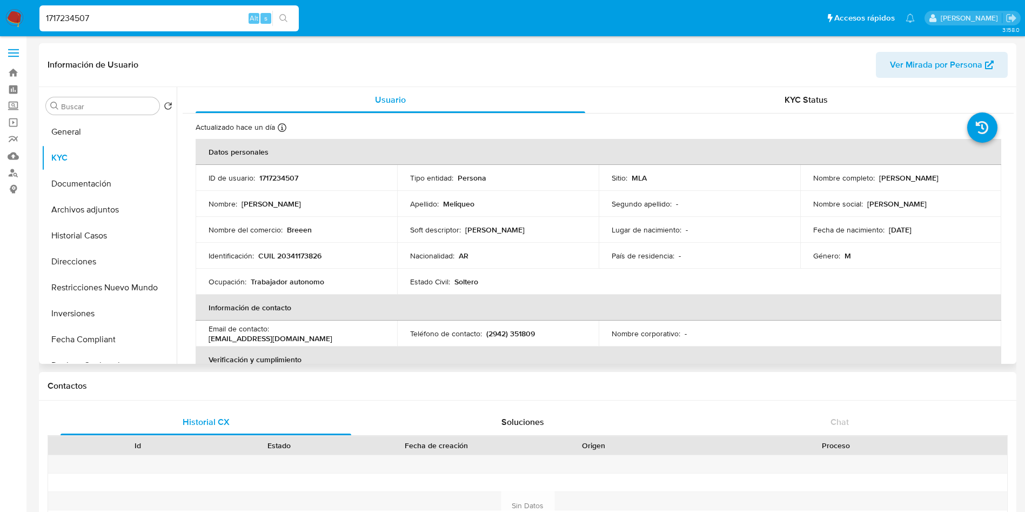
click at [306, 261] on p "CUIL 20341173826" at bounding box center [289, 256] width 63 height 10
copy p "20341173826"
click at [314, 224] on td "Nombre del comercio : Breeen" at bounding box center [297, 230] width 202 height 26
drag, startPoint x: 288, startPoint y: 255, endPoint x: 317, endPoint y: 256, distance: 29.2
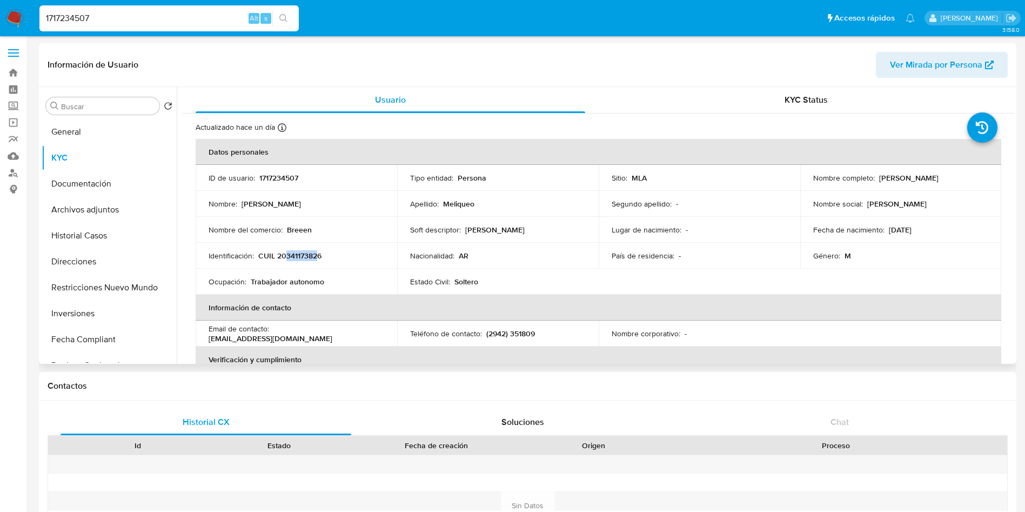
click at [317, 256] on p "CUIL 20341173826" at bounding box center [289, 256] width 63 height 10
copy p "34117382"
click at [154, 18] on input "1717234507" at bounding box center [168, 18] width 259 height 14
click at [188, 13] on input "1717234507" at bounding box center [168, 18] width 259 height 14
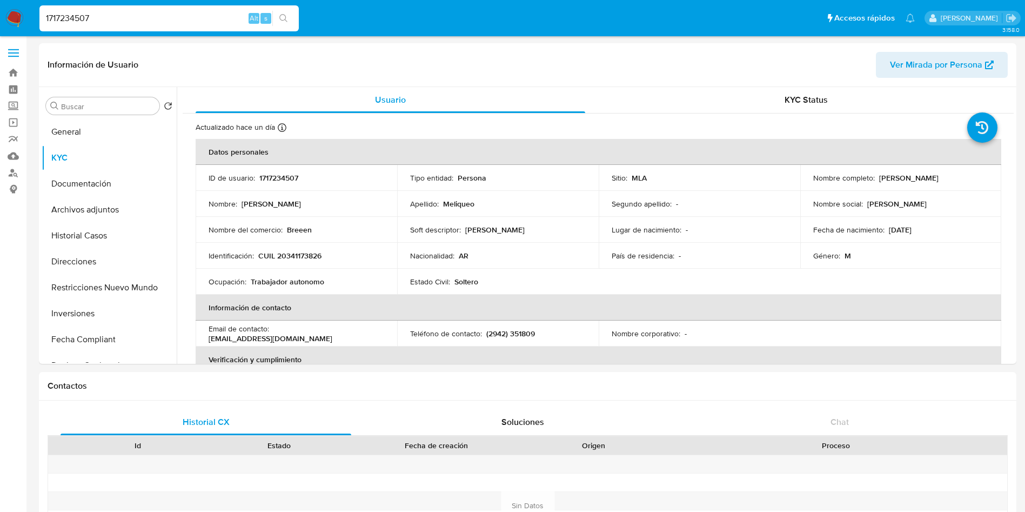
click at [188, 13] on input "1717234507" at bounding box center [168, 18] width 259 height 14
paste input "70530051"
type input "70530051"
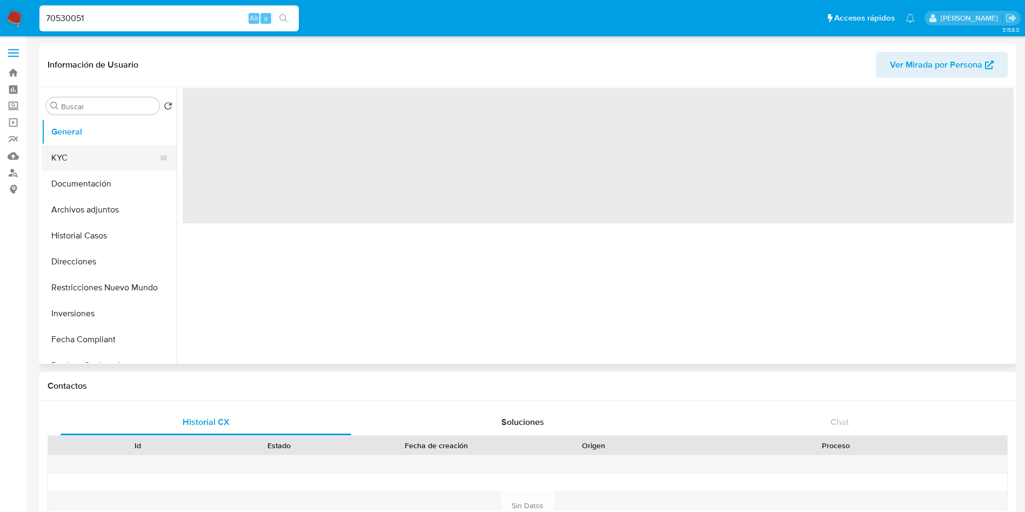
click at [118, 165] on button "KYC" at bounding box center [105, 158] width 126 height 26
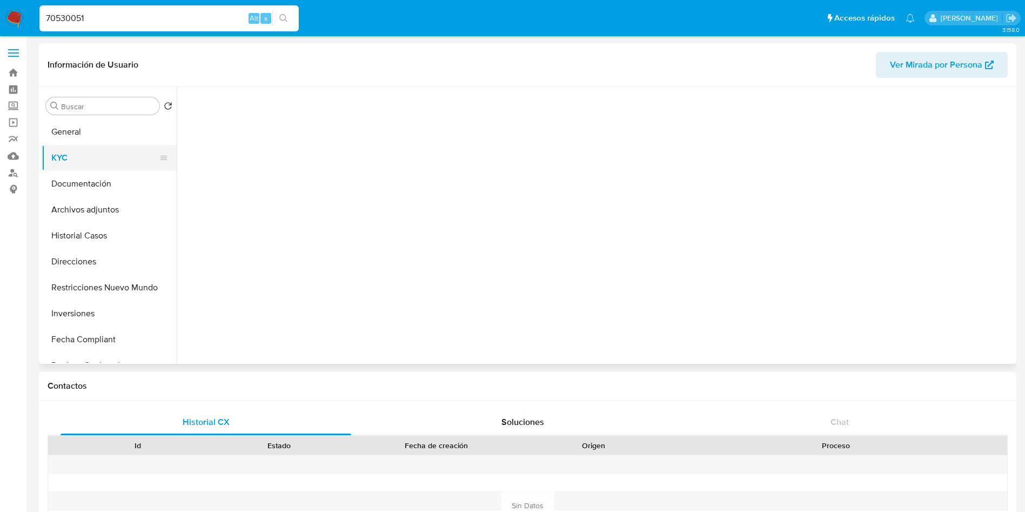
select select "10"
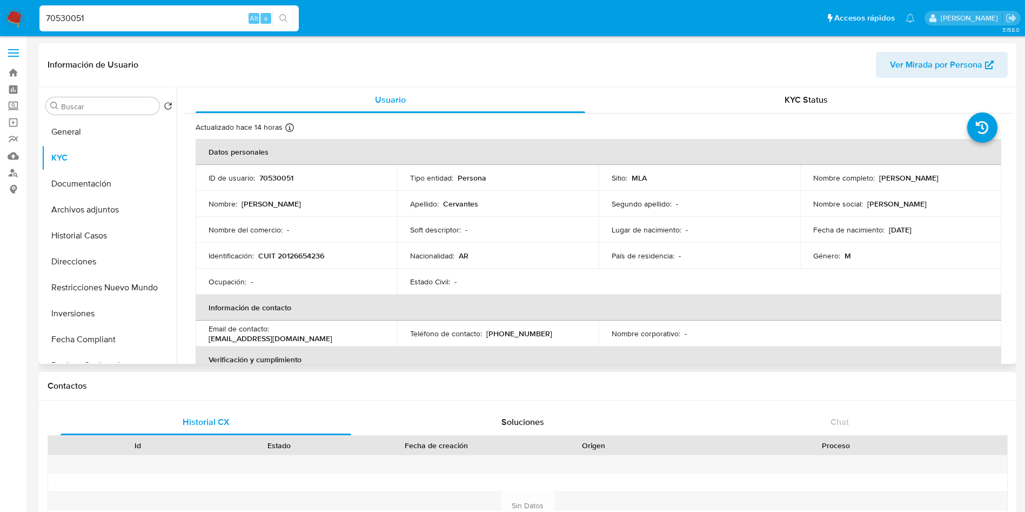
click at [309, 252] on p "CUIT 20126654236" at bounding box center [291, 256] width 66 height 10
copy p "20126654236"
click at [174, 21] on input "70530051" at bounding box center [168, 18] width 259 height 14
click at [174, 20] on input "70530051" at bounding box center [168, 18] width 259 height 14
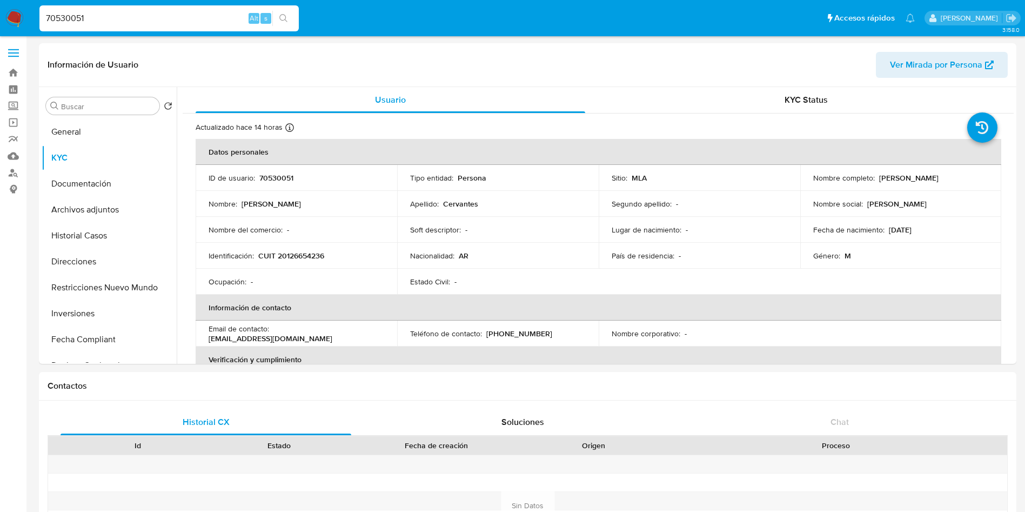
paste input "345087493"
type input "345087493"
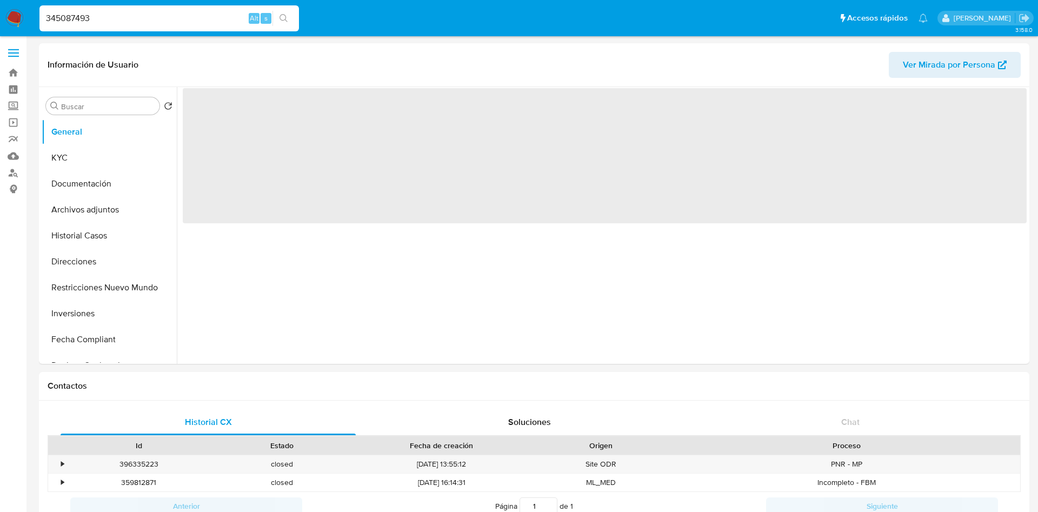
select select "10"
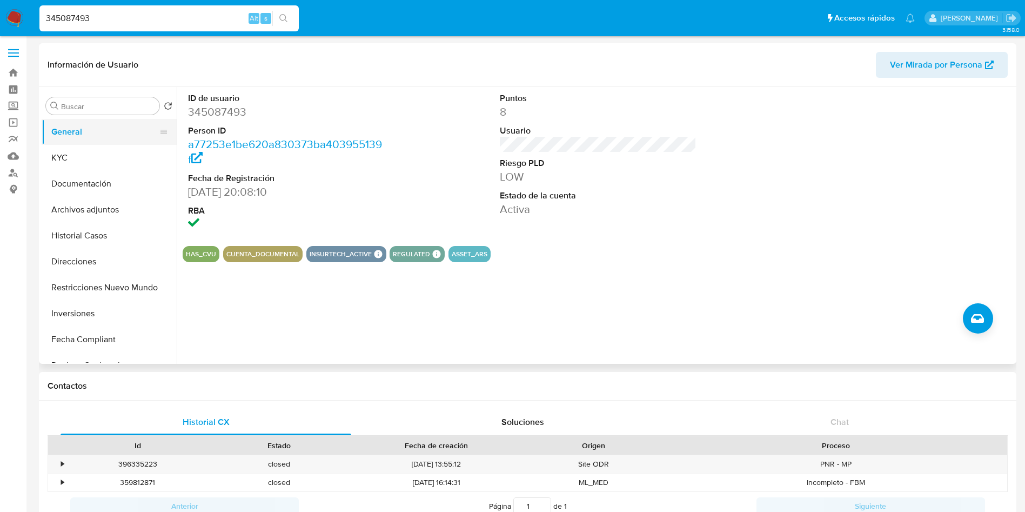
click at [122, 139] on button "General" at bounding box center [105, 132] width 126 height 26
click at [119, 150] on button "KYC" at bounding box center [105, 158] width 126 height 26
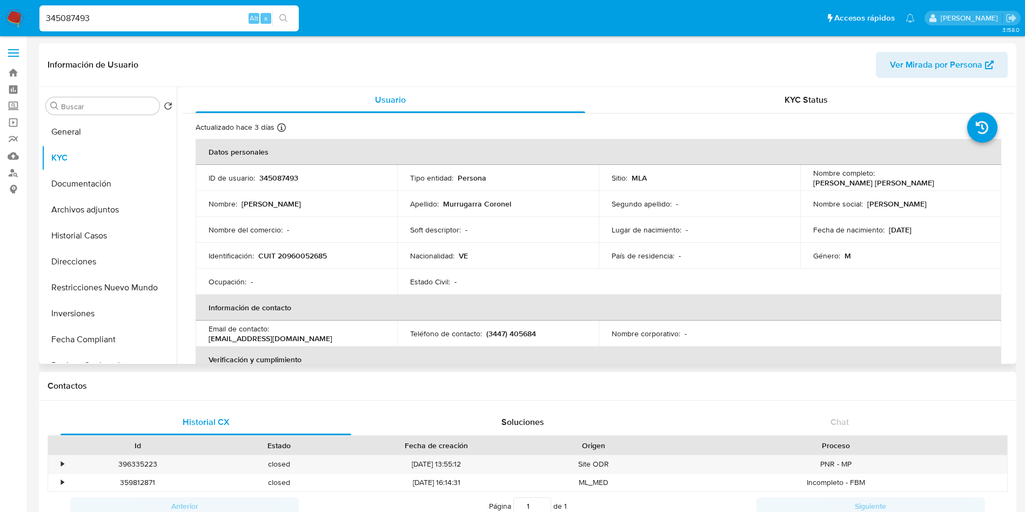
click at [302, 248] on td "Identificación : CUIT 20960052685" at bounding box center [297, 256] width 202 height 26
click at [302, 251] on p "CUIT 20960052685" at bounding box center [292, 256] width 69 height 10
copy p "20960052685"
click at [186, 26] on div "345087493 Alt s" at bounding box center [168, 18] width 259 height 26
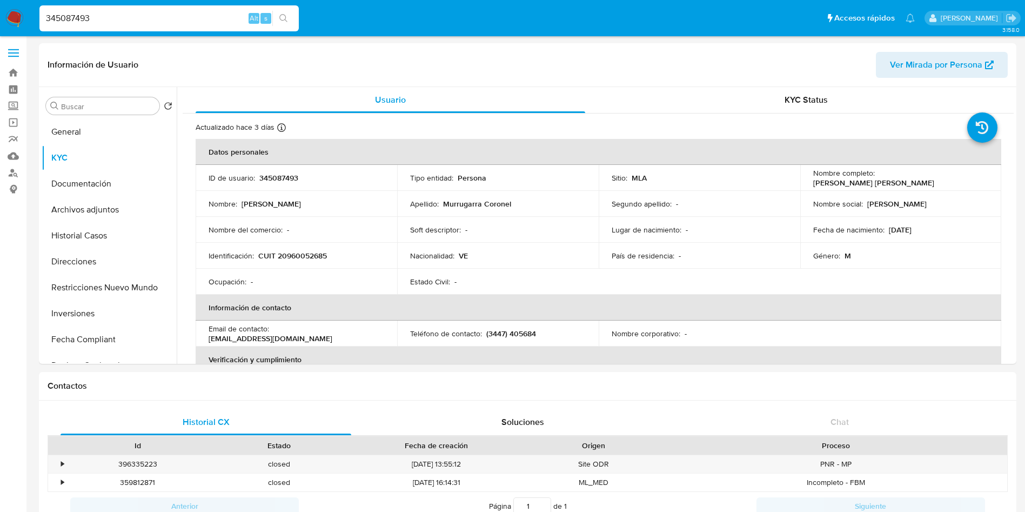
click at [185, 24] on input "345087493" at bounding box center [168, 18] width 259 height 14
click at [185, 23] on input "345087493" at bounding box center [168, 18] width 259 height 14
paste input "70530051"
type input "70530051"
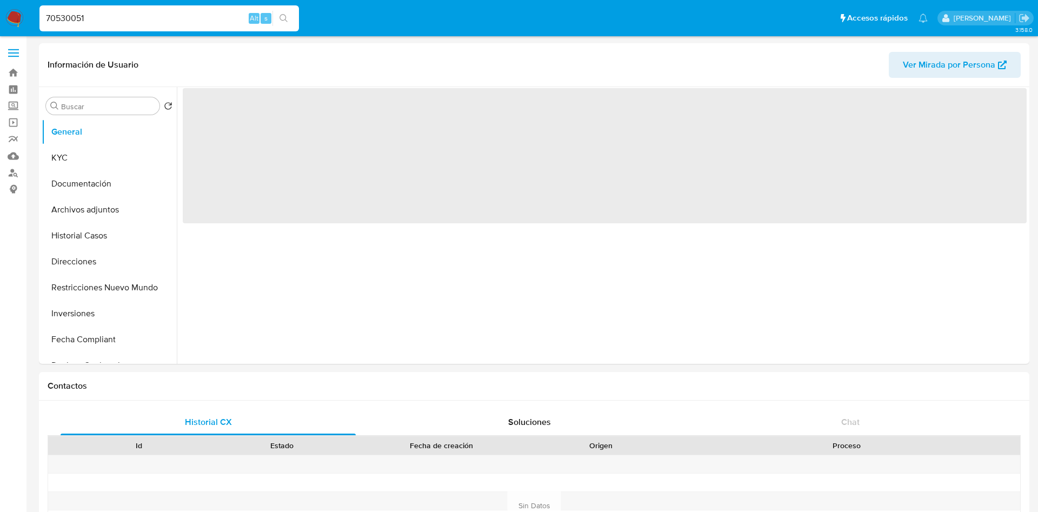
select select "10"
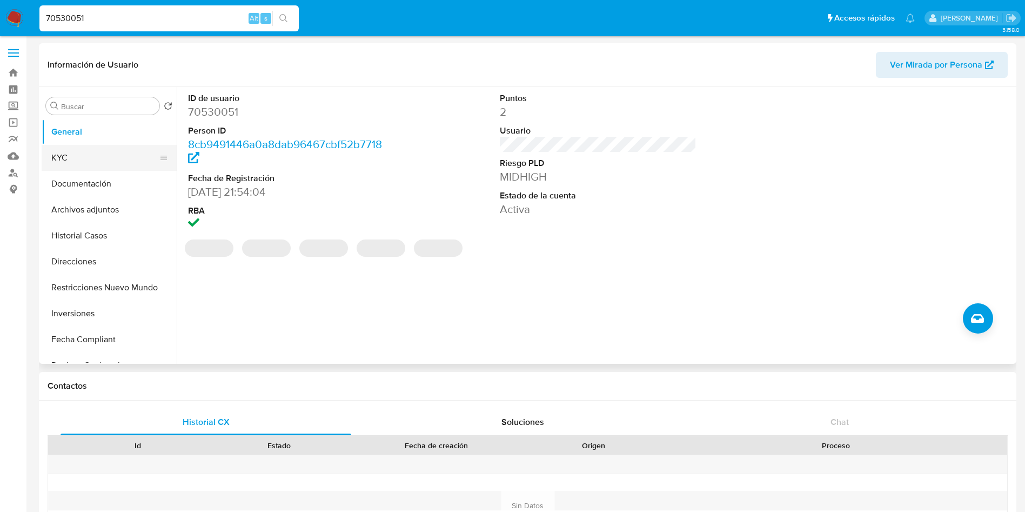
click at [98, 158] on button "KYC" at bounding box center [105, 158] width 126 height 26
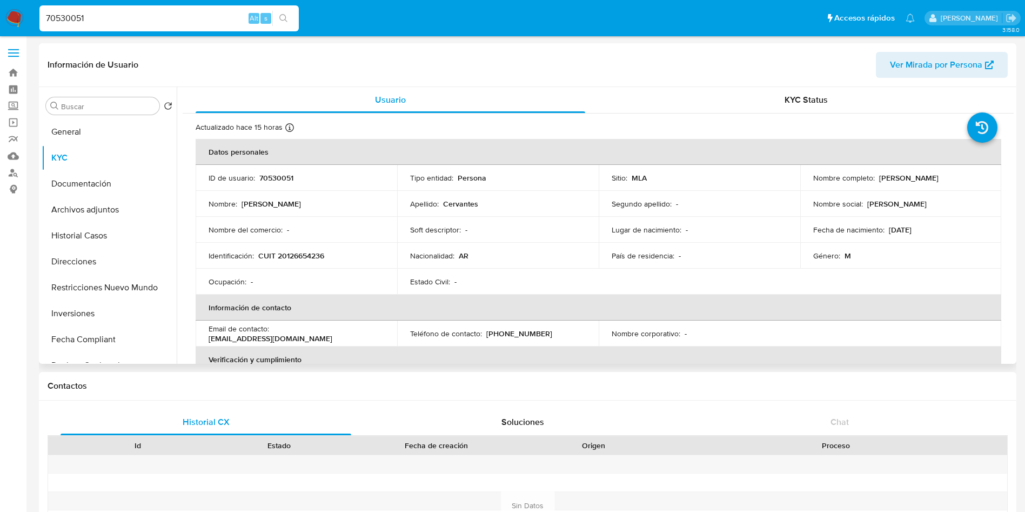
click at [314, 254] on p "CUIT 20126654236" at bounding box center [291, 256] width 66 height 10
copy p "20126654236"
click at [190, 18] on input "70530051" at bounding box center [168, 18] width 259 height 14
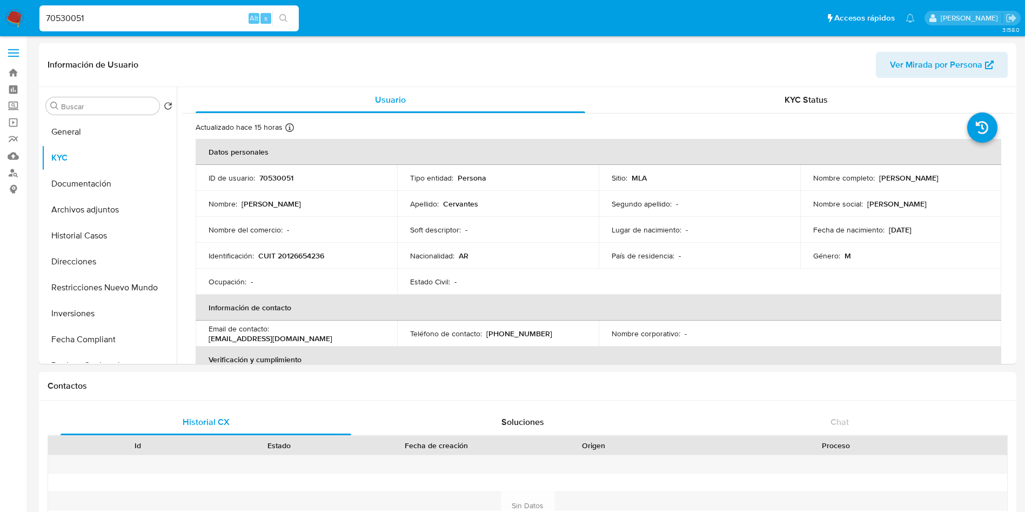
paste input "345087493"
type input "345087493"
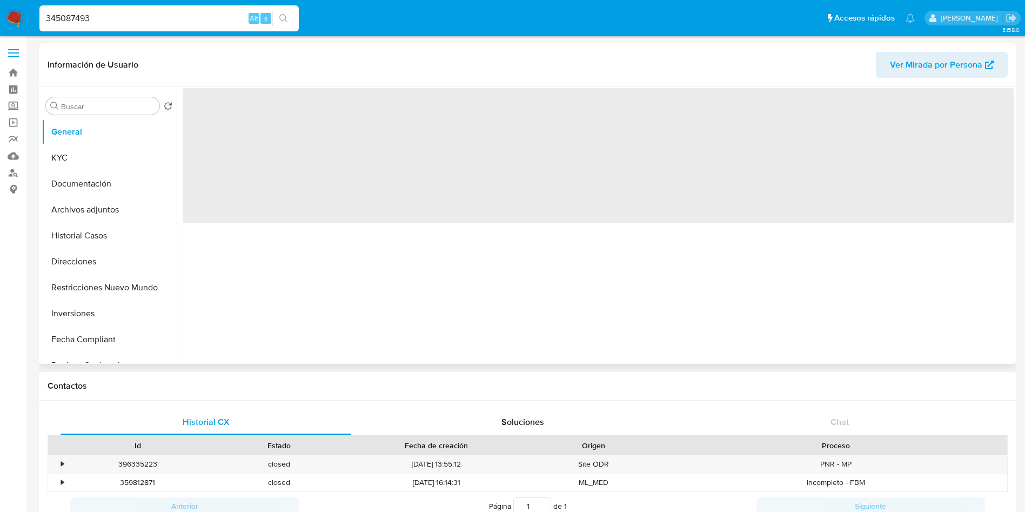
select select "10"
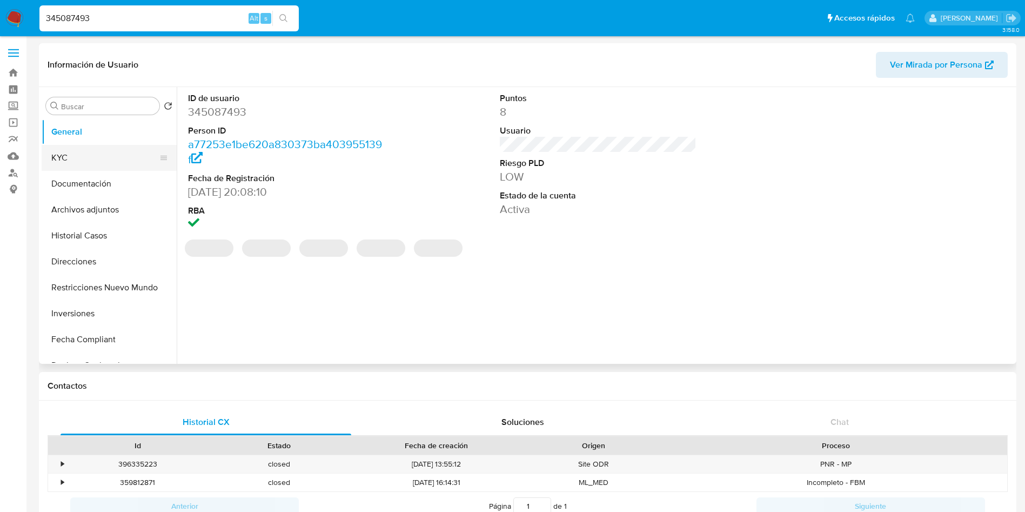
click at [120, 161] on button "KYC" at bounding box center [105, 158] width 126 height 26
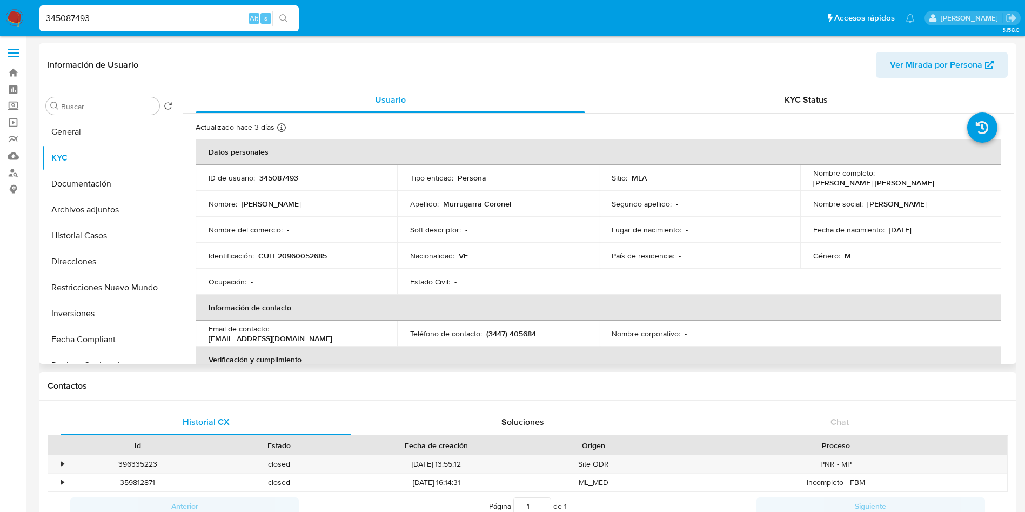
click at [296, 254] on p "CUIT 20960052685" at bounding box center [292, 256] width 69 height 10
copy p "20960052685"
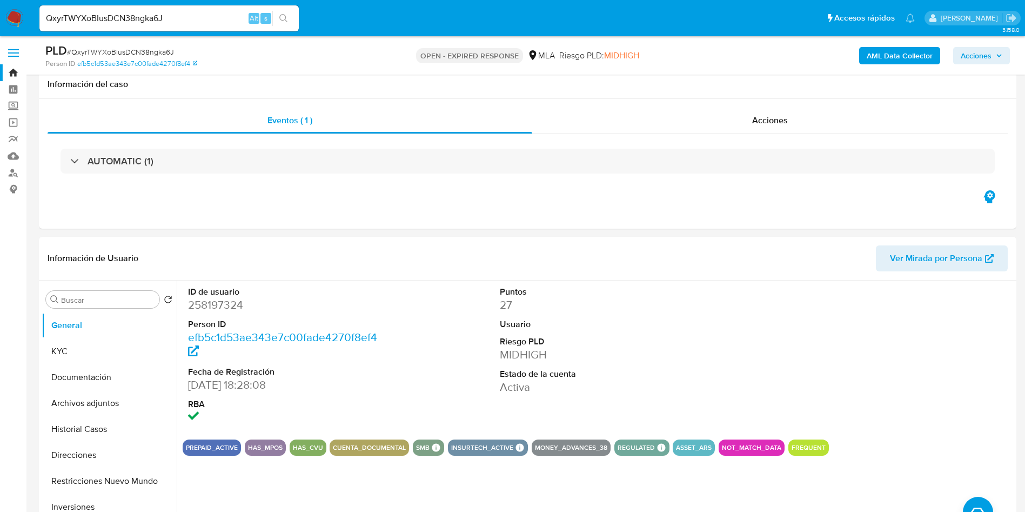
select select "10"
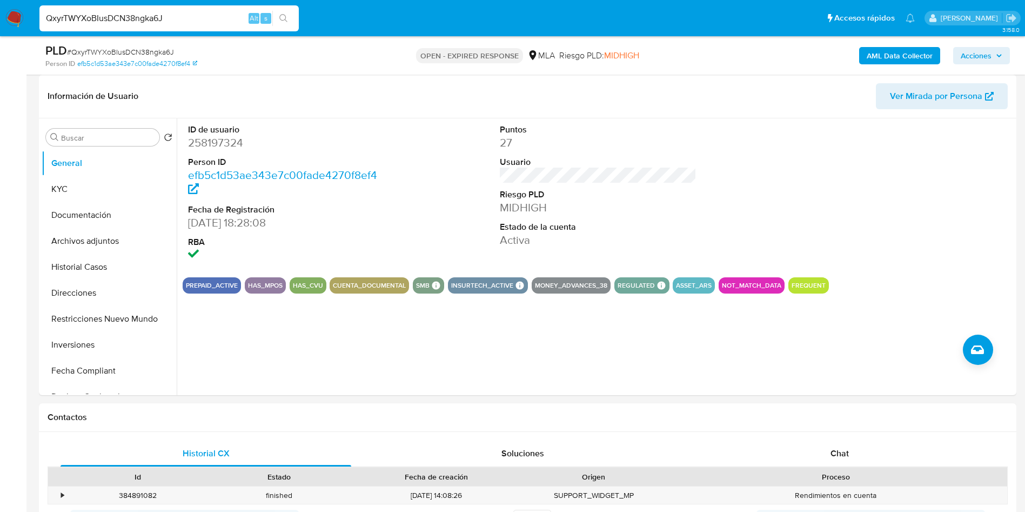
click at [190, 20] on input "QxyrTWYXoBIusDCN38ngka6J" at bounding box center [168, 18] width 259 height 14
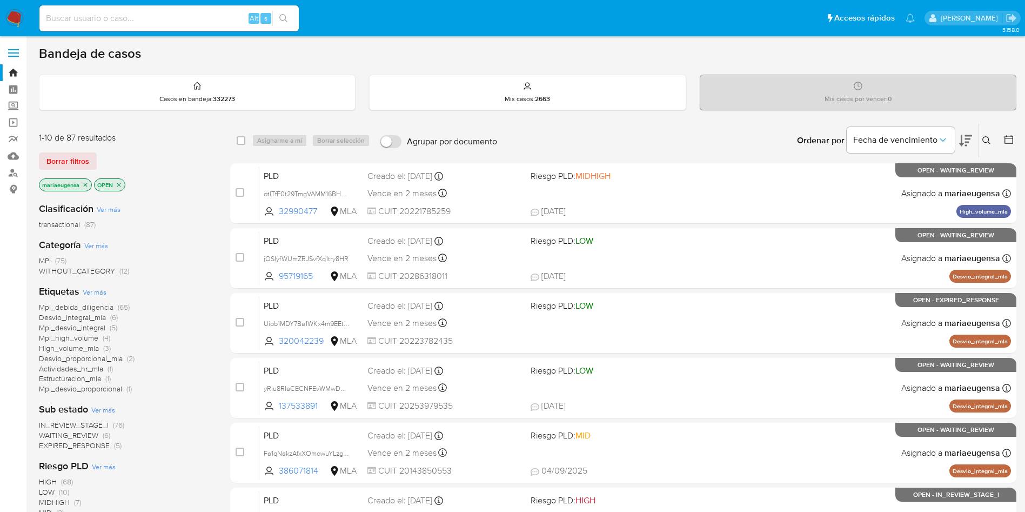
click at [988, 142] on icon at bounding box center [987, 140] width 9 height 9
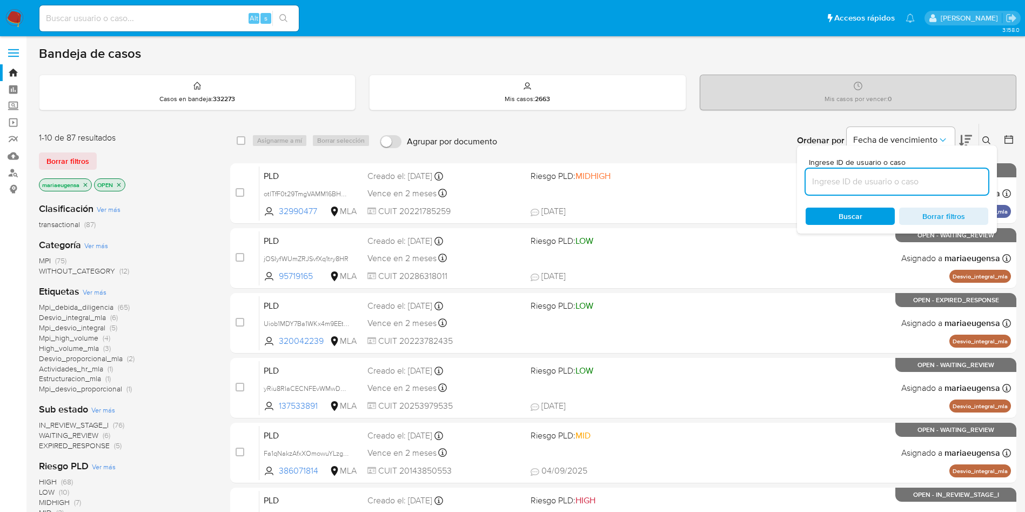
click at [930, 186] on input at bounding box center [897, 182] width 183 height 14
type input "QxyrTWYXoBIusDCN38ngka6J"
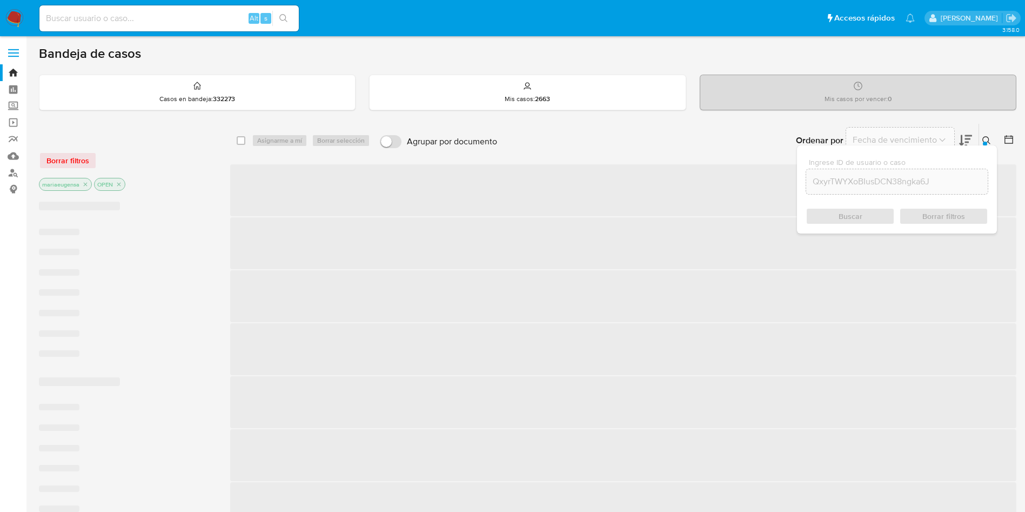
click at [988, 141] on icon at bounding box center [987, 140] width 9 height 9
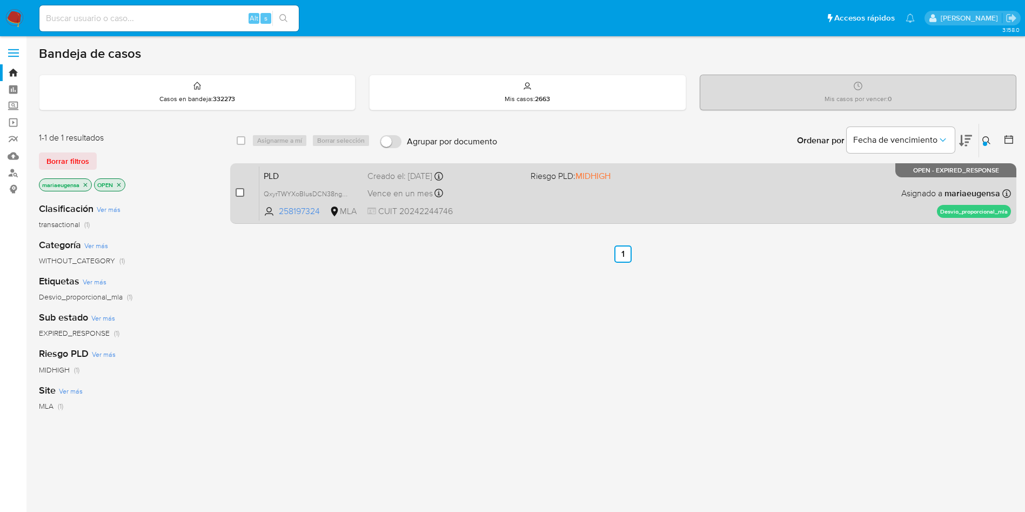
click at [236, 194] on input "checkbox" at bounding box center [240, 192] width 9 height 9
checkbox input "true"
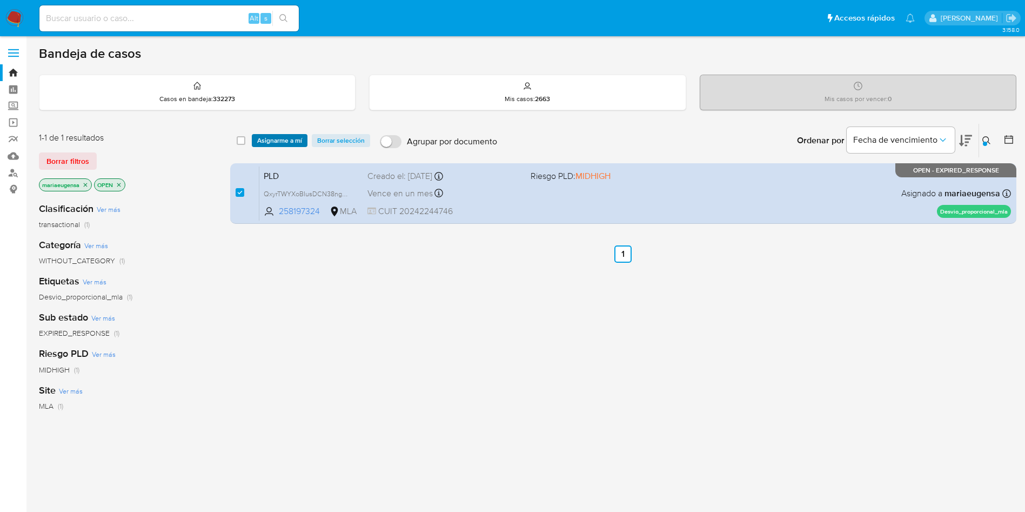
click at [297, 141] on span "Asignarme a mí" at bounding box center [279, 140] width 45 height 11
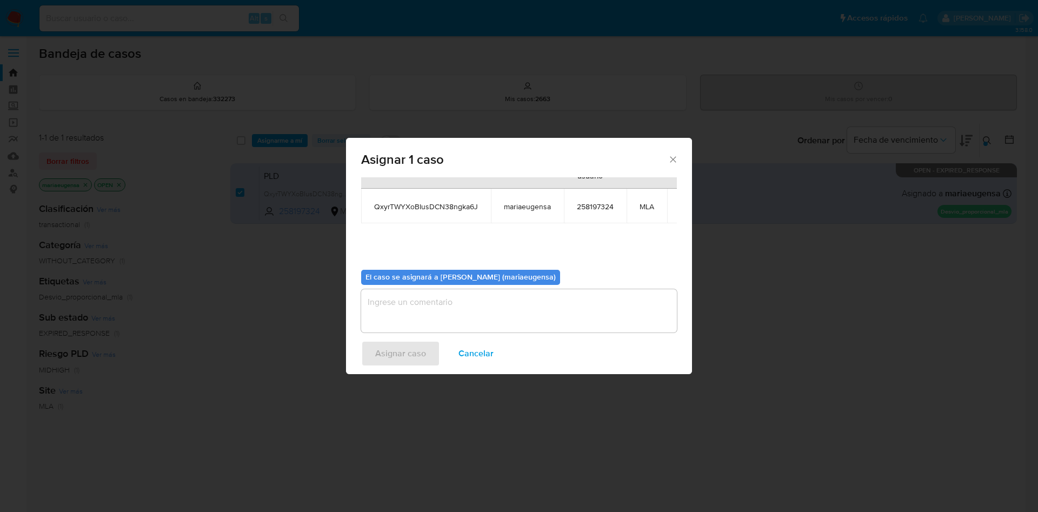
scroll to position [69, 0]
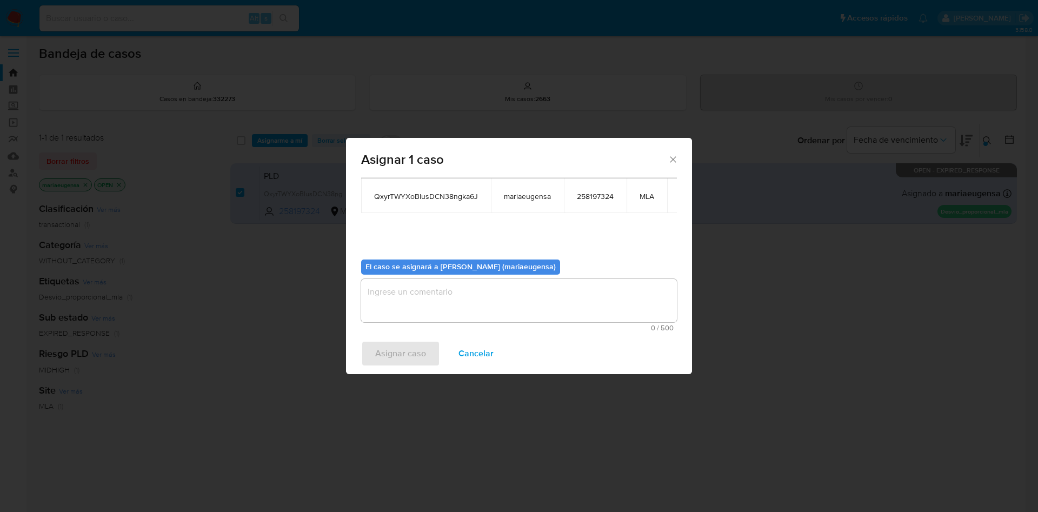
click at [384, 279] on textarea "assign-modal" at bounding box center [519, 300] width 316 height 43
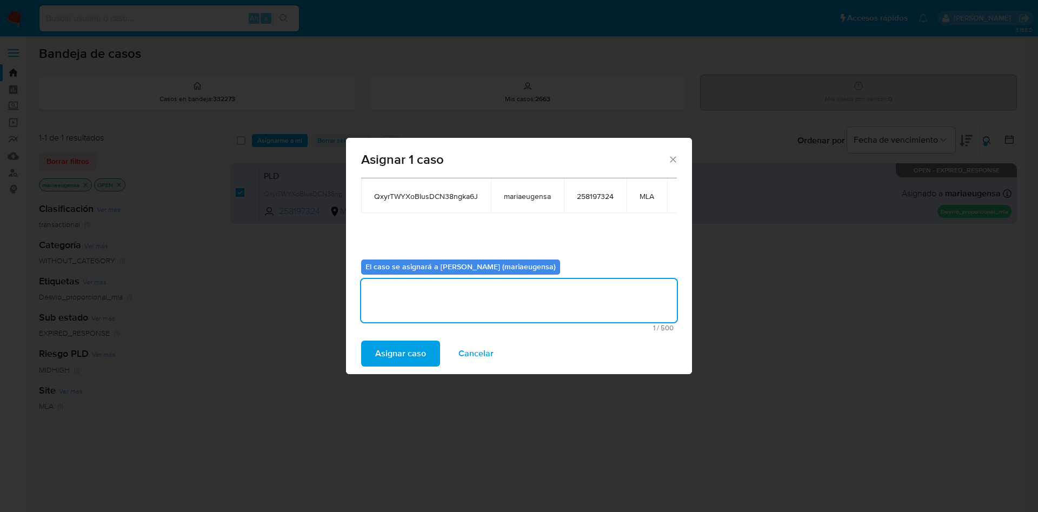
click at [403, 366] on div "Asignar caso Cancelar" at bounding box center [519, 353] width 346 height 41
click at [405, 359] on span "Asignar caso" at bounding box center [400, 354] width 51 height 24
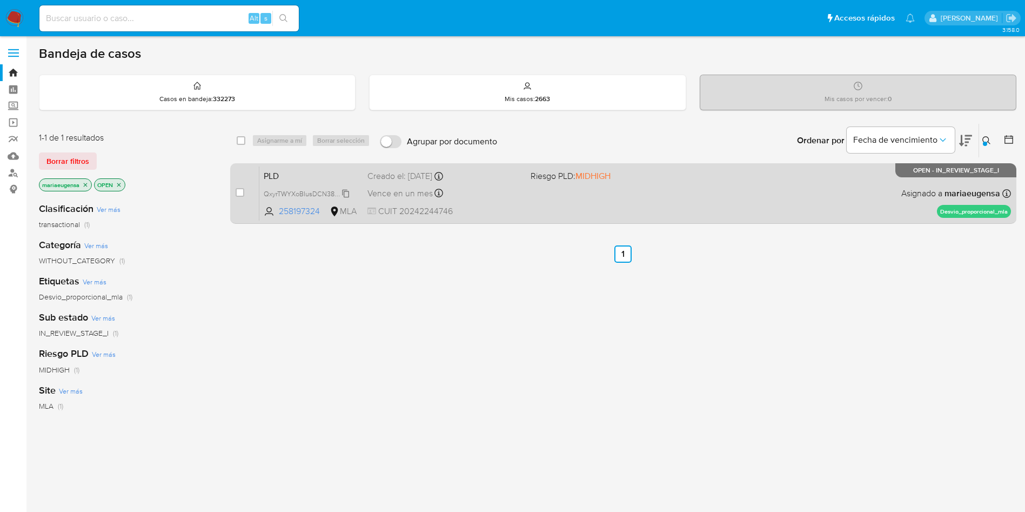
click at [311, 195] on span "QxyrTWYXoBIusDCN38ngka6J" at bounding box center [310, 193] width 92 height 12
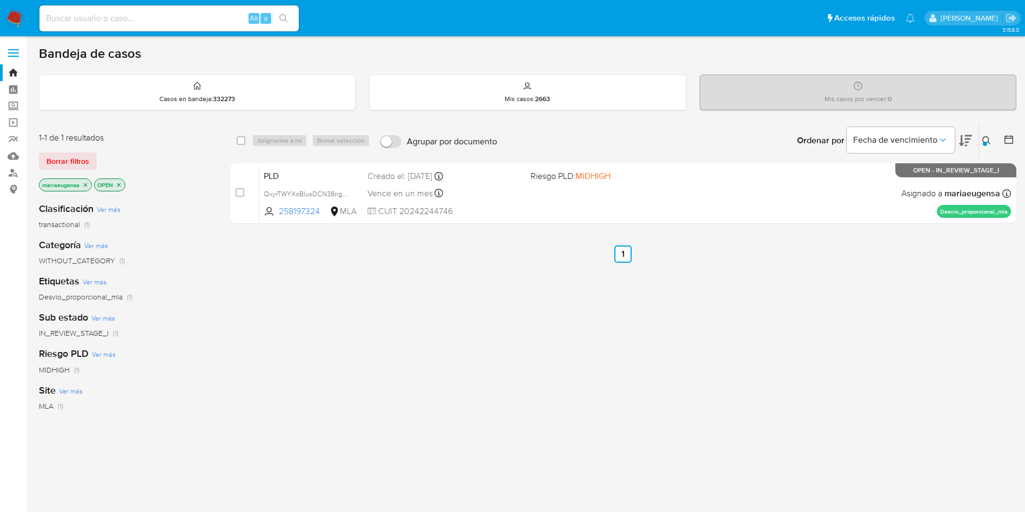
click at [990, 135] on button at bounding box center [988, 140] width 18 height 13
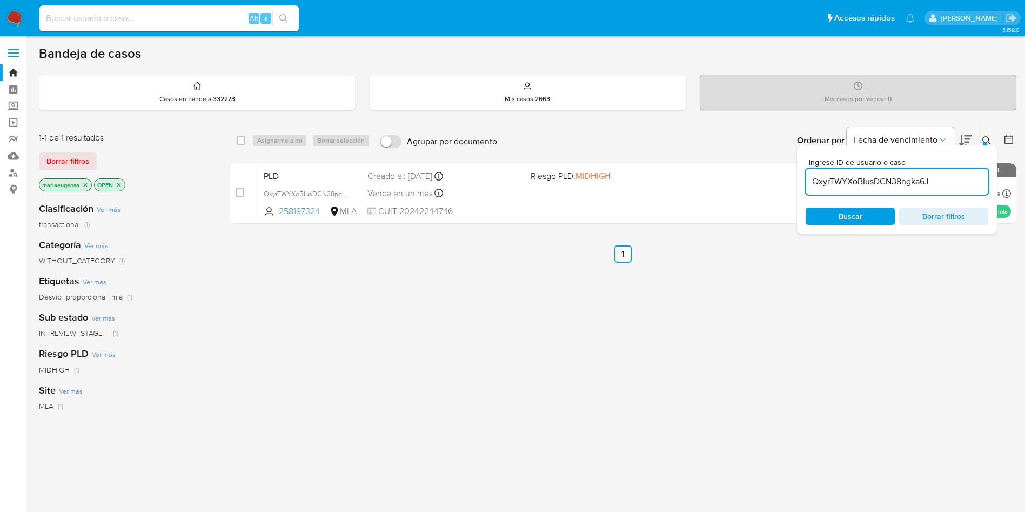
click at [960, 179] on input "QxyrTWYXoBIusDCN38ngka6J" at bounding box center [897, 182] width 183 height 14
type input "jOSIyfWUmZRJSvfXq1try8HR"
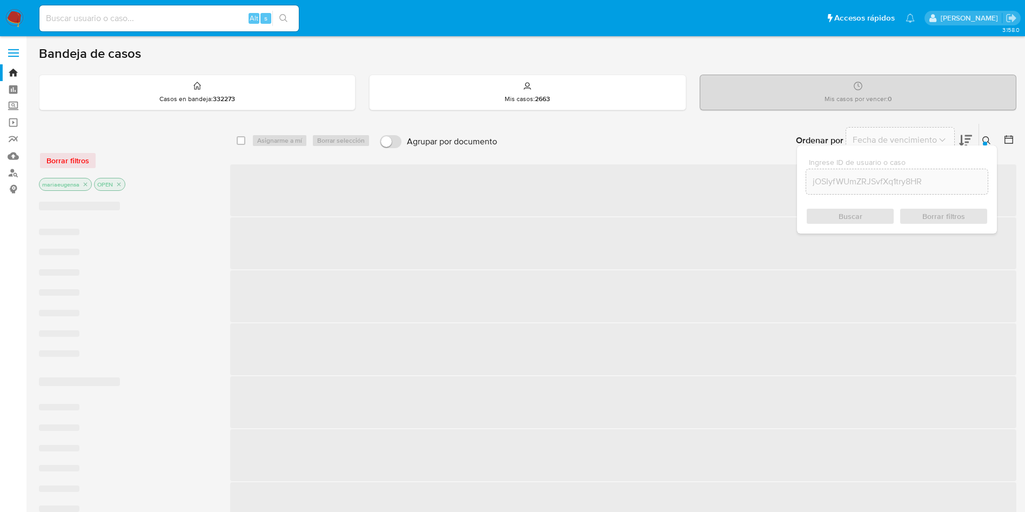
click at [983, 142] on div at bounding box center [985, 144] width 4 height 4
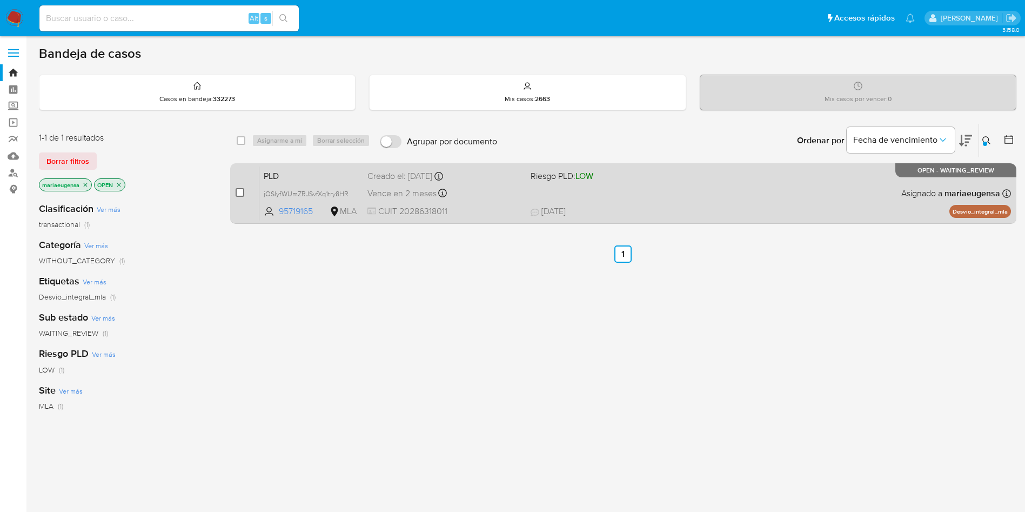
click at [243, 191] on input "checkbox" at bounding box center [240, 192] width 9 height 9
checkbox input "true"
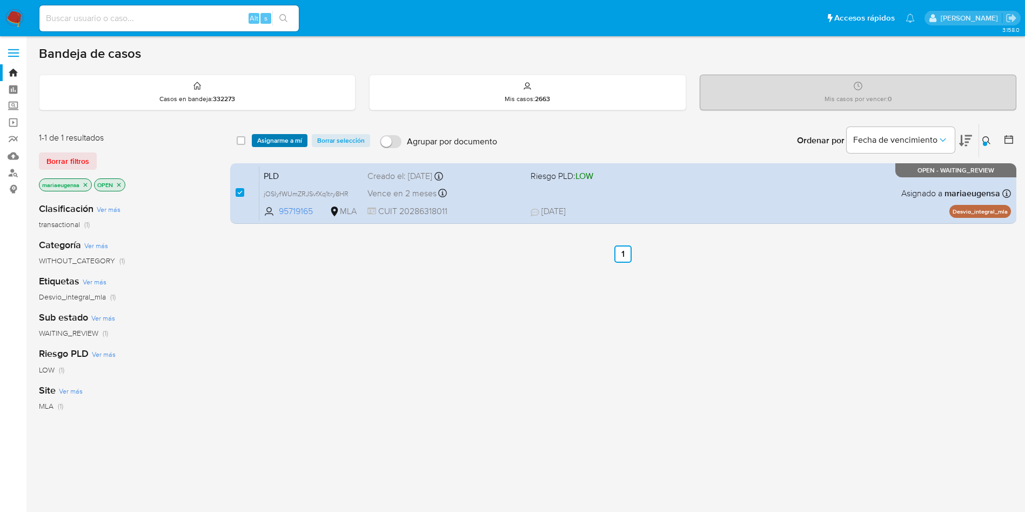
click at [279, 137] on span "Asignarme a mí" at bounding box center [279, 140] width 45 height 11
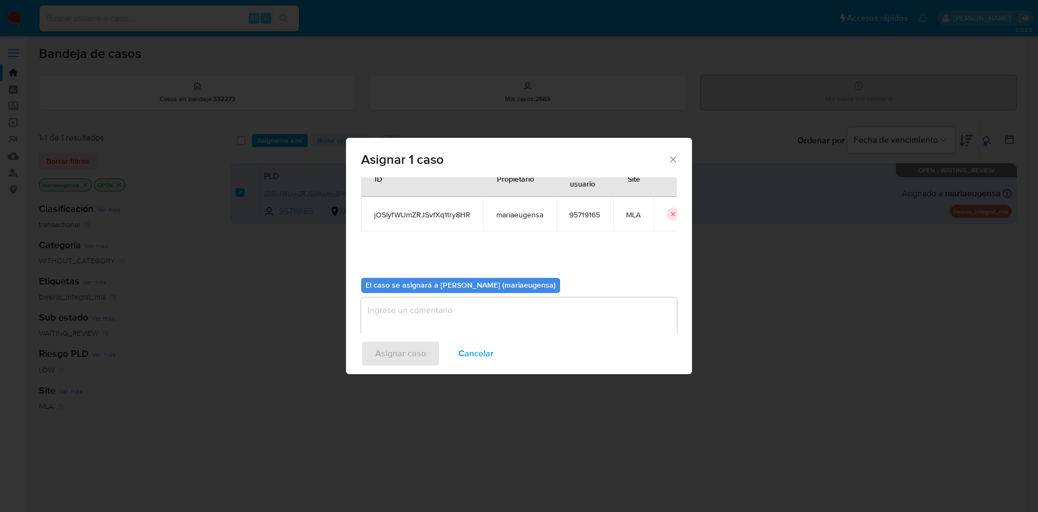
scroll to position [56, 0]
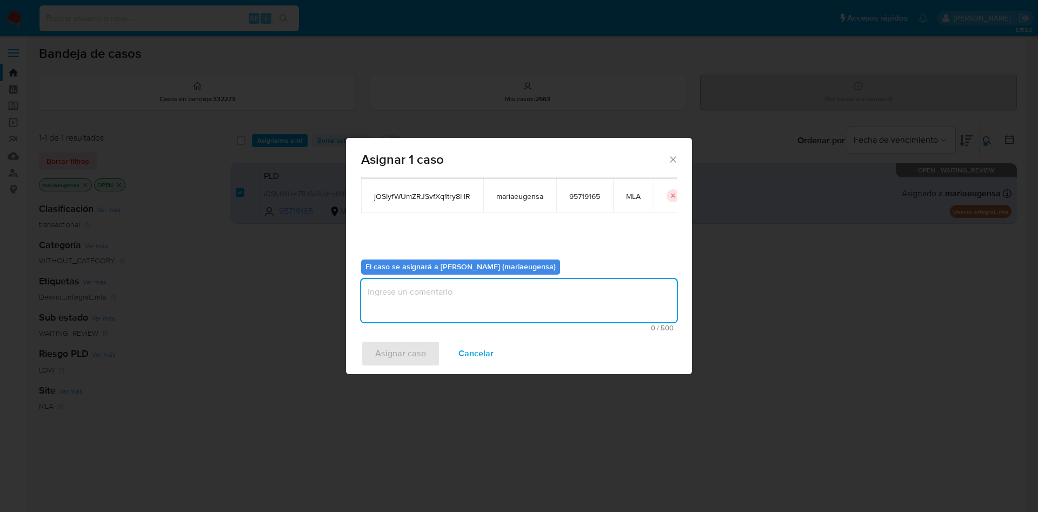
click at [411, 301] on textarea "assign-modal" at bounding box center [519, 300] width 316 height 43
click at [390, 350] on span "Asignar caso" at bounding box center [400, 354] width 51 height 24
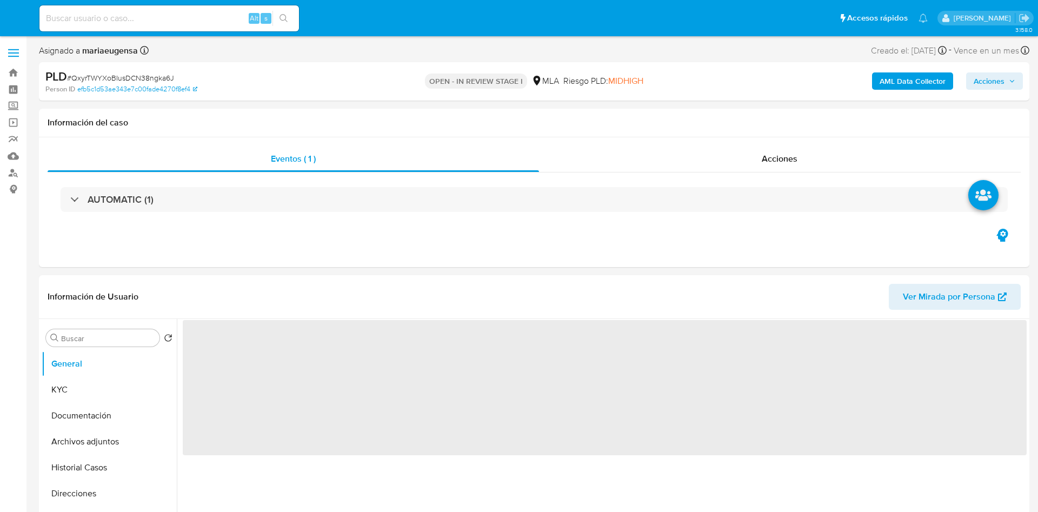
select select "10"
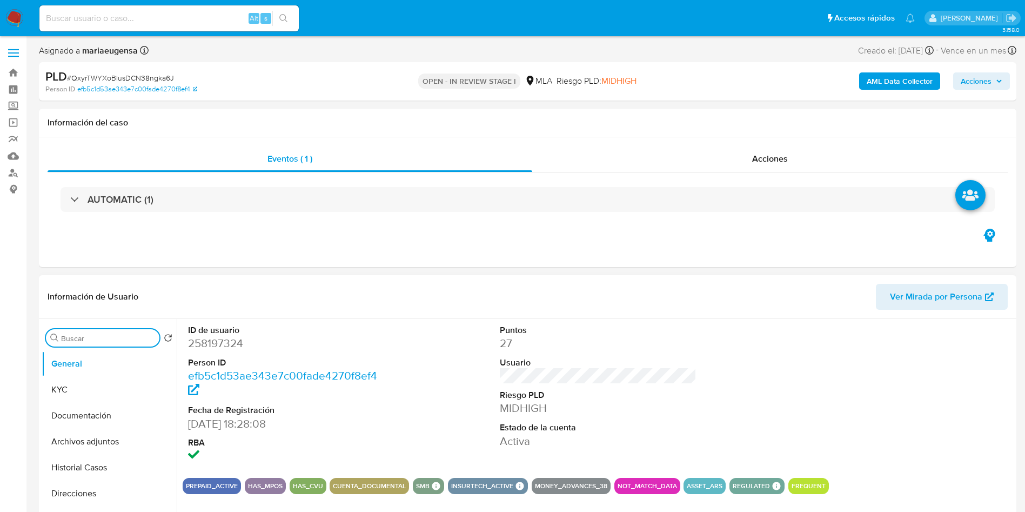
click at [101, 337] on input "Buscar" at bounding box center [108, 339] width 94 height 10
type input "arc"
click at [96, 397] on button "Archivos adjuntos" at bounding box center [105, 390] width 126 height 26
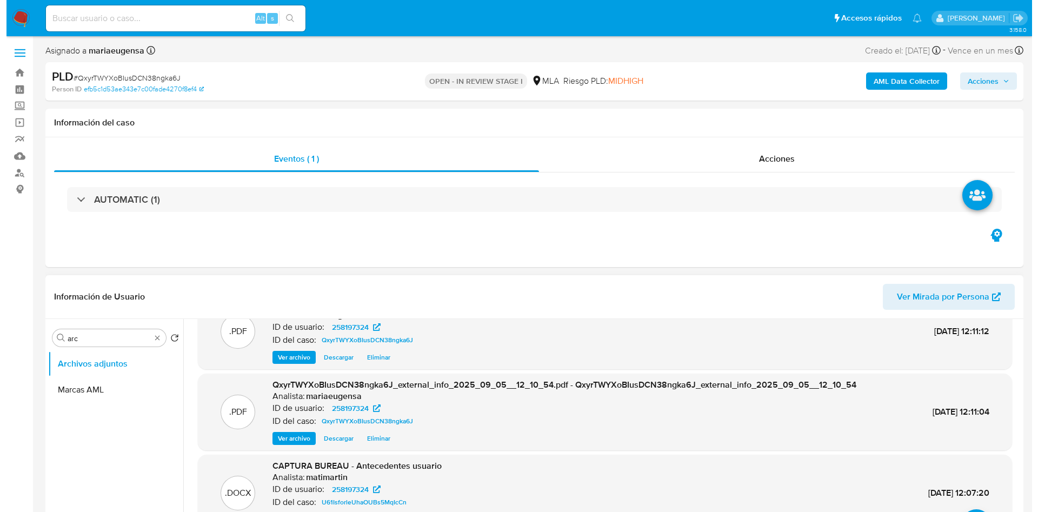
scroll to position [81, 0]
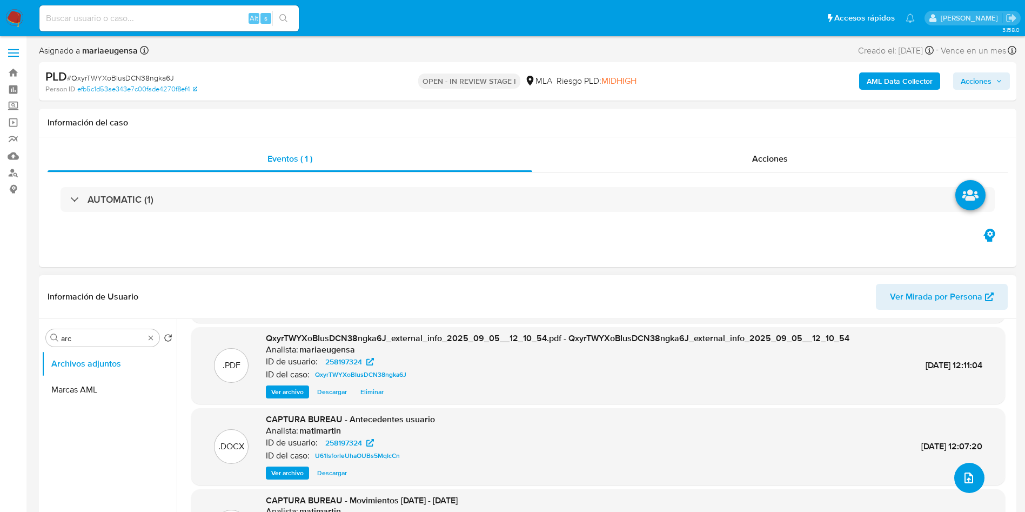
click at [969, 479] on icon "upload-file" at bounding box center [969, 477] width 13 height 13
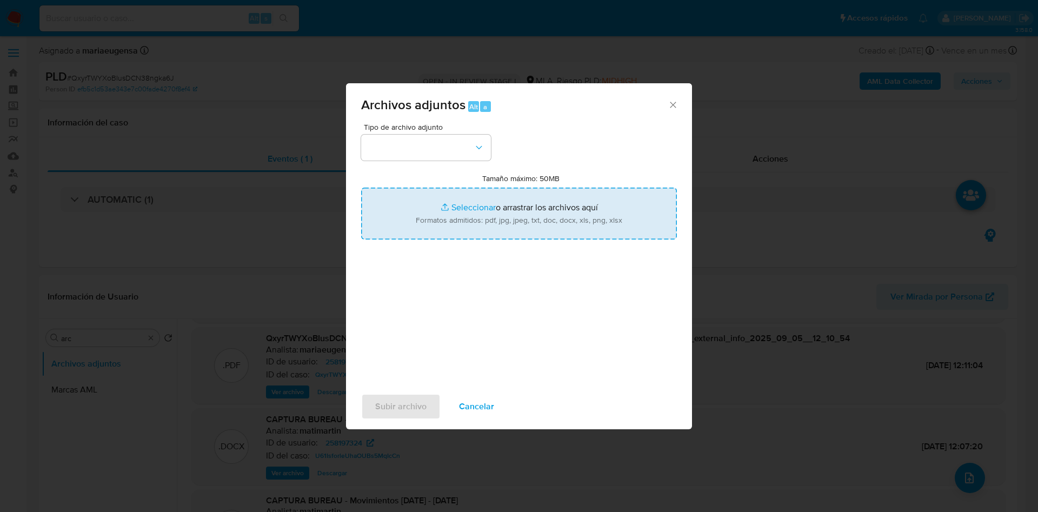
click at [439, 219] on input "Tamaño máximo: 50MB Seleccionar archivos" at bounding box center [519, 214] width 316 height 52
type input "C:\fakepath\Caselog QxyrTWYXoBIusDCN38ngka6J_2025_08_19_18_26_48.docx"
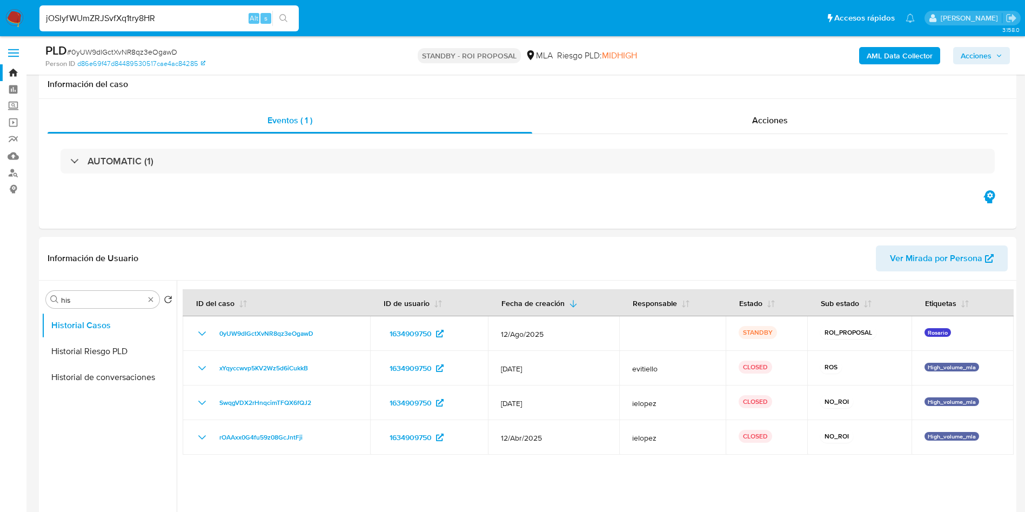
select select "10"
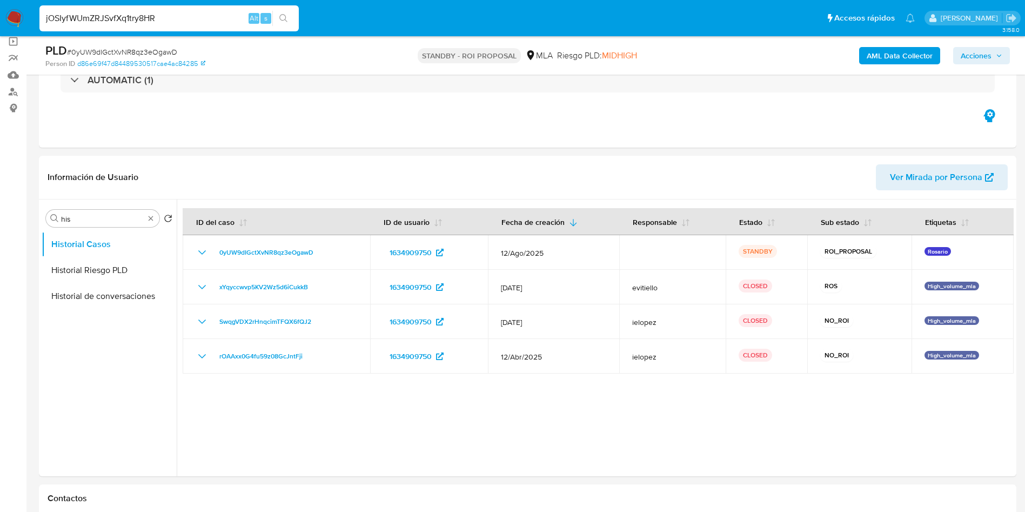
type input "jOSIyfWUmZRJSvfXq1try8HR"
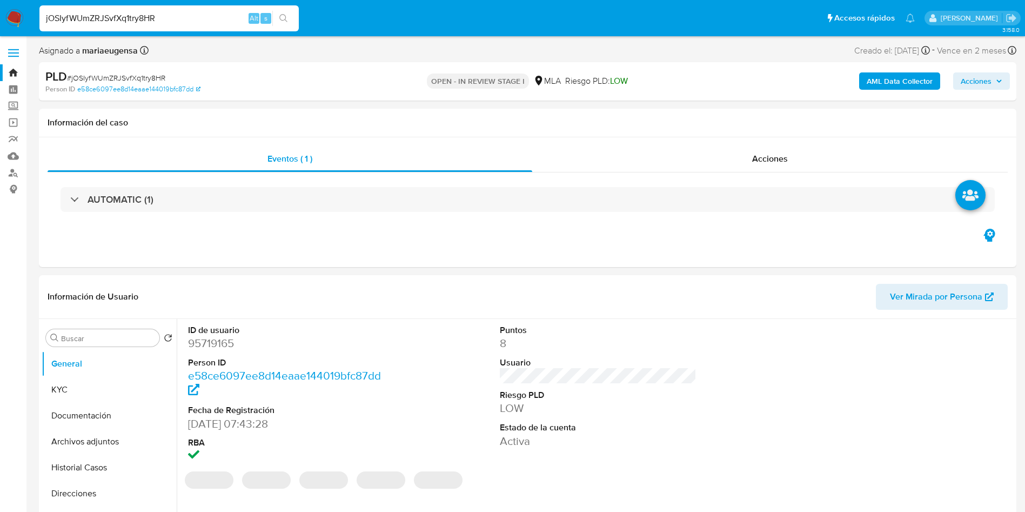
select select "10"
